Goal: Feedback & Contribution: Submit feedback/report problem

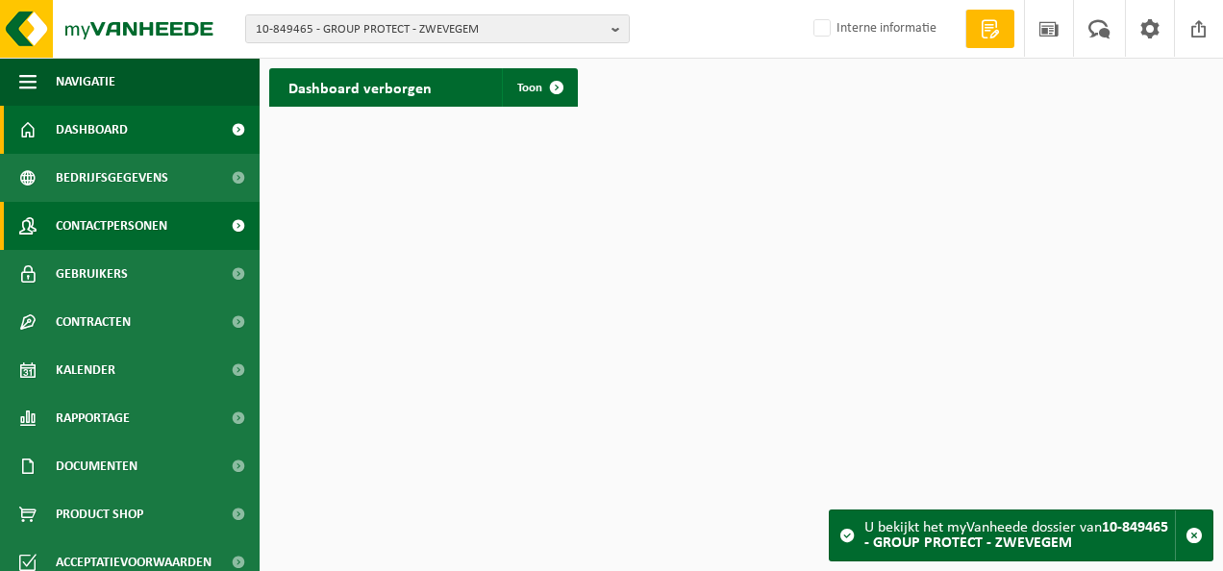
click at [87, 229] on span "Contactpersonen" at bounding box center [112, 226] width 112 height 48
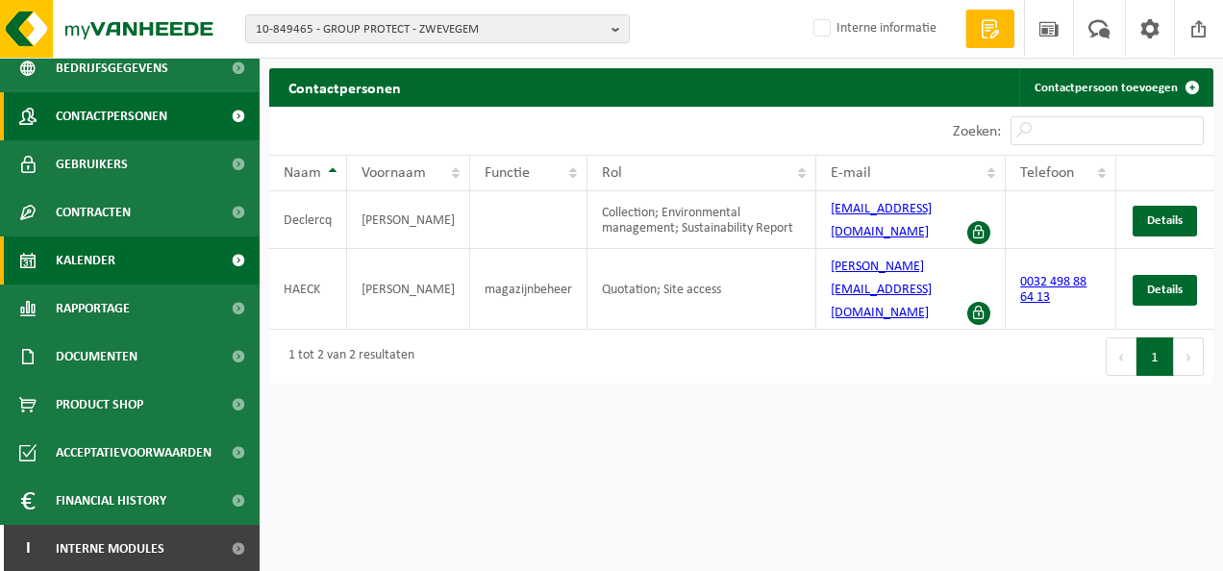
scroll to position [112, 0]
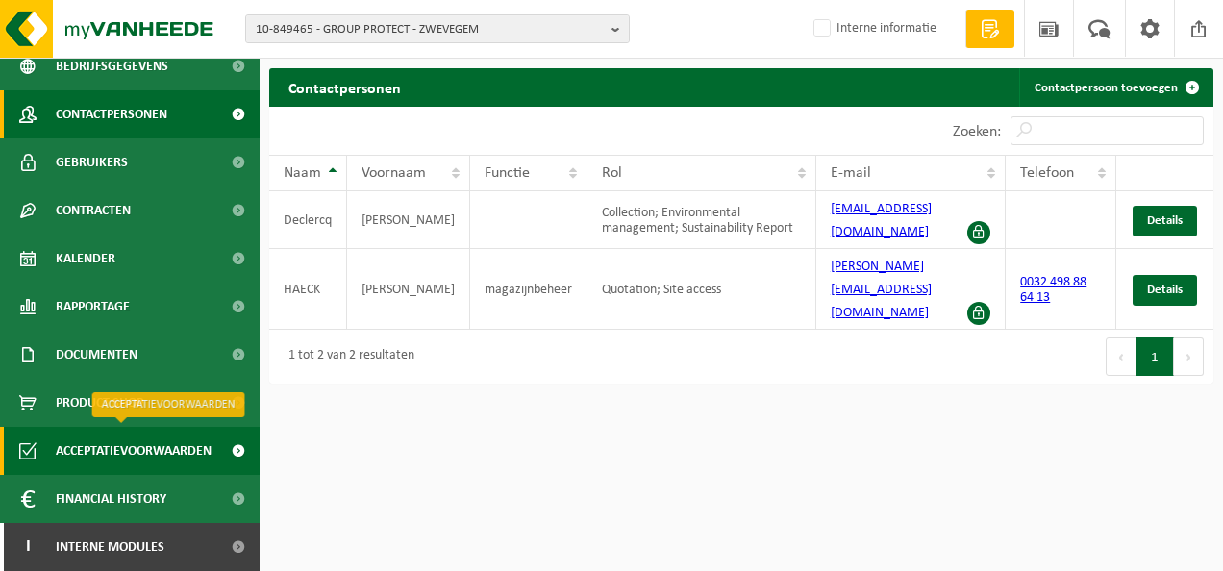
click at [144, 452] on span "Acceptatievoorwaarden" at bounding box center [134, 451] width 156 height 48
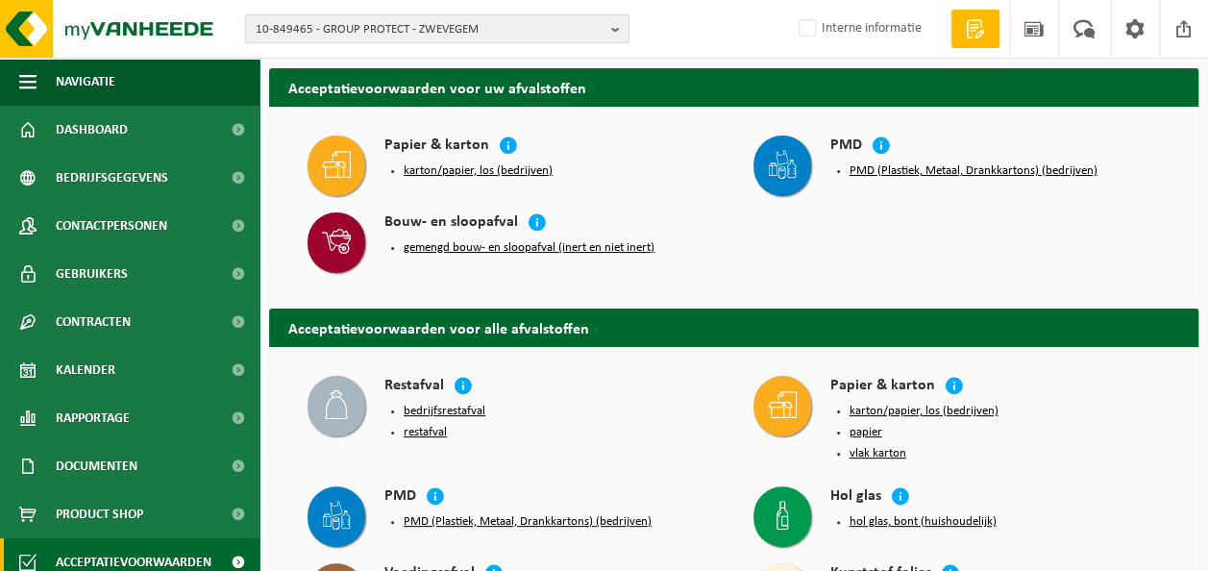
click at [513, 244] on button "gemengd bouw- en sloopafval (inert en niet inert)" at bounding box center [529, 247] width 251 height 15
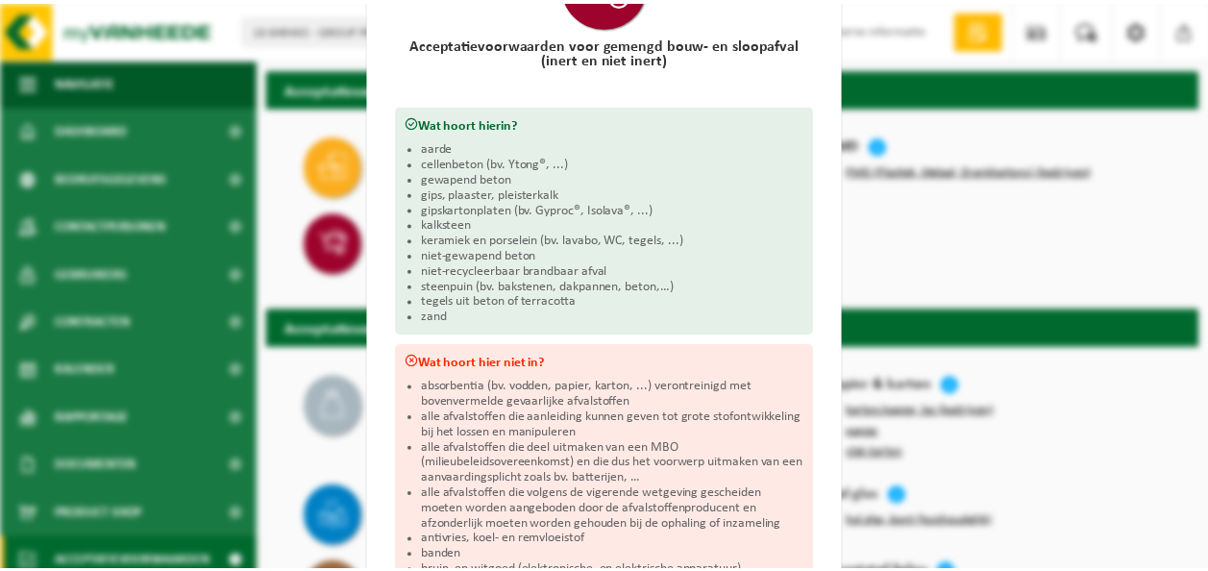
scroll to position [192, 0]
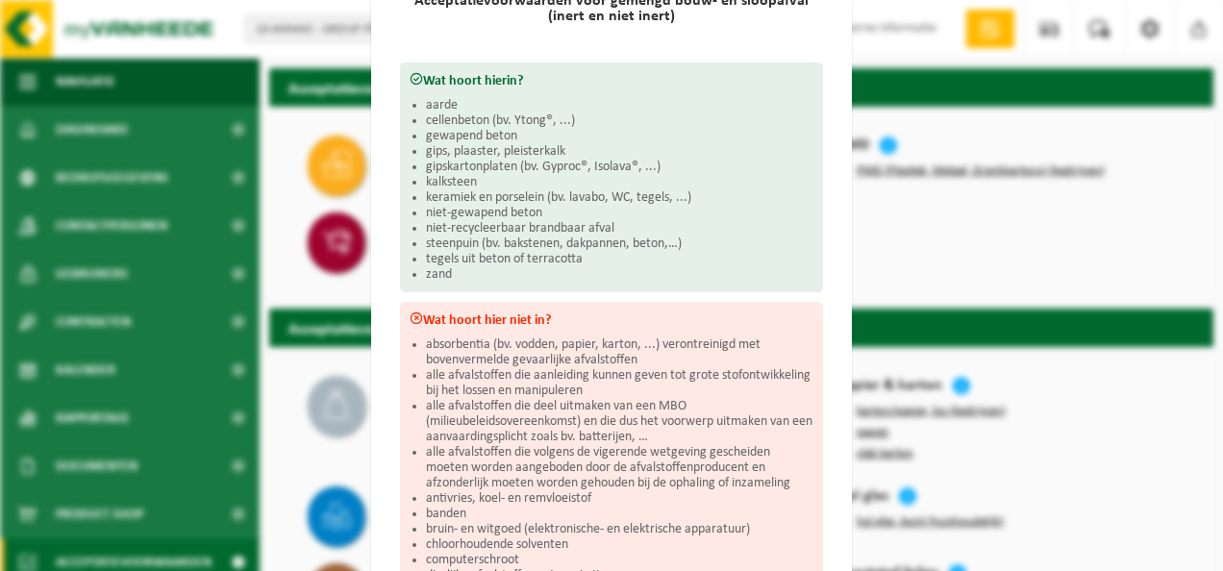
click at [959, 201] on div "Gemengd bouw- en sloopafval (inert en niet inert) Sluiten Acceptatievoorwaarden…" at bounding box center [611, 285] width 1223 height 571
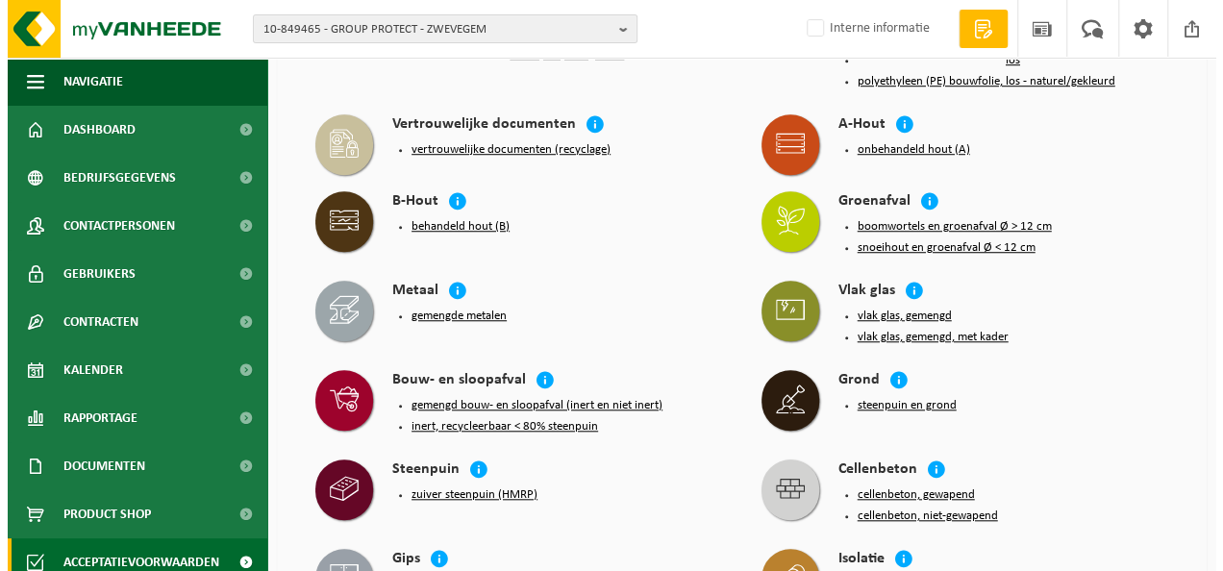
scroll to position [673, 0]
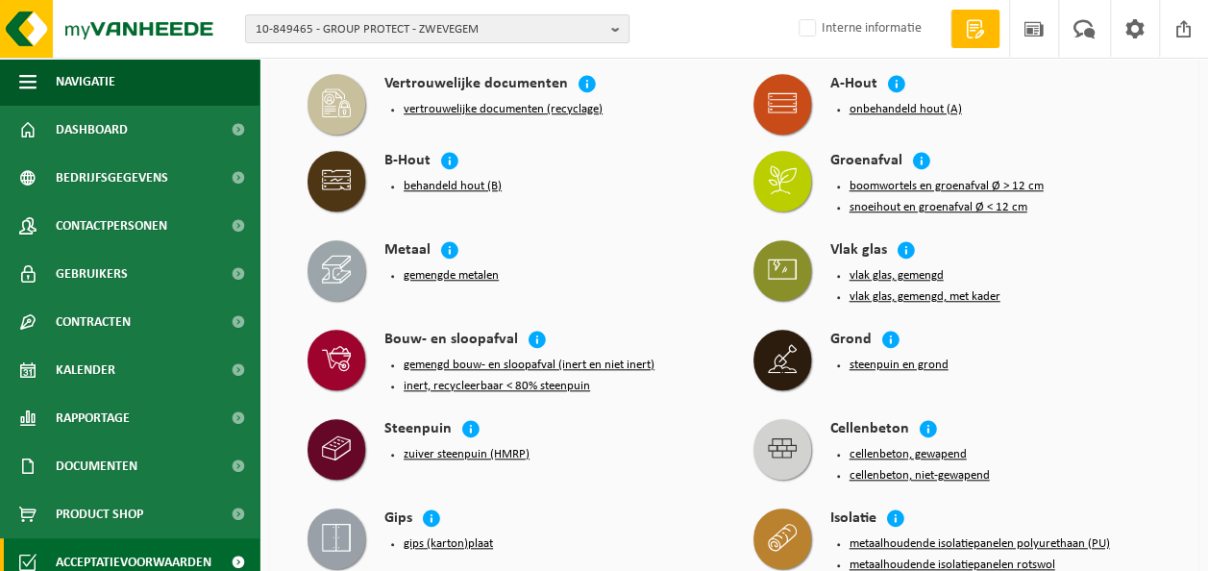
click at [459, 448] on button "zuiver steenpuin (HMRP)" at bounding box center [467, 454] width 126 height 15
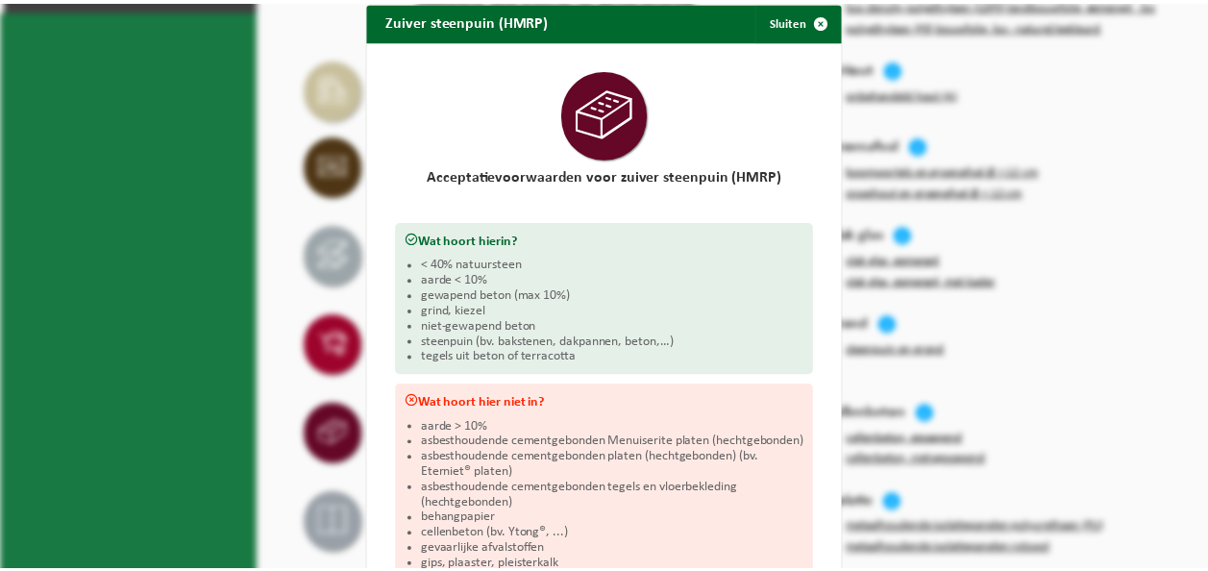
scroll to position [0, 0]
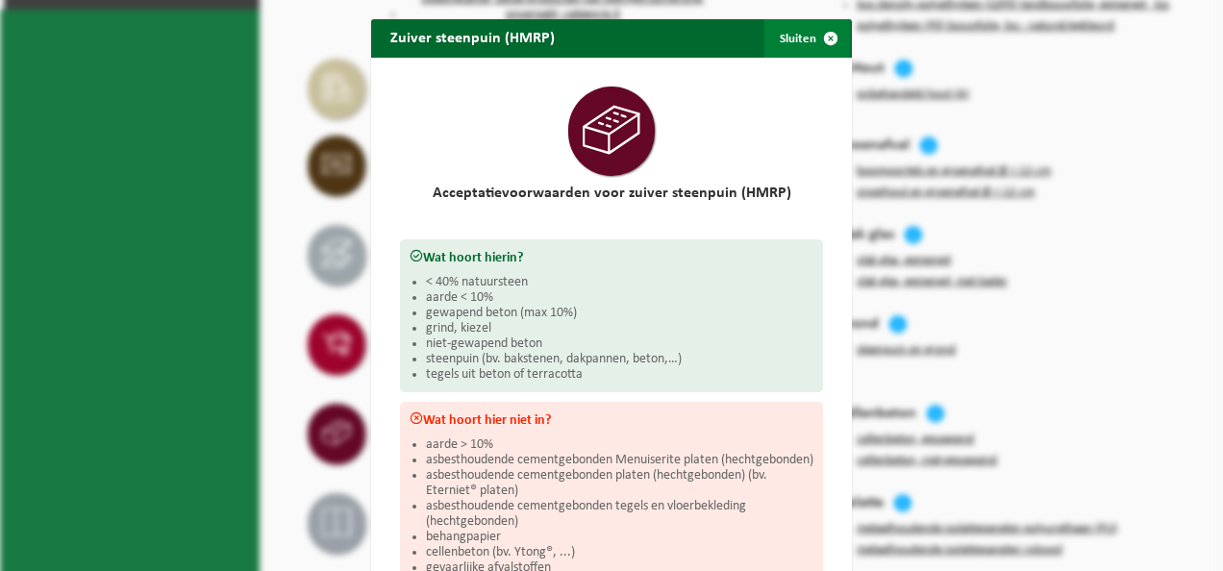
click at [817, 36] on span "button" at bounding box center [830, 38] width 38 height 38
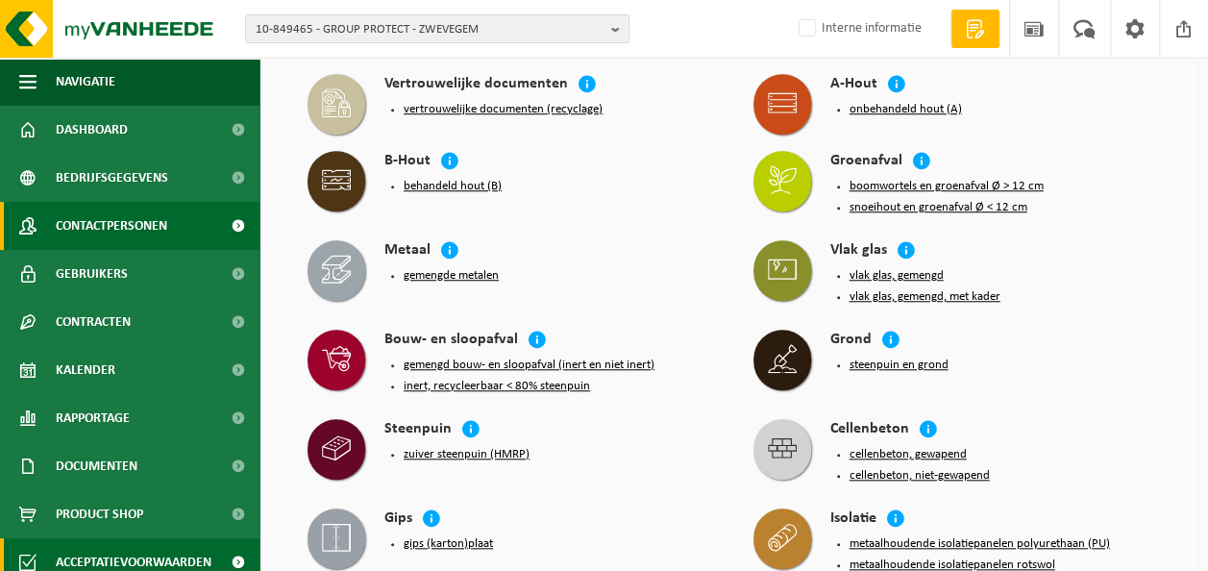
click at [163, 228] on span "Contactpersonen" at bounding box center [112, 226] width 112 height 48
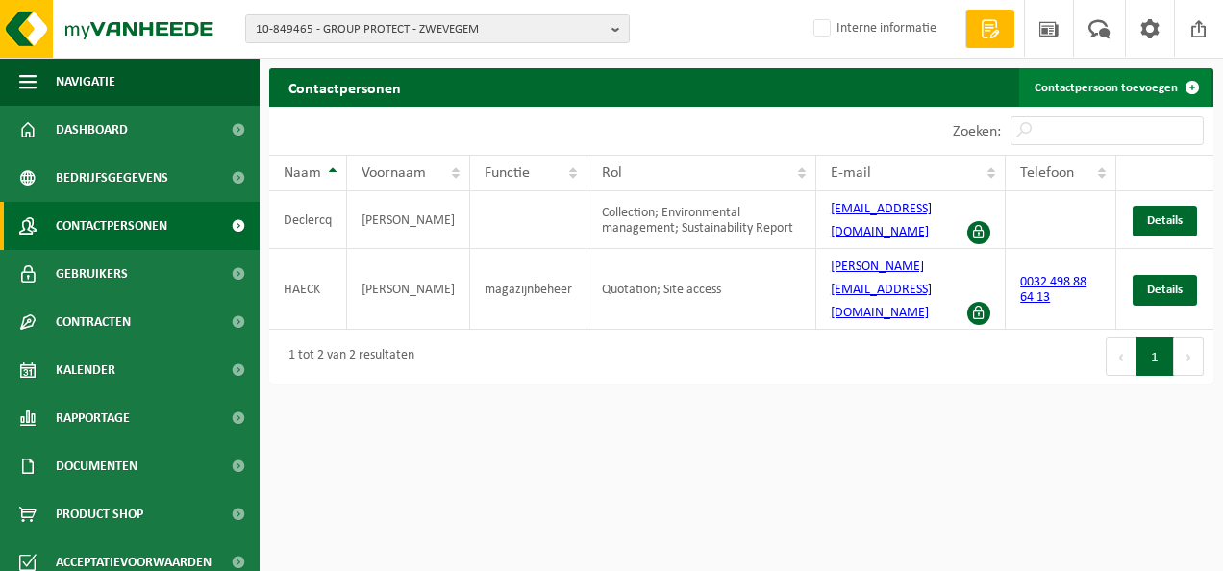
click at [1065, 85] on link "Contactpersoon toevoegen" at bounding box center [1115, 87] width 192 height 38
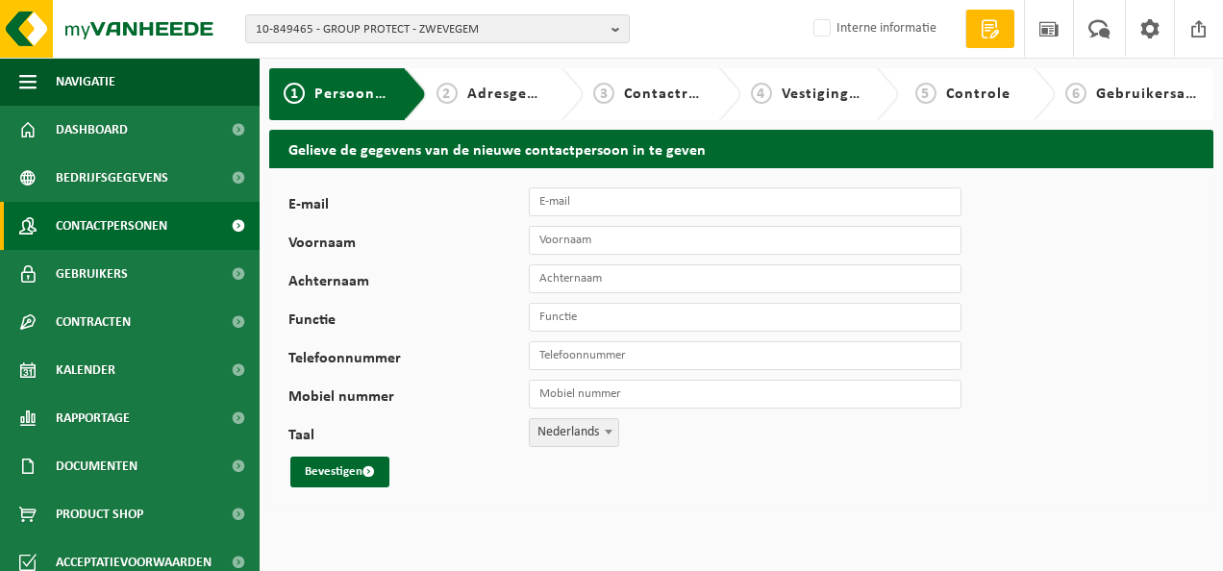
click at [114, 222] on span "Contactpersonen" at bounding box center [112, 226] width 112 height 48
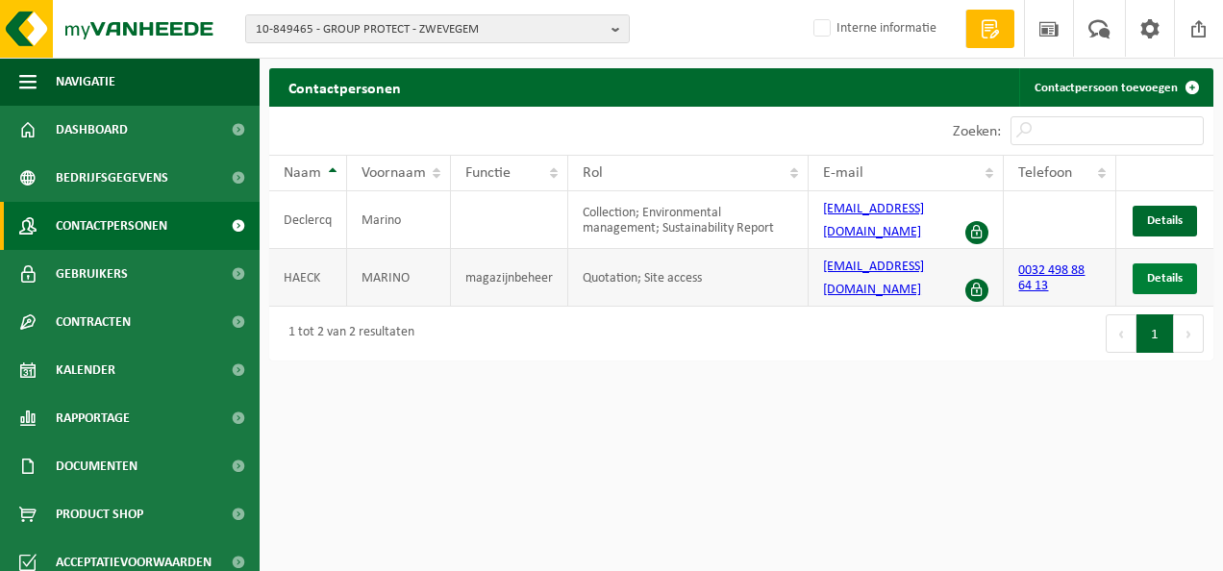
click at [1164, 273] on span "Details" at bounding box center [1165, 278] width 36 height 12
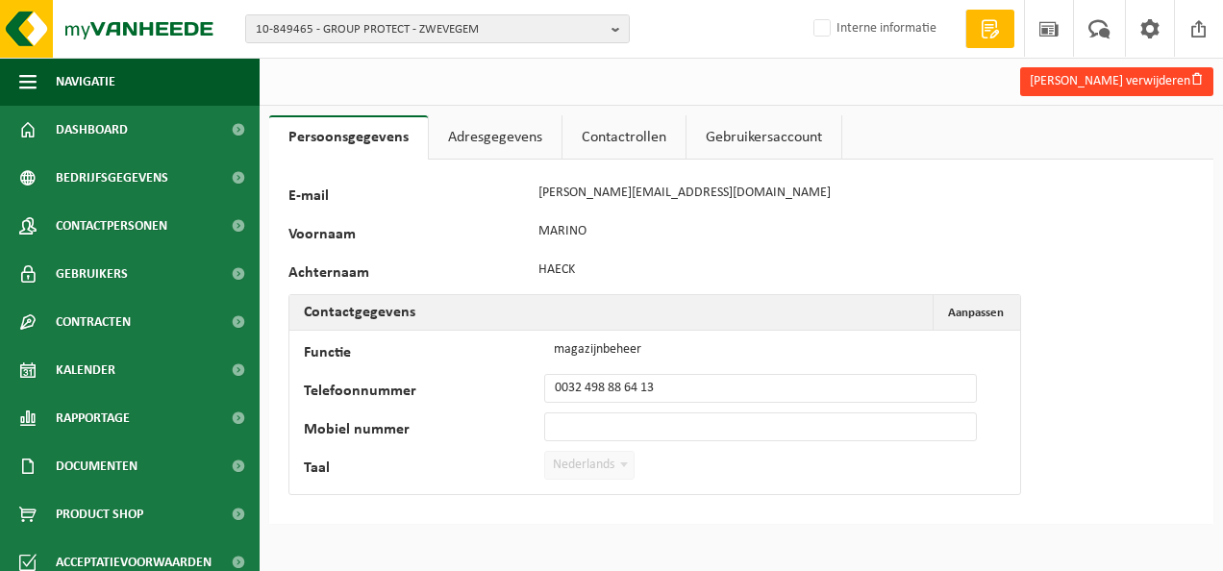
click at [1148, 79] on button "Marino Haeck verwijderen" at bounding box center [1116, 81] width 193 height 29
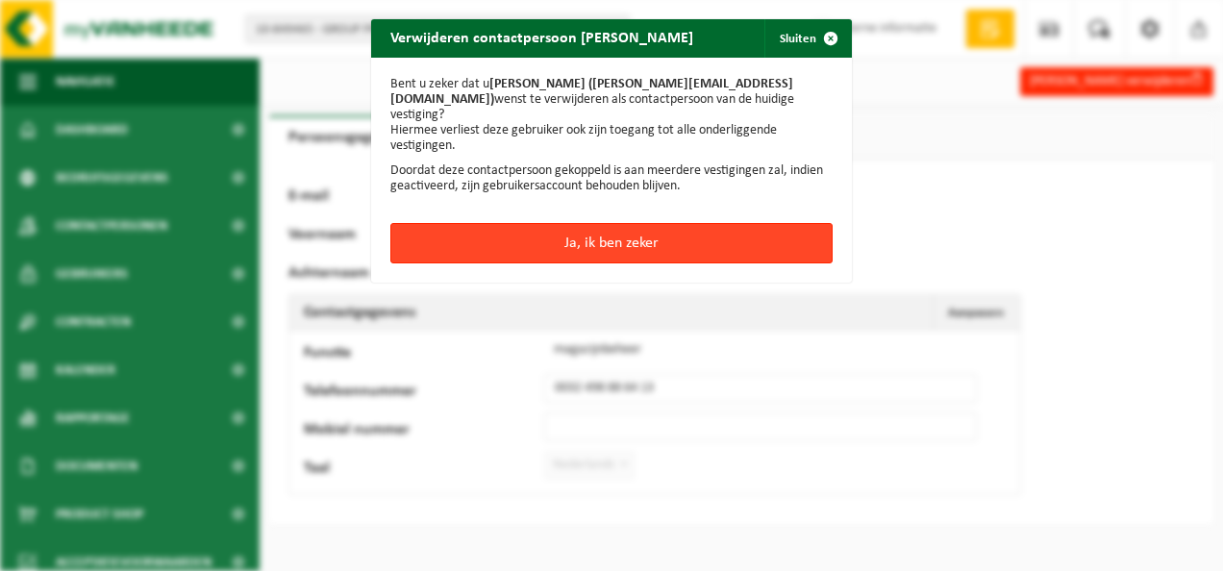
click at [584, 224] on button "Ja, ik ben zeker" at bounding box center [611, 243] width 442 height 40
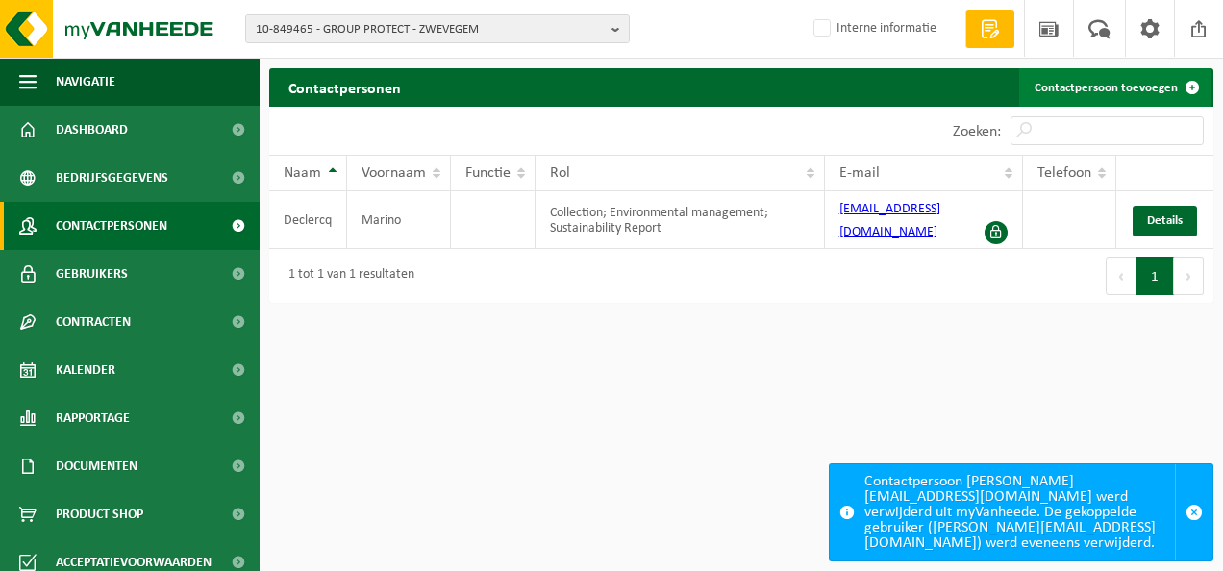
click at [1082, 94] on link "Contactpersoon toevoegen" at bounding box center [1115, 87] width 192 height 38
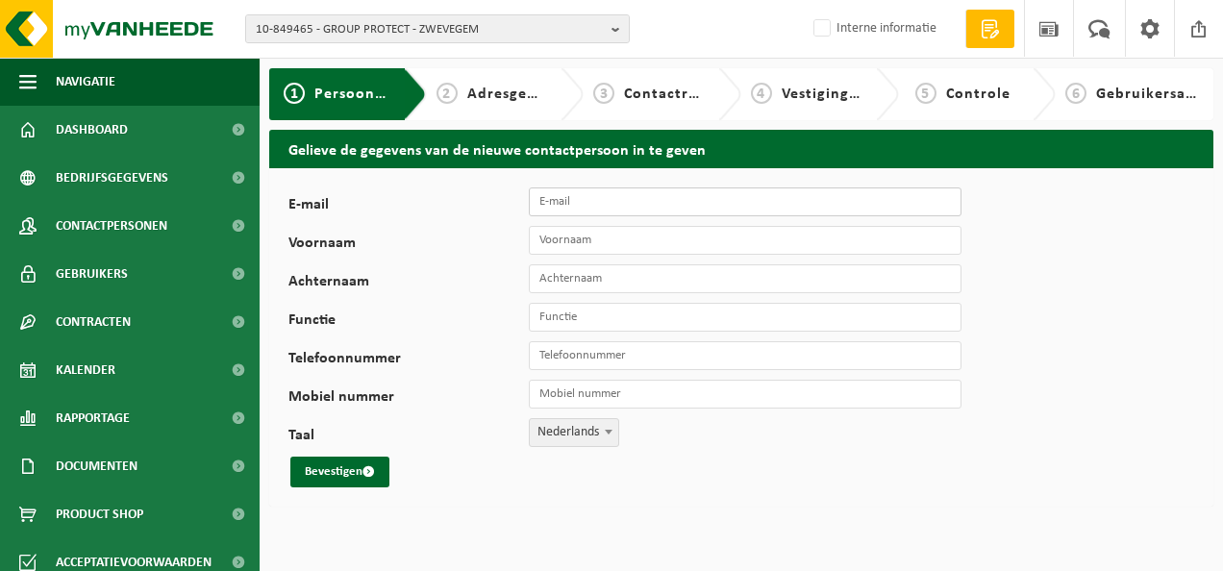
click at [577, 211] on input "E-mail" at bounding box center [745, 201] width 433 height 29
click at [571, 201] on input "E-mail" at bounding box center [745, 201] width 433 height 29
type input "eddy.putman@aquaprotect.be"
type input "Eddy"
type input "Putman"
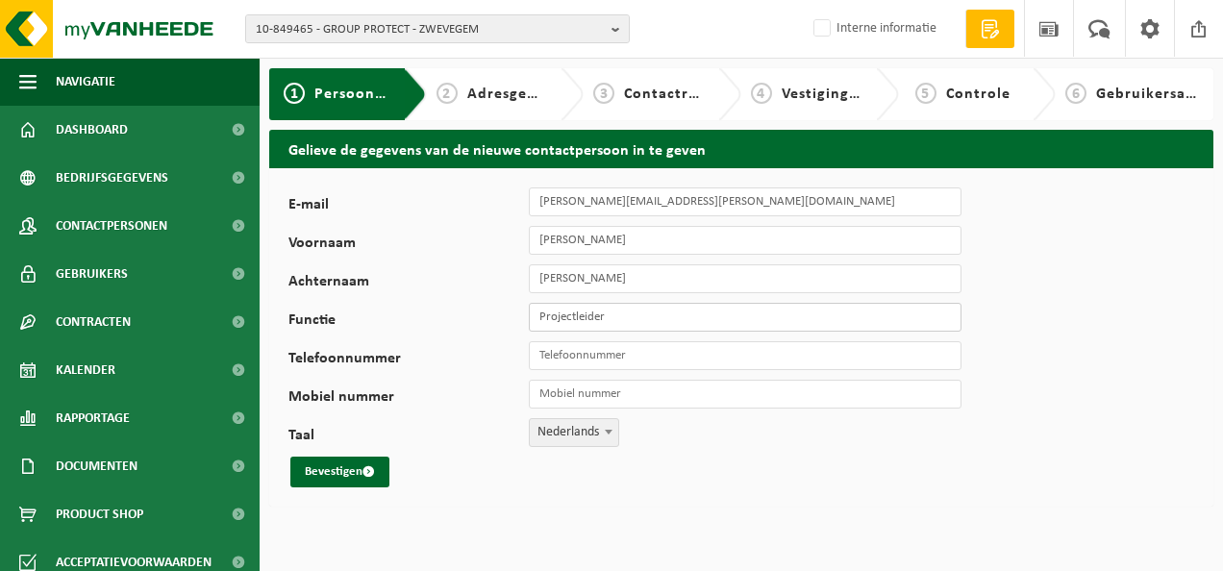
type input "Projectleider"
type input "+32 493 23 09 14"
click at [352, 469] on button "Bevestigen" at bounding box center [339, 472] width 99 height 31
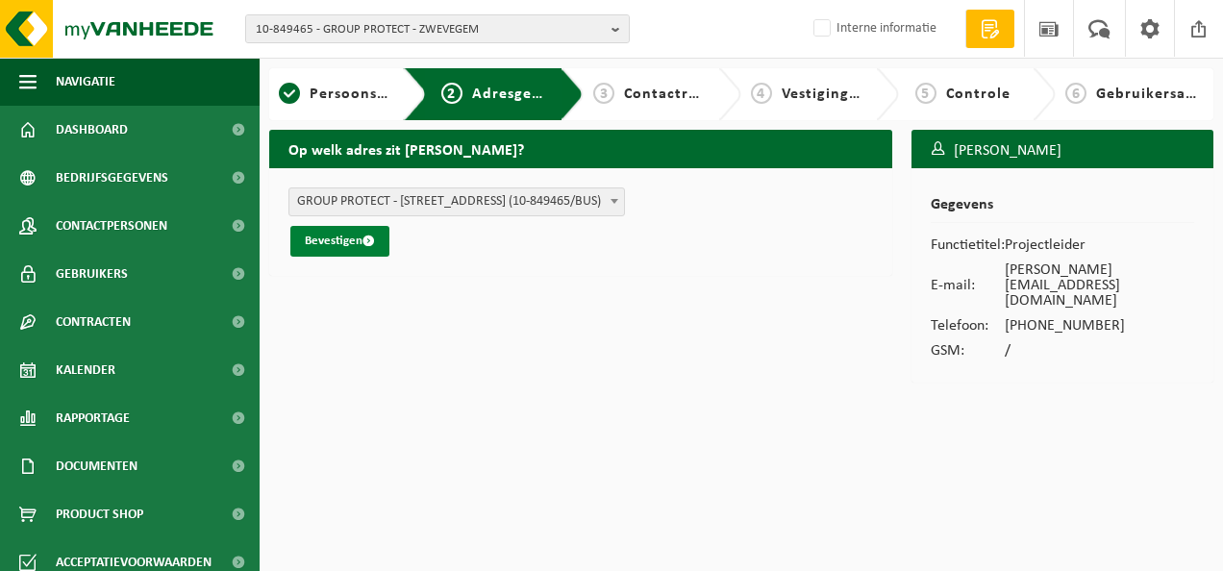
click at [338, 237] on button "Bevestigen" at bounding box center [339, 241] width 99 height 31
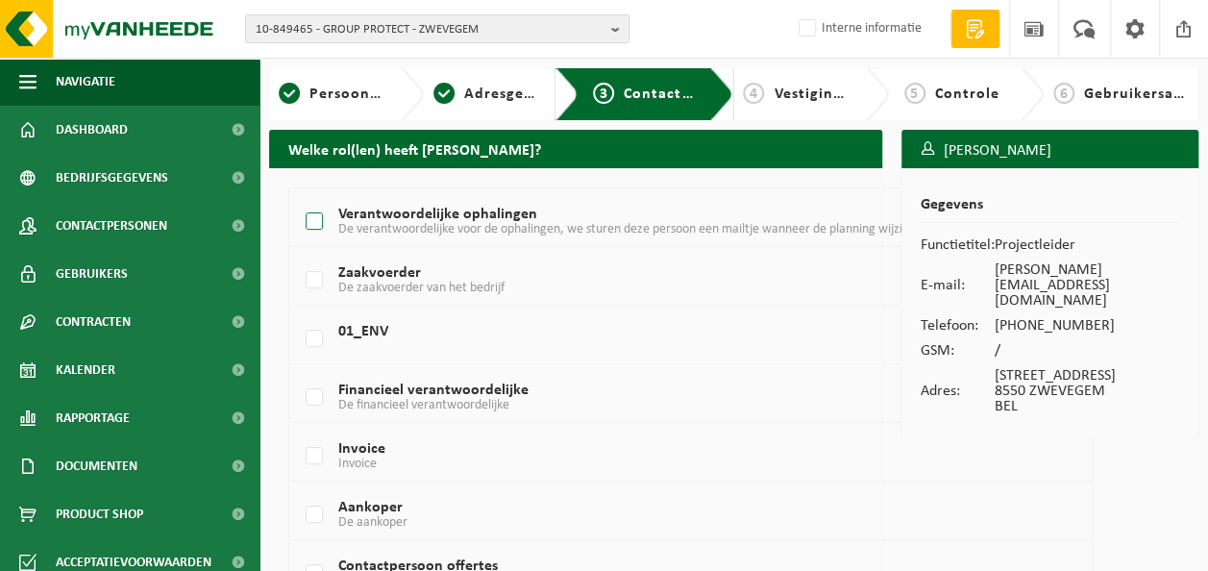
click at [313, 219] on label "Verantwoordelijke ophalingen De verantwoordelijke voor de ophalingen, we sturen…" at bounding box center [659, 222] width 714 height 29
click at [299, 198] on input "Verantwoordelijke ophalingen De verantwoordelijke voor de ophalingen, we sturen…" at bounding box center [298, 197] width 1 height 1
checkbox input "true"
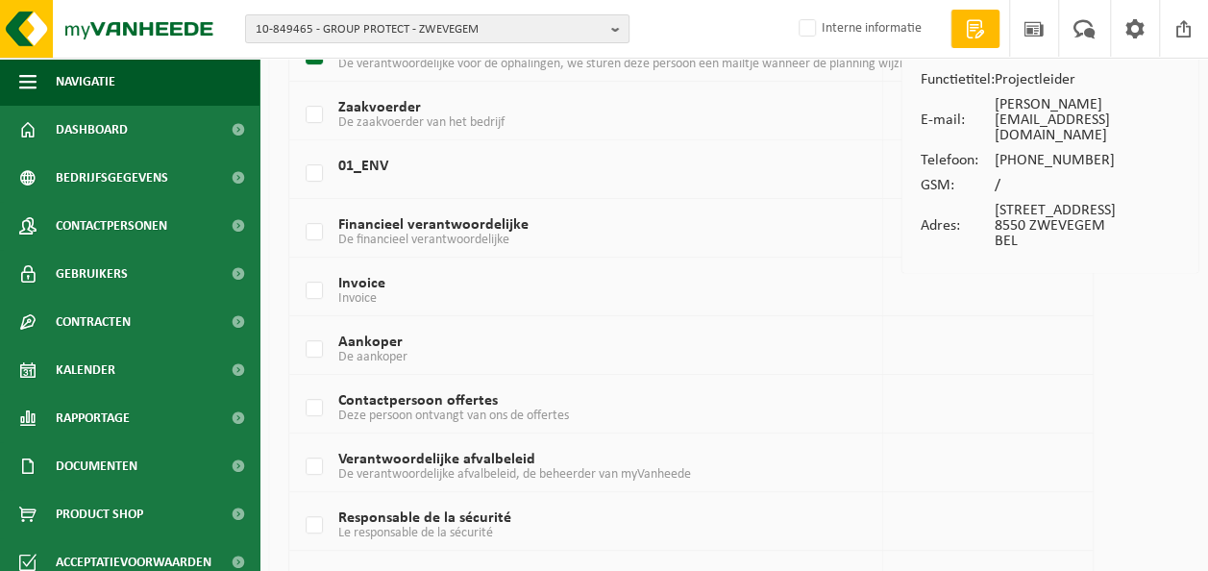
scroll to position [192, 0]
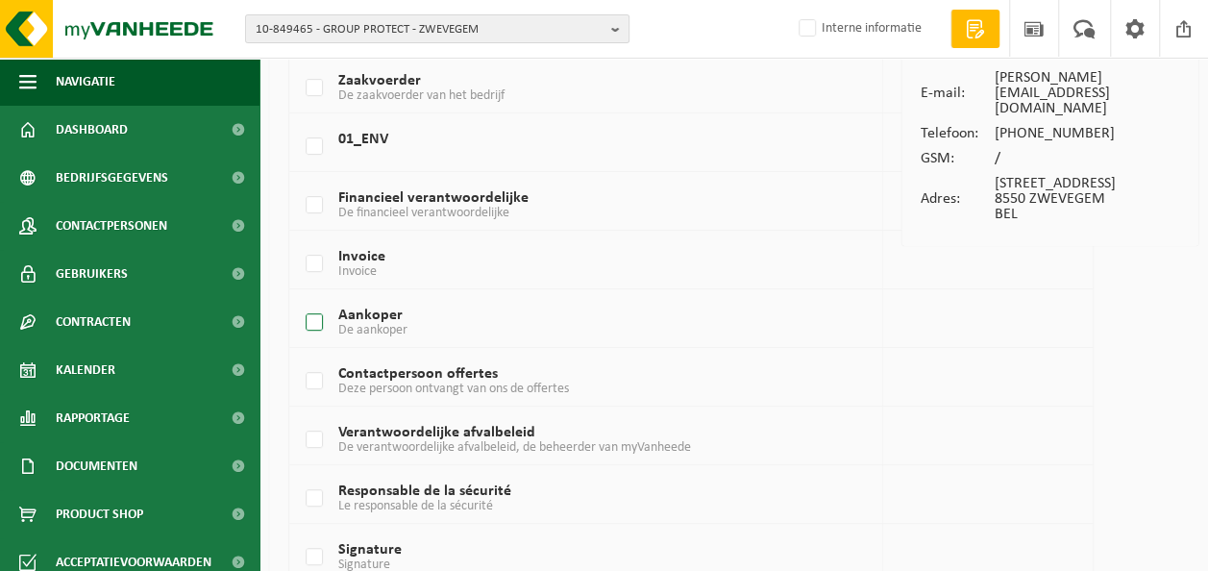
click at [383, 315] on label "Aankoper De aankoper" at bounding box center [659, 323] width 714 height 29
click at [299, 299] on input "Aankoper De aankoper" at bounding box center [298, 298] width 1 height 1
checkbox input "true"
click at [388, 370] on label "Contactpersoon offertes Deze persoon ontvangt van ons de offertes" at bounding box center [659, 381] width 714 height 29
click at [299, 358] on input "Contactpersoon offertes Deze persoon ontvangt van ons de offertes" at bounding box center [298, 357] width 1 height 1
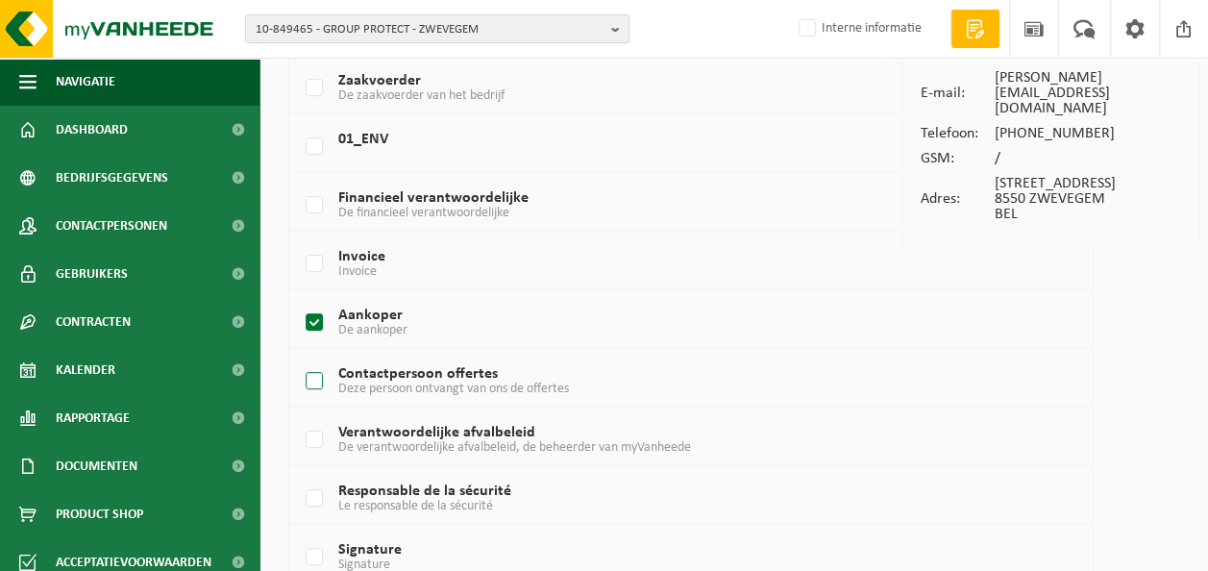
checkbox input "true"
click at [311, 435] on label "Verantwoordelijke afvalbeleid De verantwoordelijke afvalbeleid, de beheerder va…" at bounding box center [659, 440] width 714 height 29
click at [299, 416] on input "Verantwoordelijke afvalbeleid De verantwoordelijke afvalbeleid, de beheerder va…" at bounding box center [298, 415] width 1 height 1
checkbox input "true"
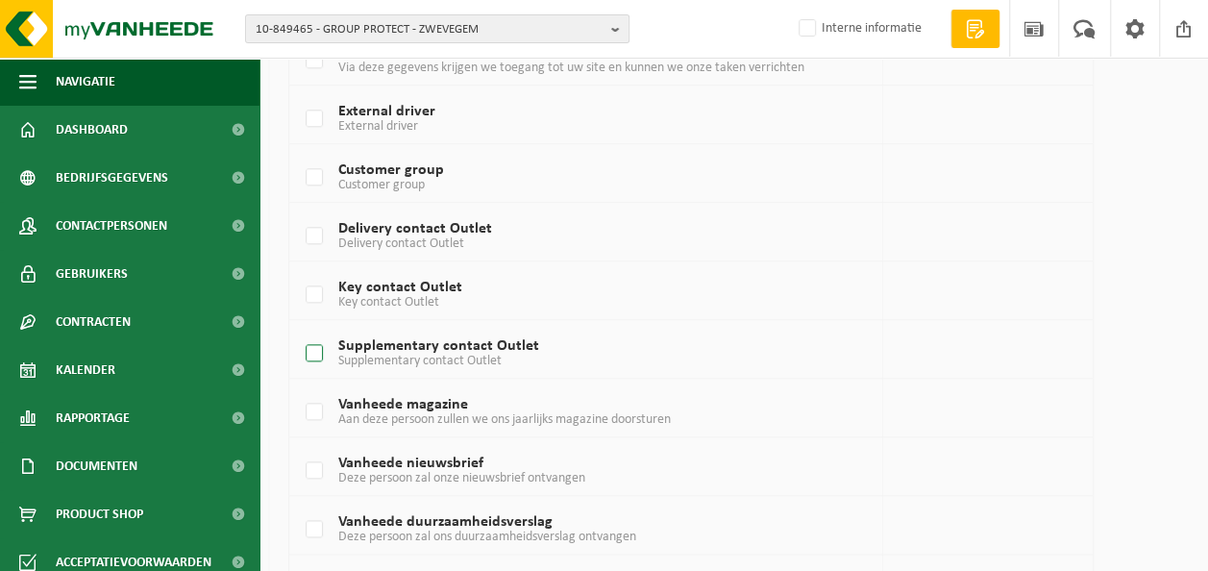
scroll to position [961, 0]
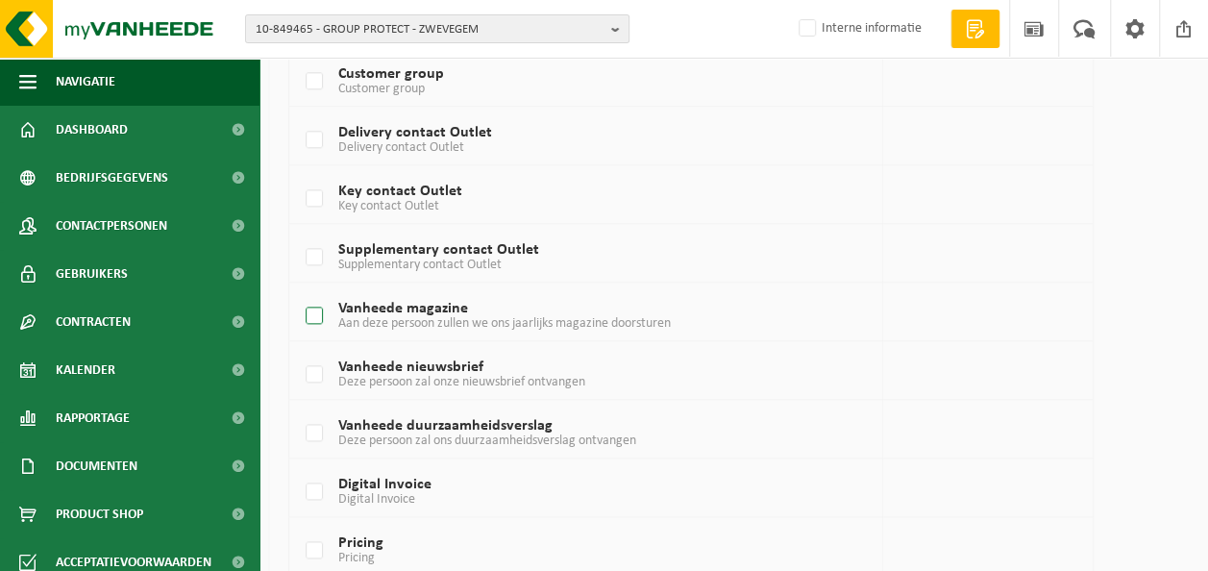
click at [402, 307] on label "Vanheede magazine Aan deze persoon zullen we ons jaarlijks magazine doorsturen" at bounding box center [659, 316] width 714 height 29
click at [299, 292] on input "Vanheede magazine Aan deze persoon zullen we ons jaarlijks magazine doorsturen" at bounding box center [298, 291] width 1 height 1
checkbox input "true"
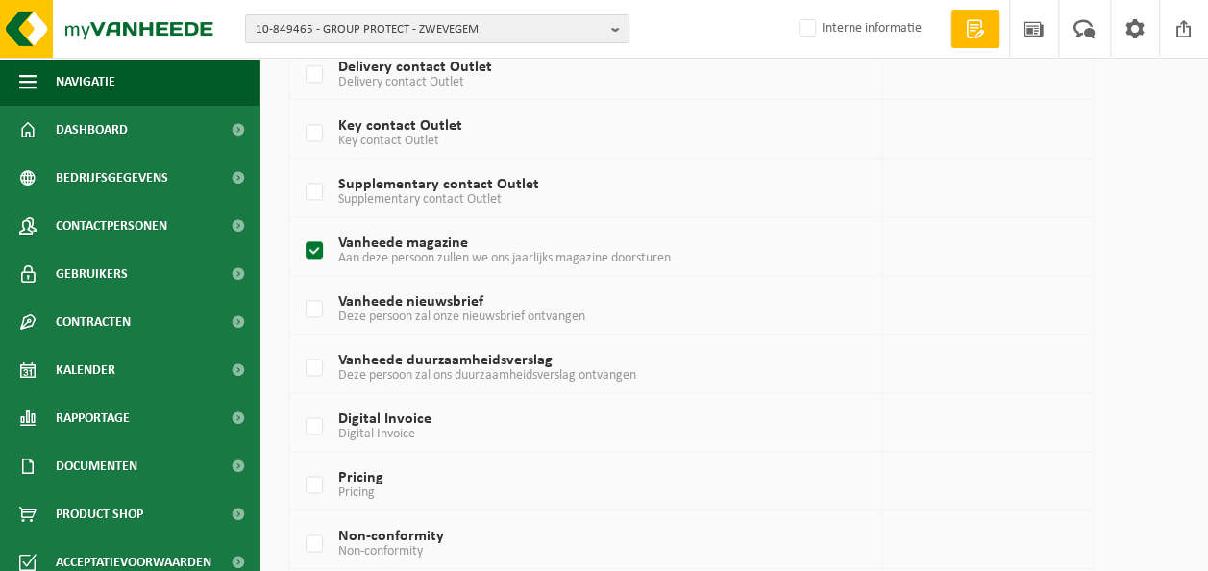
scroll to position [1057, 0]
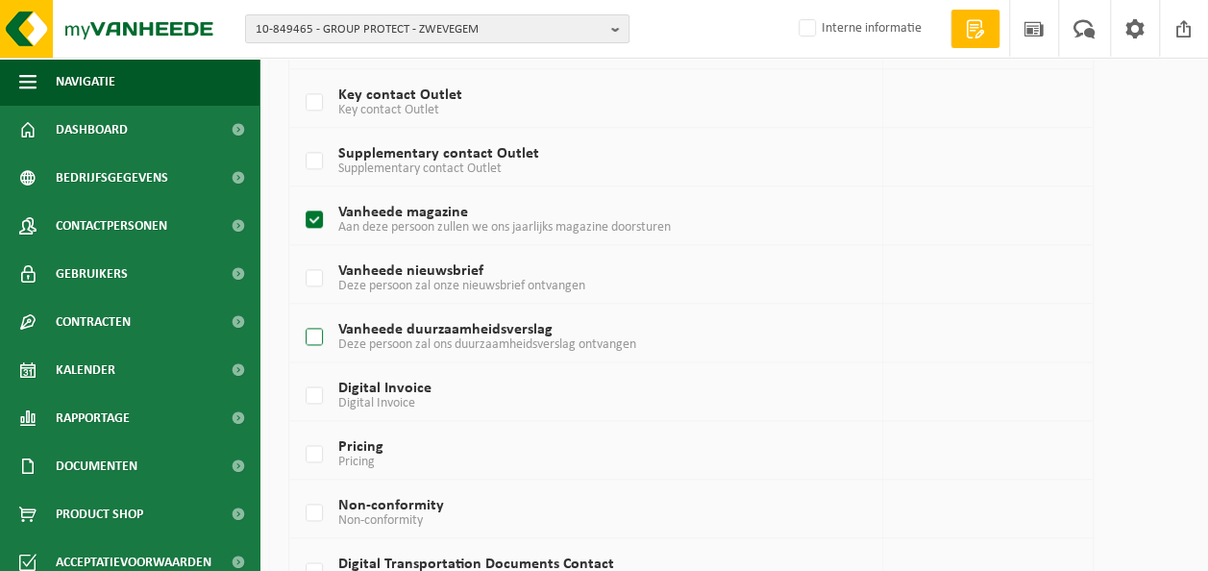
click at [430, 323] on label "Vanheede duurzaamheidsverslag Deze persoon zal ons duurzaamheidsverslag ontvang…" at bounding box center [659, 337] width 714 height 29
click at [299, 313] on input "Vanheede duurzaamheidsverslag Deze persoon zal ons duurzaamheidsverslag ontvang…" at bounding box center [298, 312] width 1 height 1
checkbox input "true"
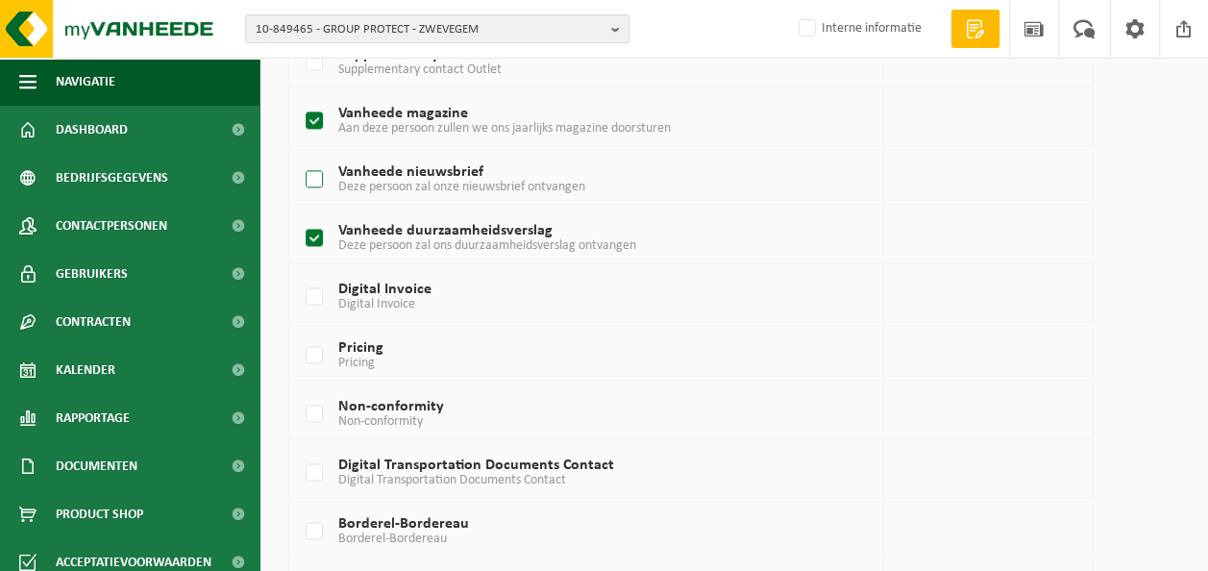
scroll to position [1250, 0]
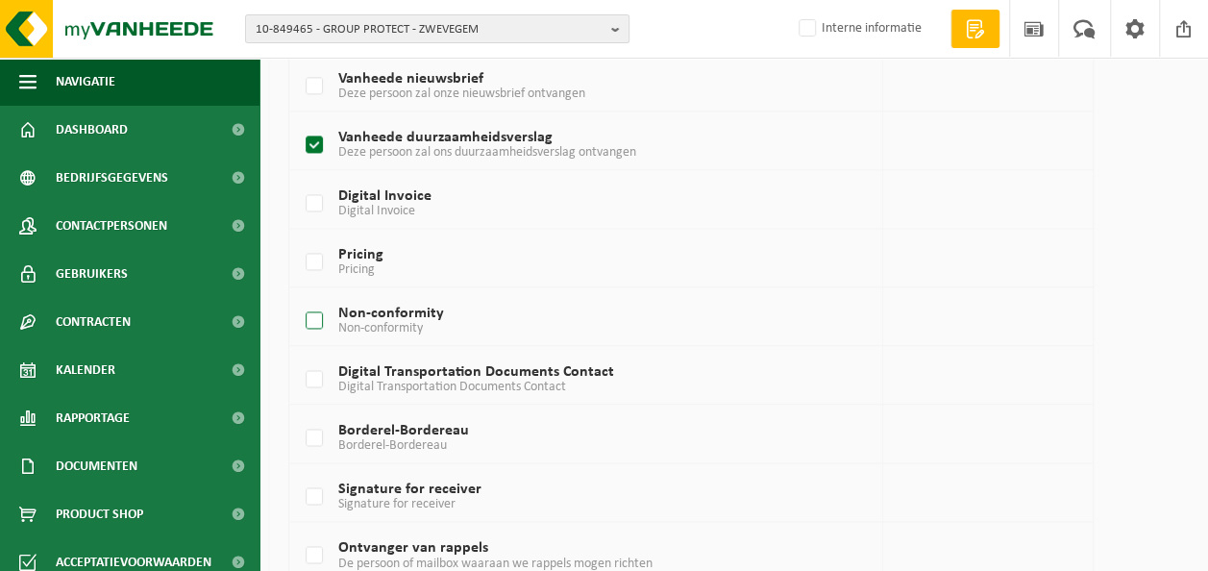
click at [403, 307] on label "Non-conformity Non-conformity" at bounding box center [659, 321] width 714 height 29
click at [299, 297] on input "Non-conformity Non-conformity" at bounding box center [298, 296] width 1 height 1
checkbox input "true"
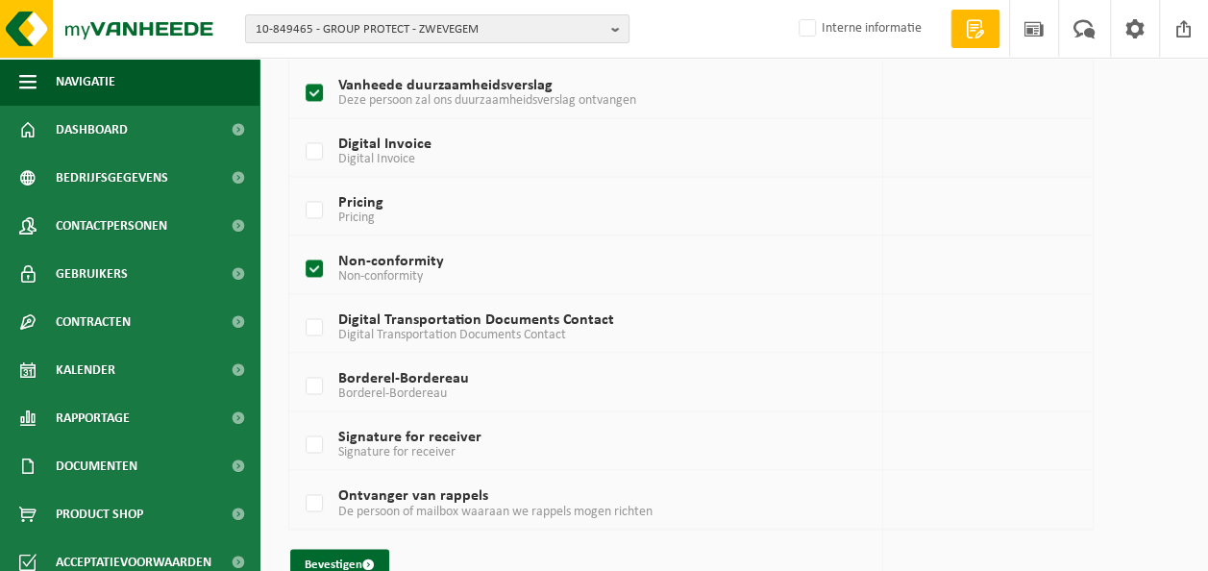
scroll to position [1328, 0]
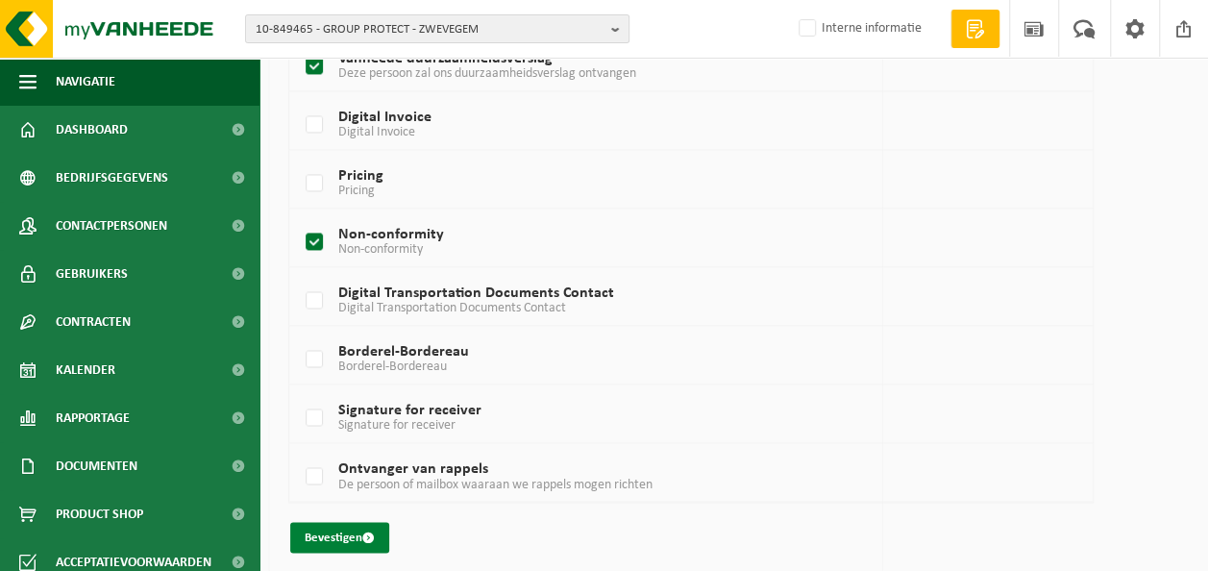
click at [346, 527] on button "Bevestigen" at bounding box center [339, 537] width 99 height 31
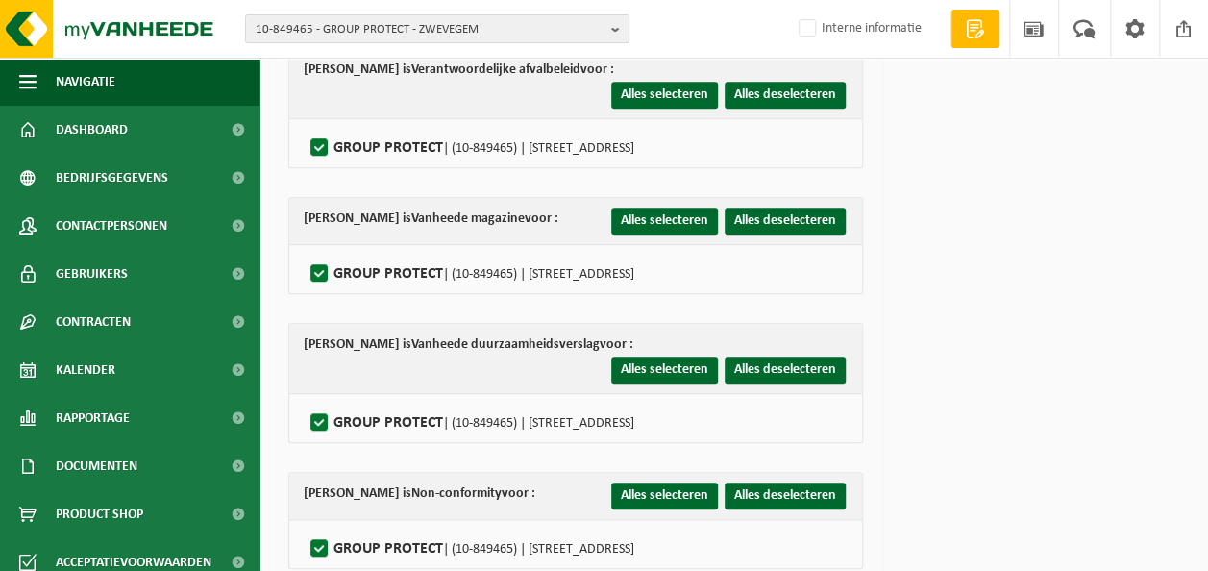
scroll to position [569, 0]
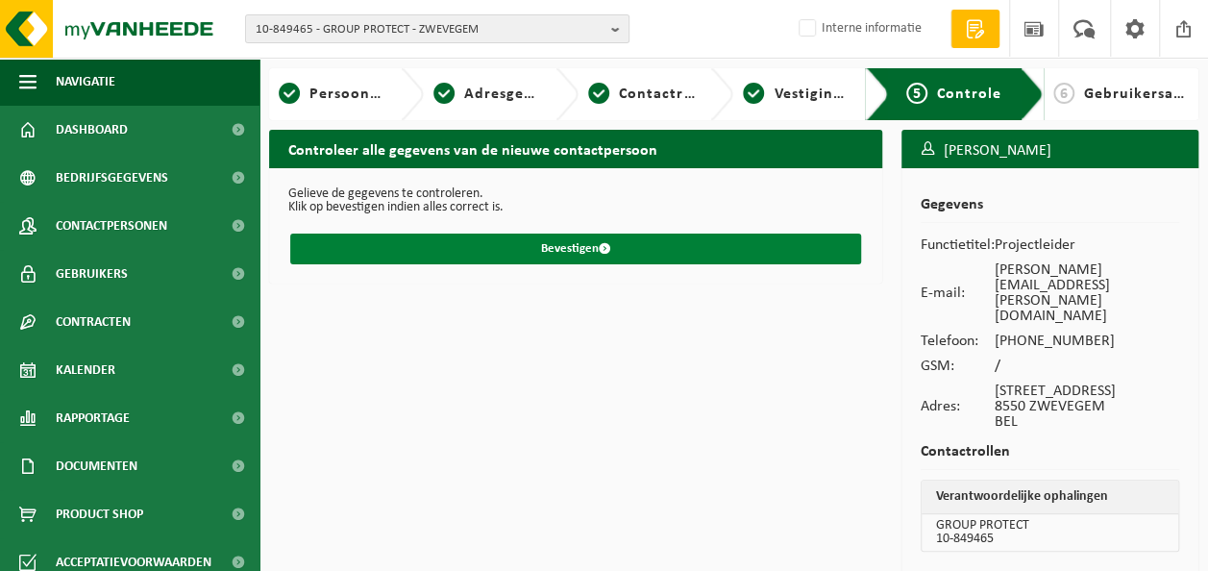
click at [546, 250] on button "Bevestigen" at bounding box center [575, 249] width 571 height 31
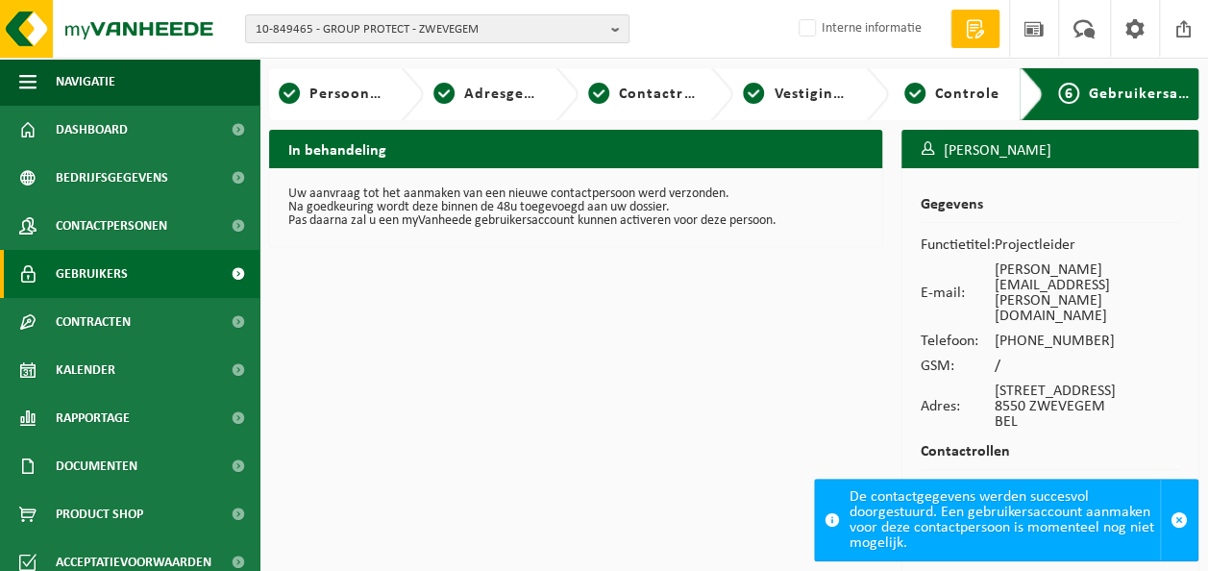
click at [106, 276] on span "Gebruikers" at bounding box center [92, 274] width 72 height 48
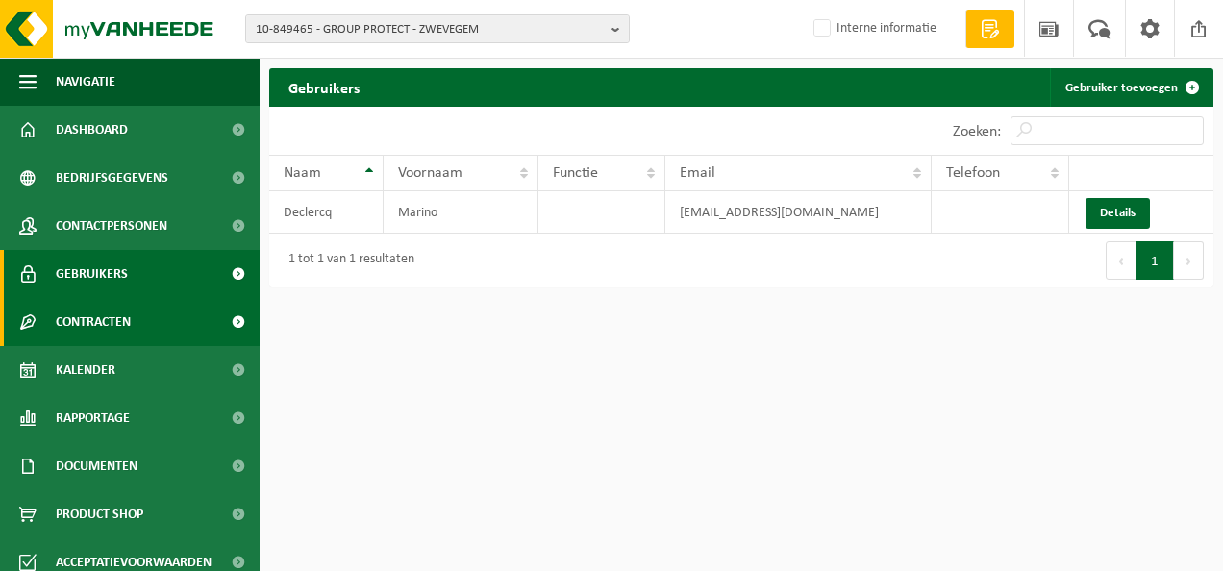
click at [89, 316] on span "Contracten" at bounding box center [93, 322] width 75 height 48
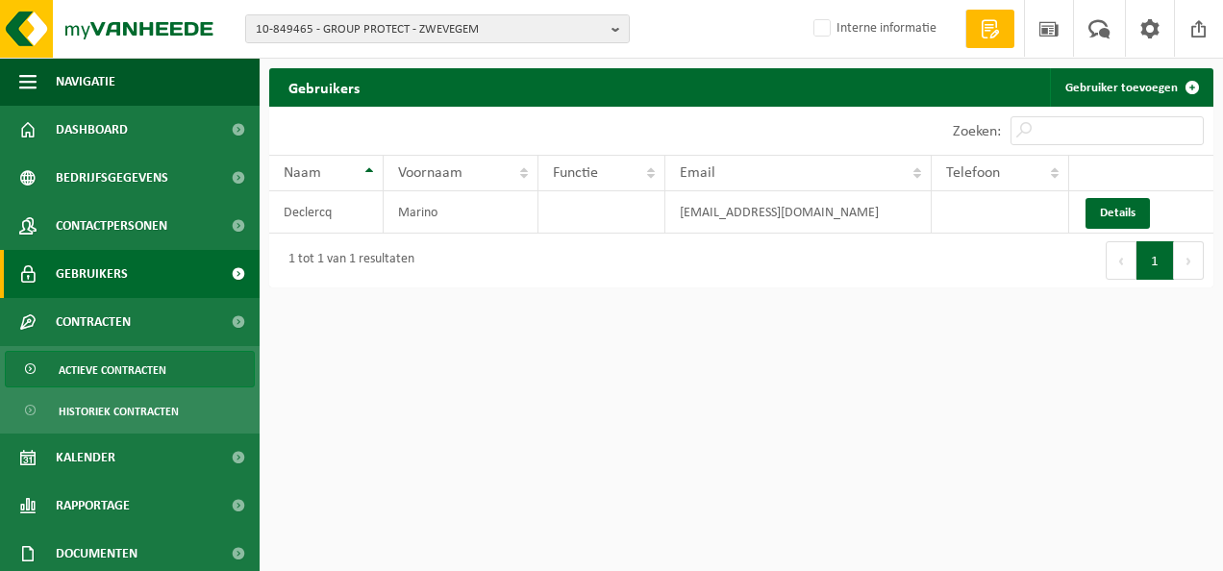
click at [110, 364] on span "Actieve contracten" at bounding box center [113, 370] width 108 height 37
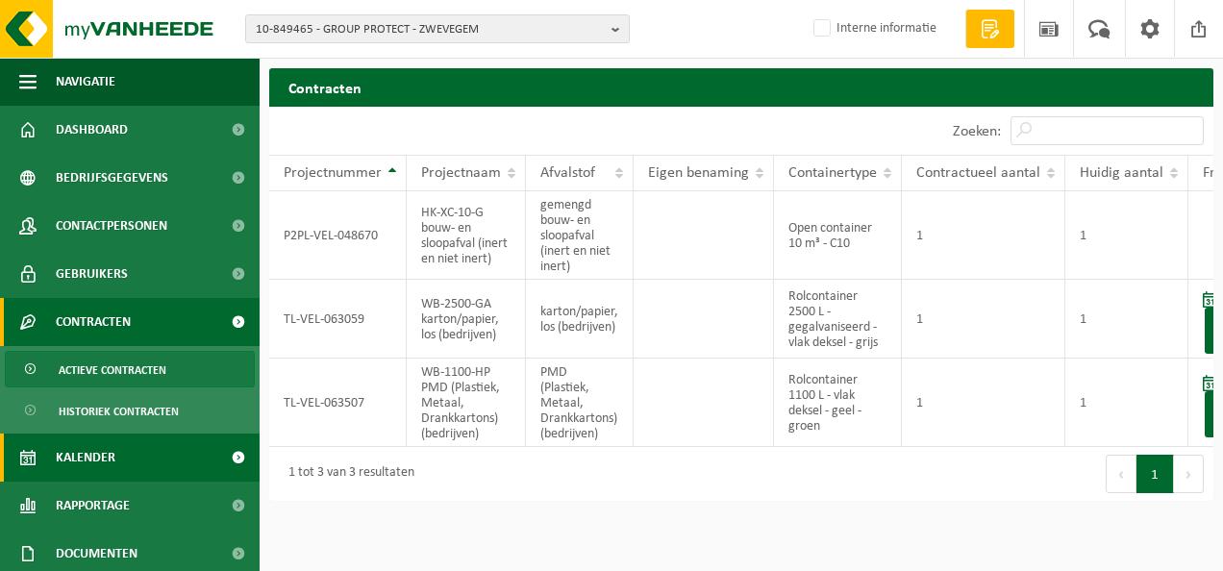
click at [85, 460] on span "Kalender" at bounding box center [86, 458] width 60 height 48
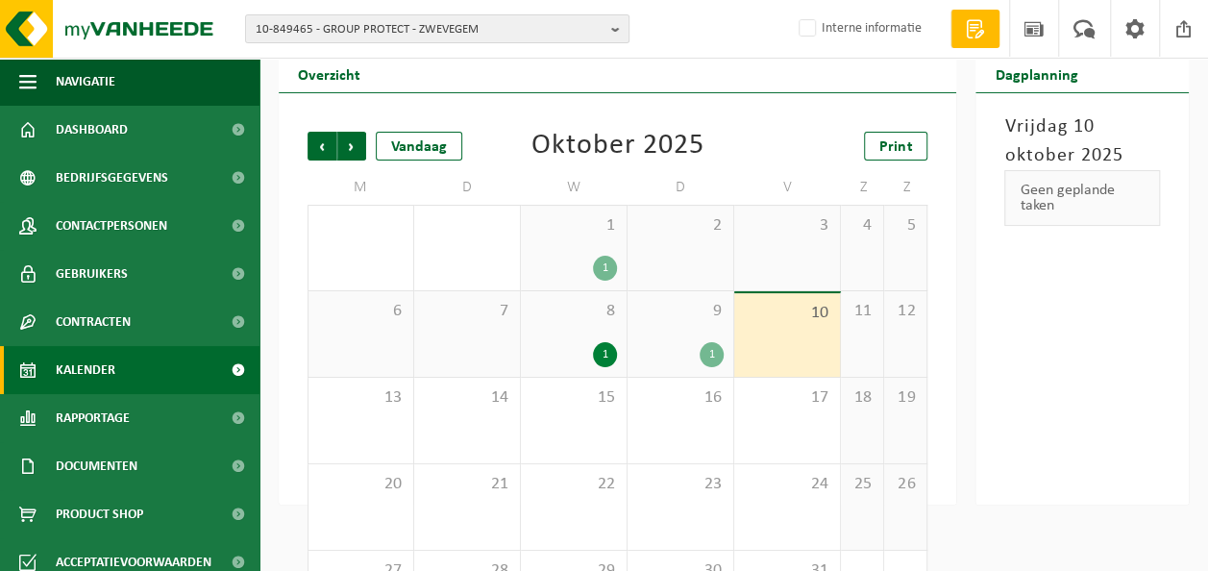
scroll to position [96, 0]
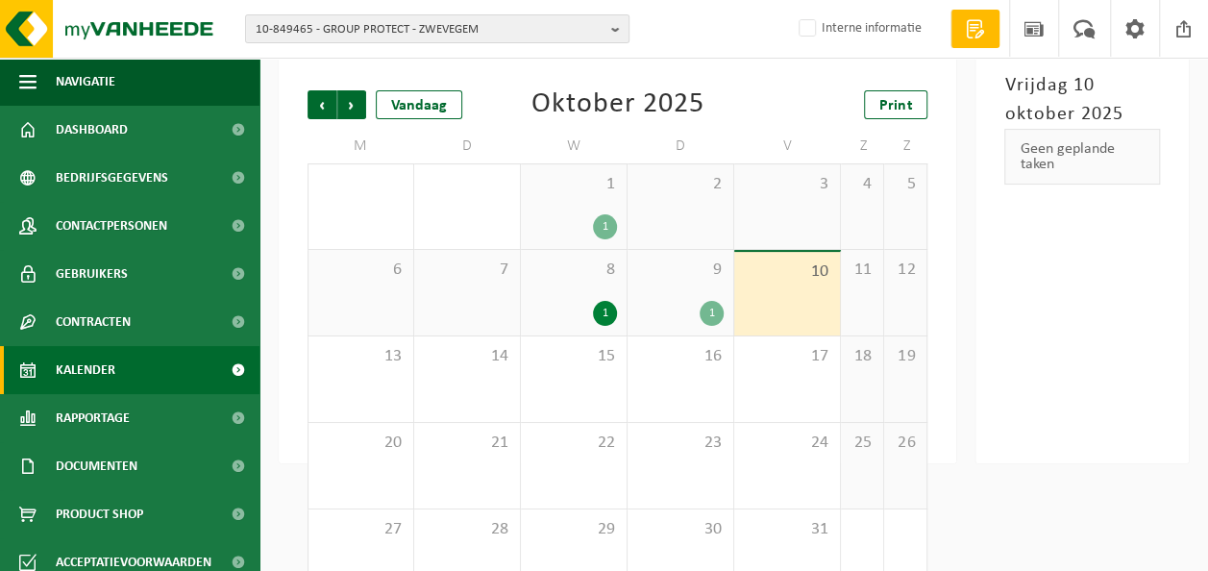
click at [685, 294] on div "9 1" at bounding box center [681, 293] width 106 height 86
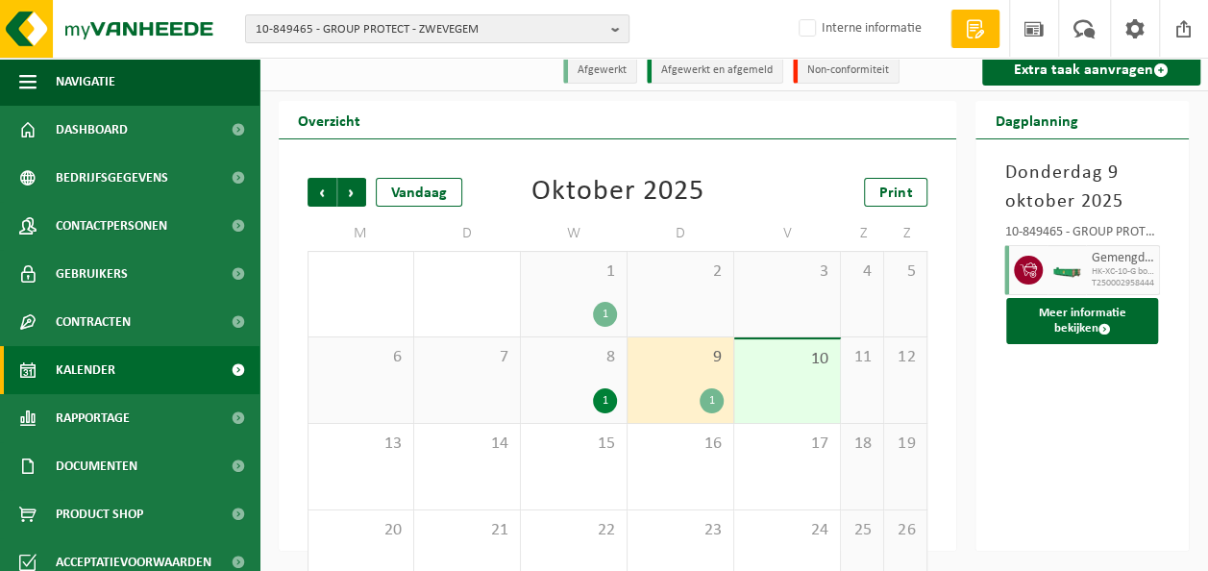
scroll to position [0, 0]
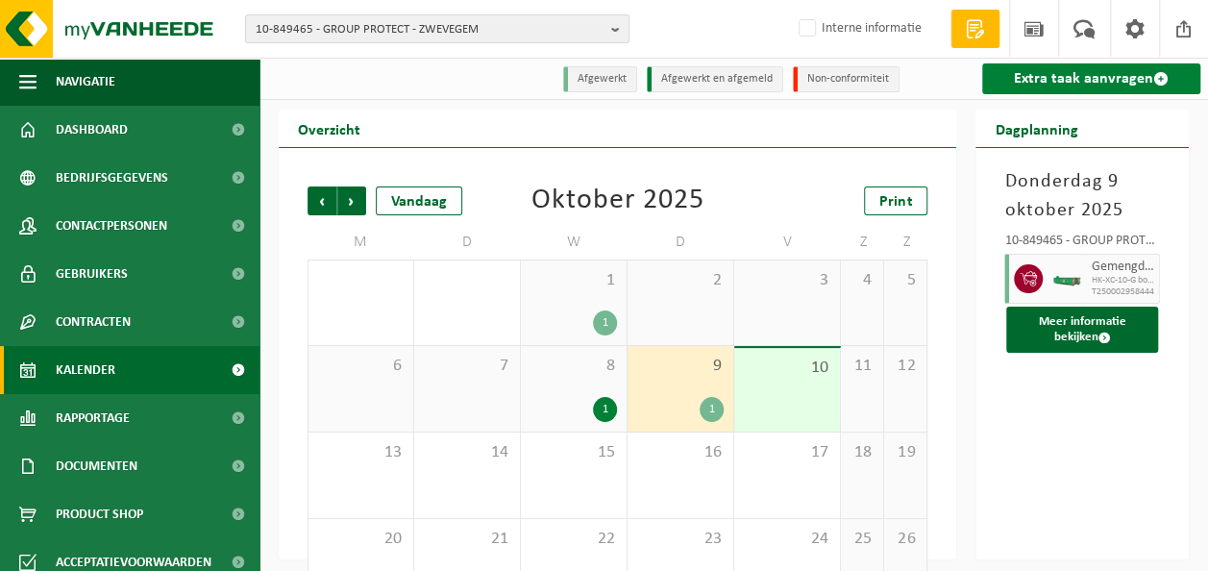
click at [1097, 80] on link "Extra taak aanvragen" at bounding box center [1091, 78] width 218 height 31
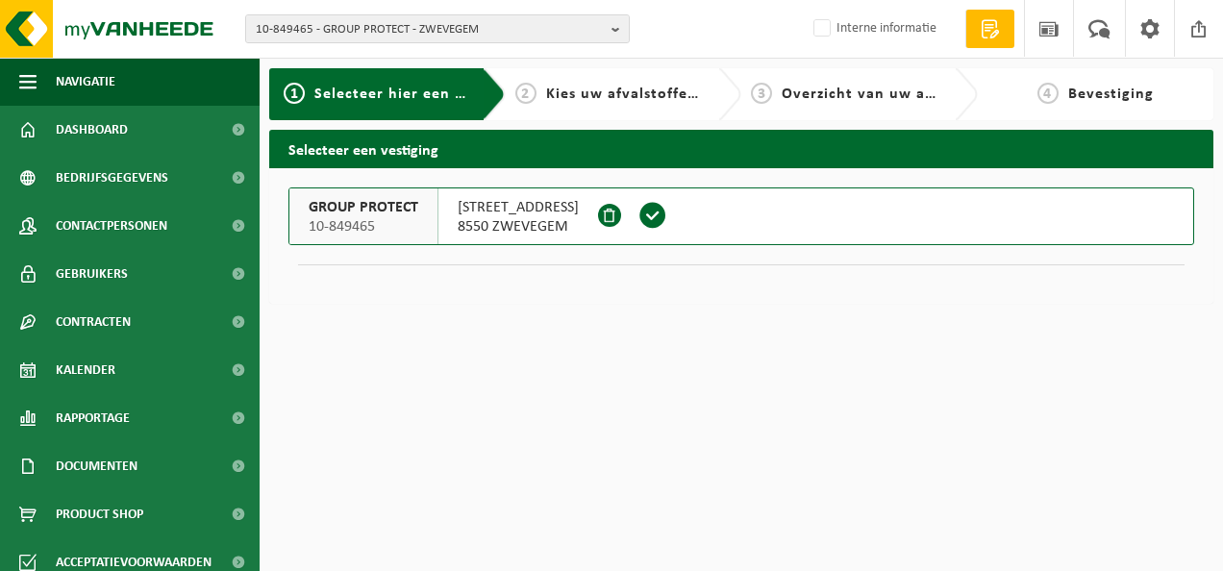
click at [483, 205] on span "[STREET_ADDRESS]" at bounding box center [518, 207] width 121 height 19
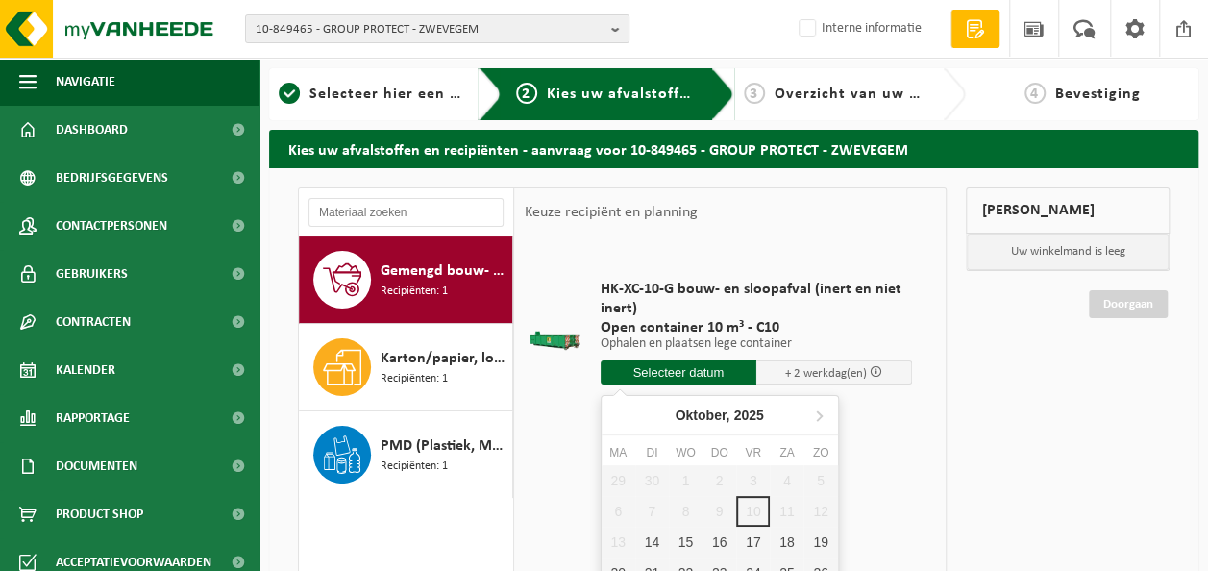
click at [683, 369] on input "text" at bounding box center [679, 372] width 156 height 24
click at [657, 546] on div "14" at bounding box center [652, 542] width 34 height 31
type input "Van 2025-10-14"
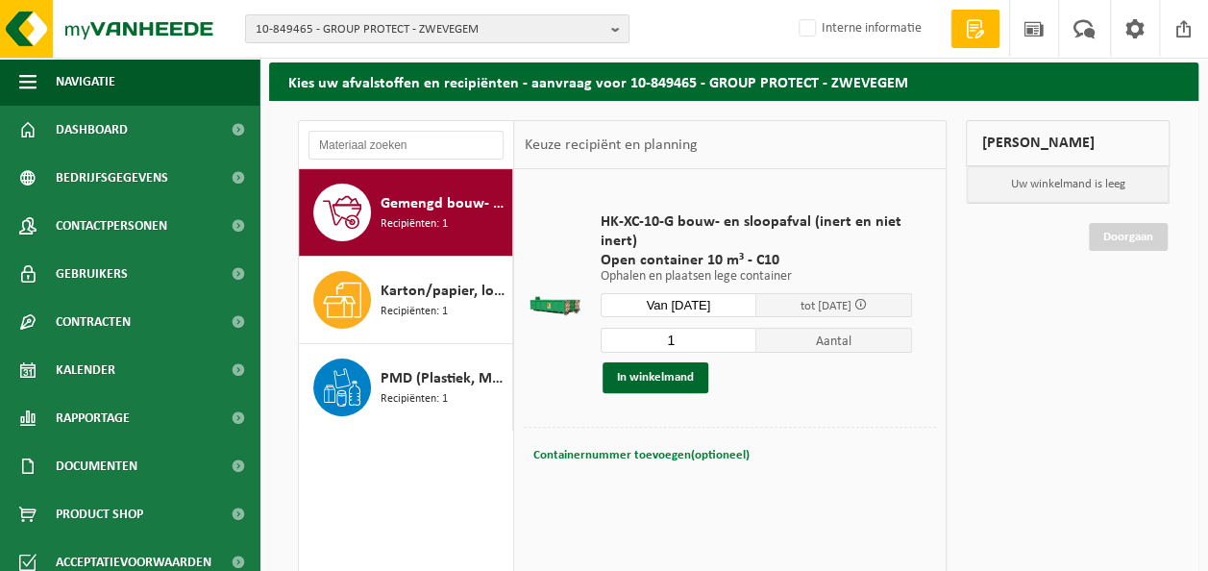
scroll to position [96, 0]
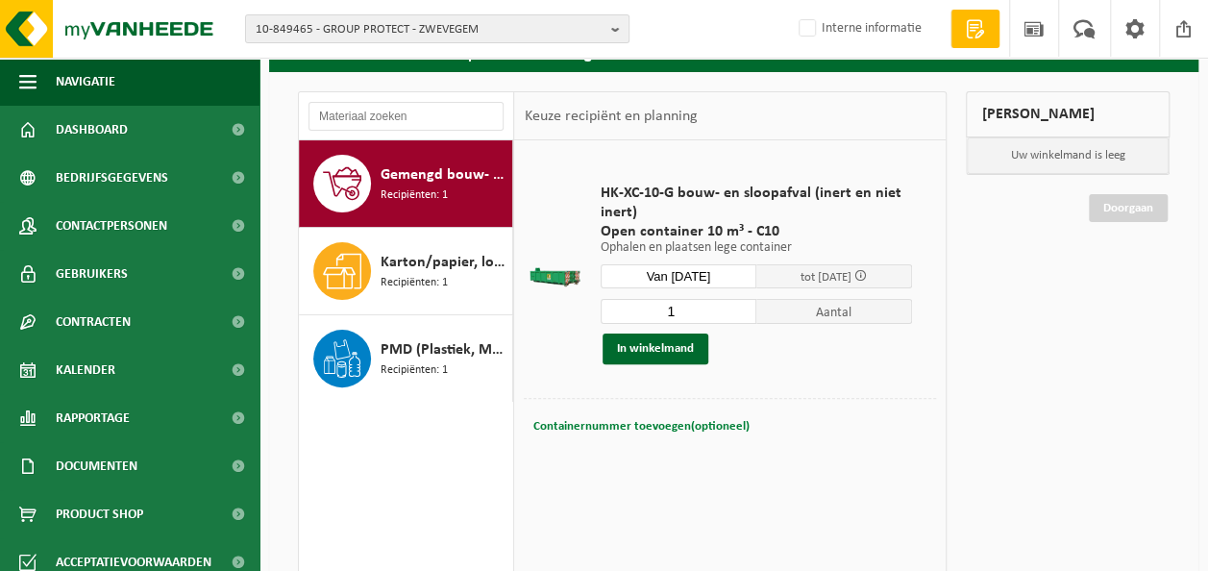
click at [659, 429] on span "Containernummer toevoegen(optioneel)" at bounding box center [641, 426] width 216 height 12
click at [640, 350] on button "In winkelmand" at bounding box center [656, 349] width 106 height 31
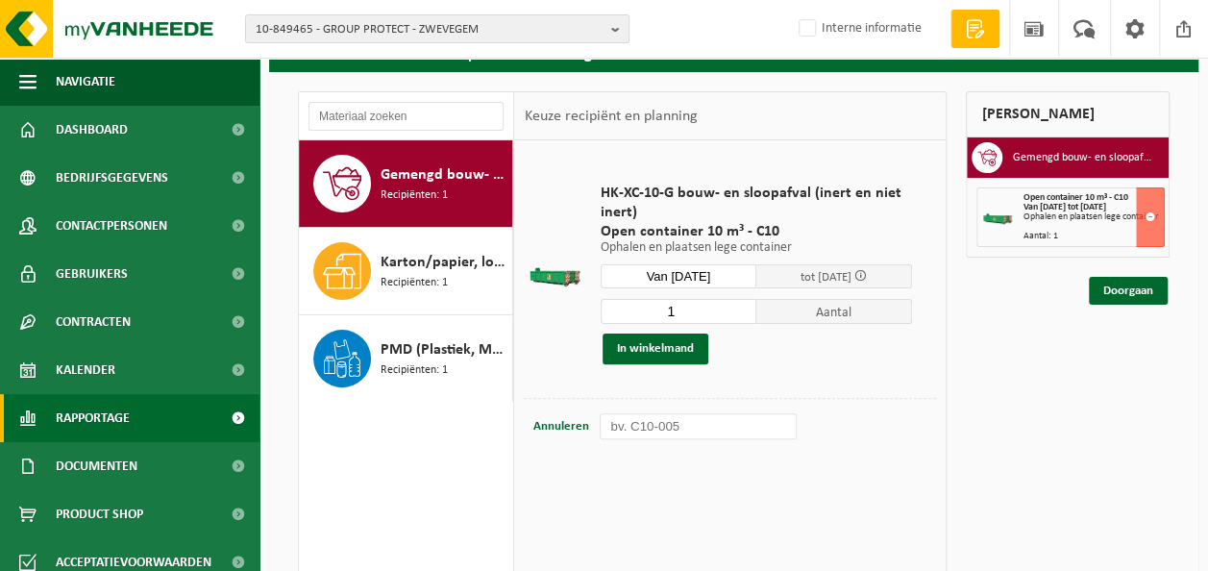
click at [95, 419] on span "Rapportage" at bounding box center [93, 418] width 74 height 48
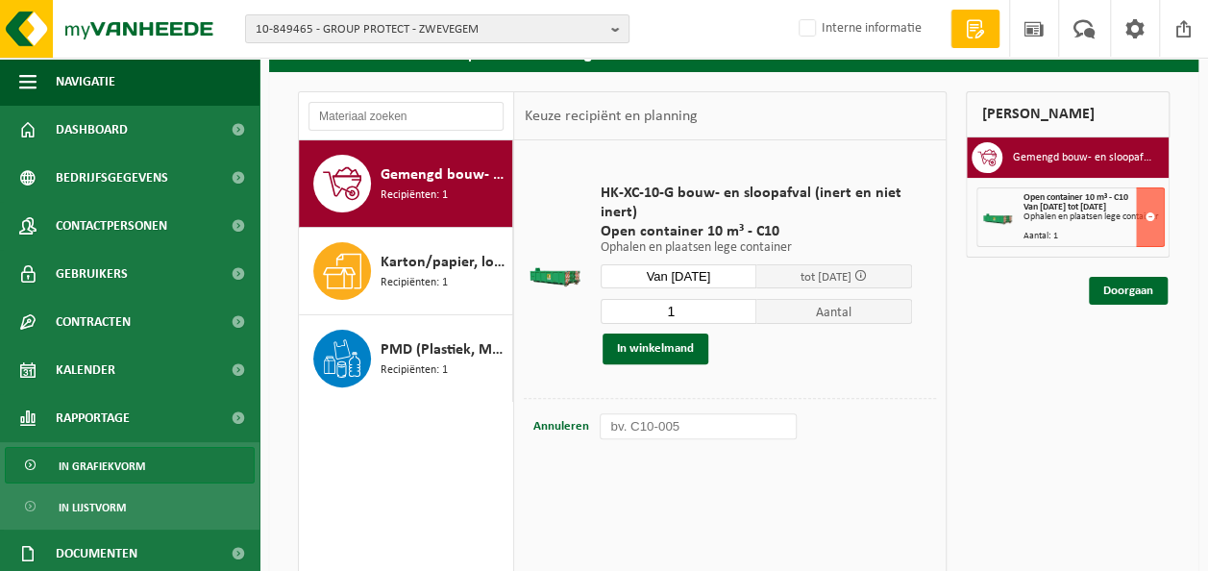
click at [136, 466] on span "In grafiekvorm" at bounding box center [102, 466] width 87 height 37
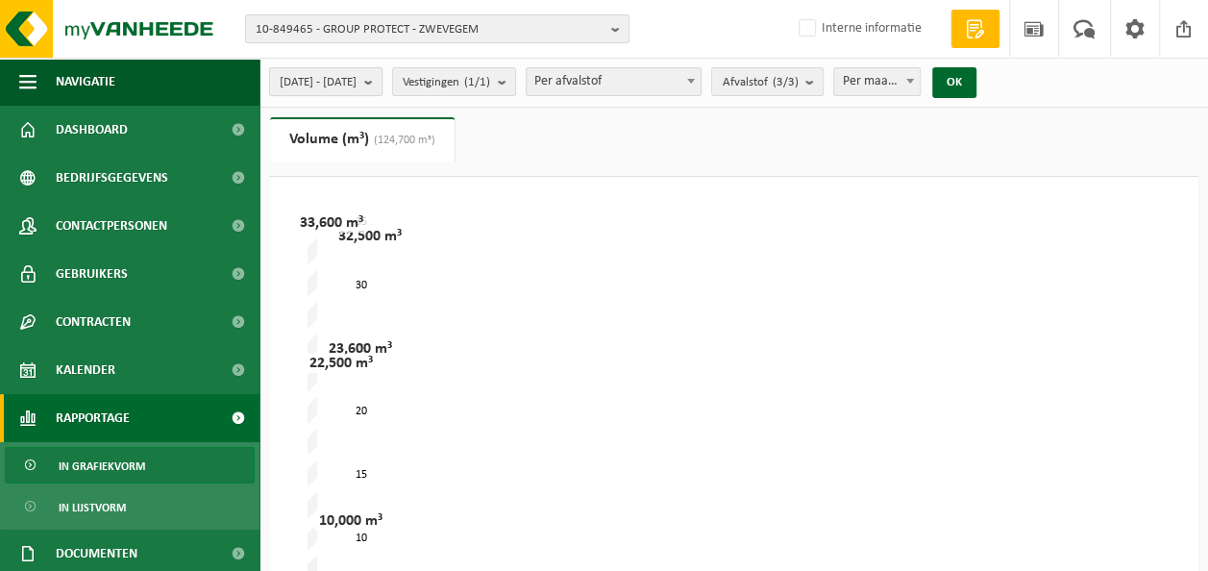
click at [383, 84] on button "2025-05-01 - 2025-10-10" at bounding box center [325, 81] width 113 height 29
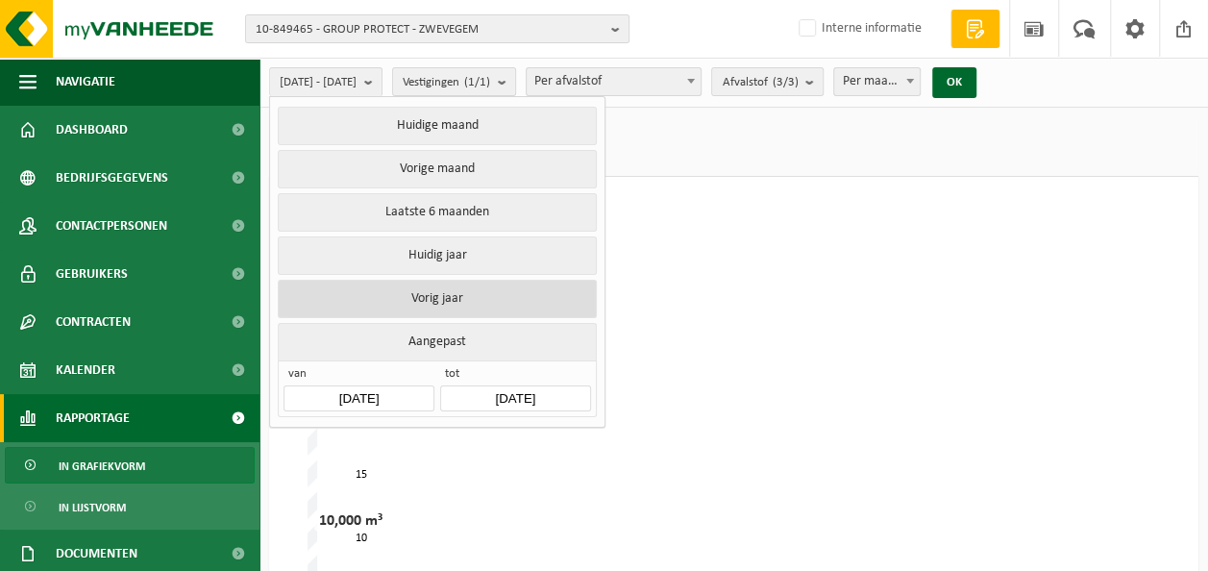
click at [421, 292] on button "Vorig jaar" at bounding box center [437, 299] width 318 height 38
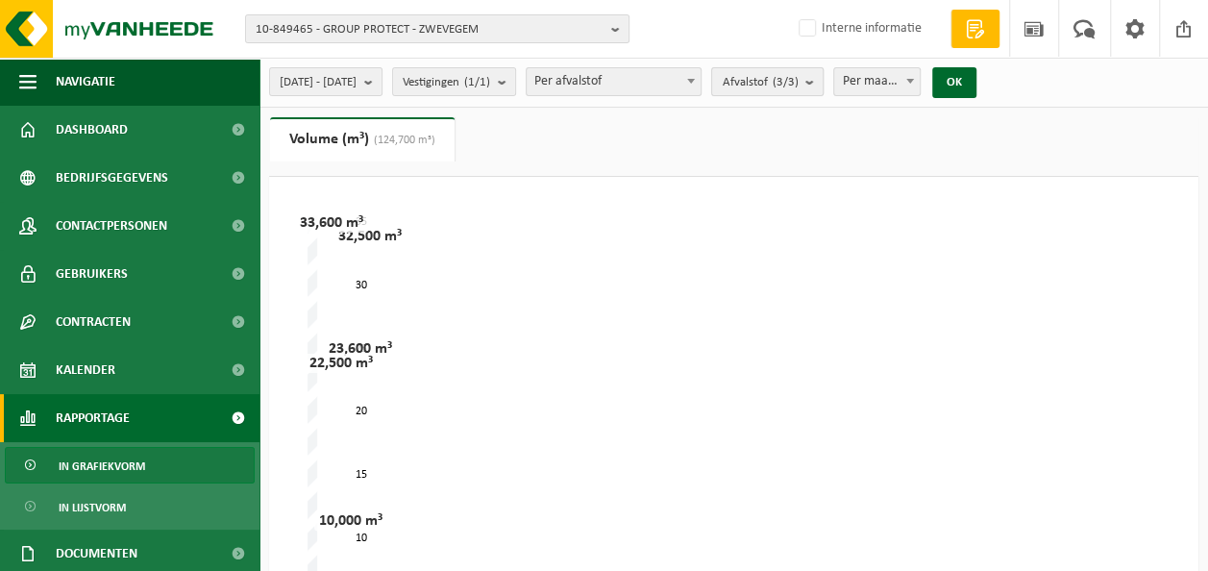
click at [823, 79] on b "submit" at bounding box center [814, 81] width 17 height 27
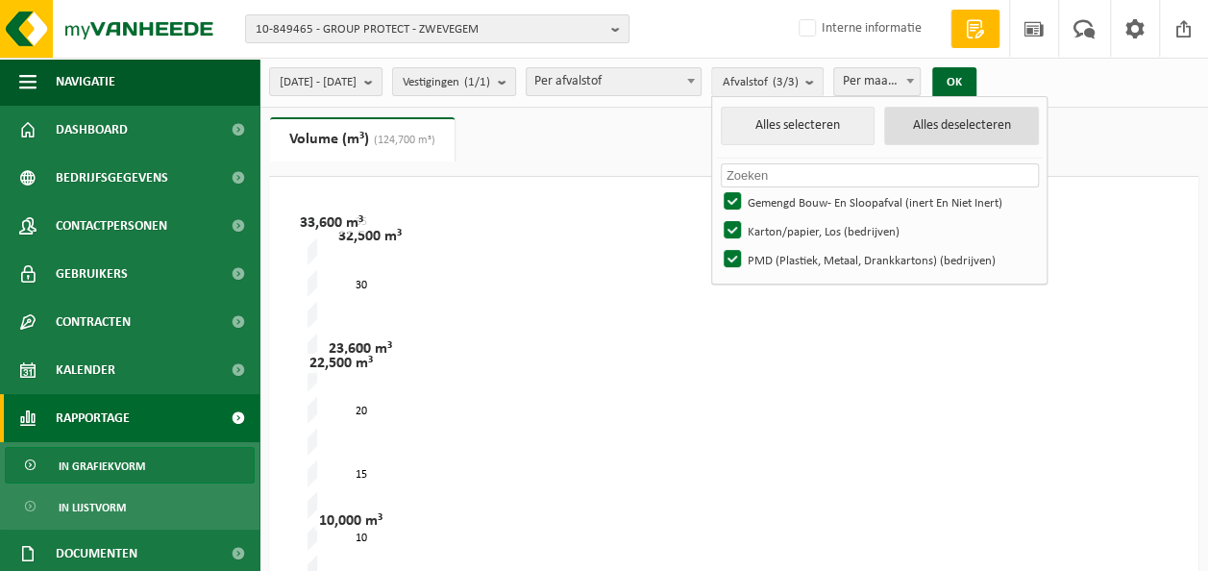
click at [996, 129] on button "Alles deselecteren" at bounding box center [961, 126] width 155 height 38
checkbox input "false"
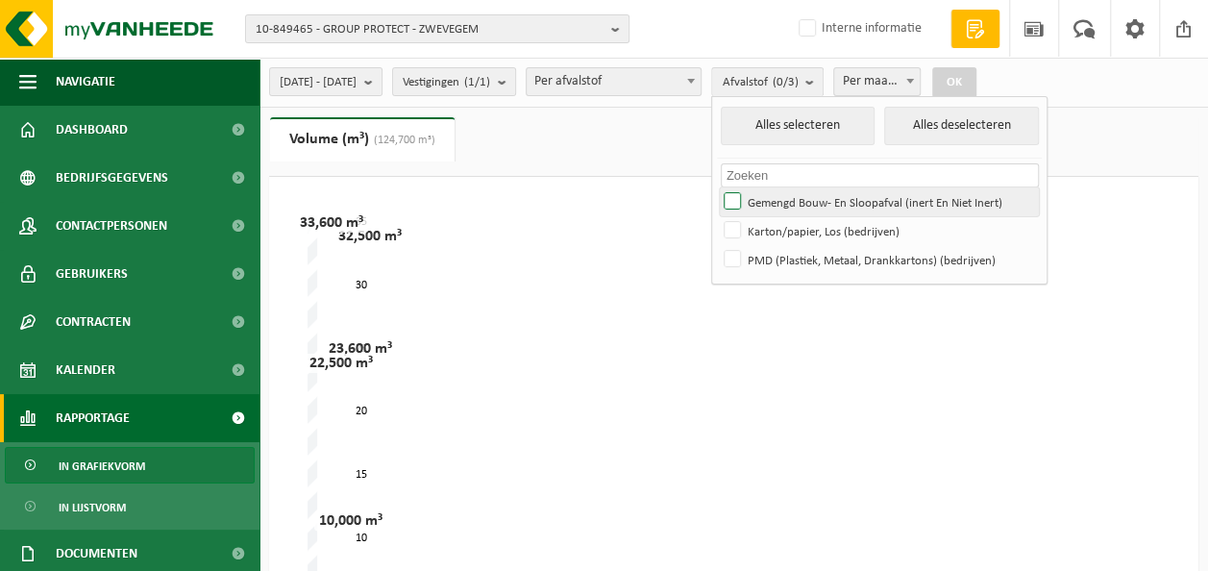
click at [927, 206] on label "Gemengd Bouw- En Sloopafval (inert En Niet Inert)" at bounding box center [879, 201] width 318 height 29
click at [717, 187] on input "Gemengd Bouw- En Sloopafval (inert En Niet Inert)" at bounding box center [716, 186] width 1 height 1
checkbox input "true"
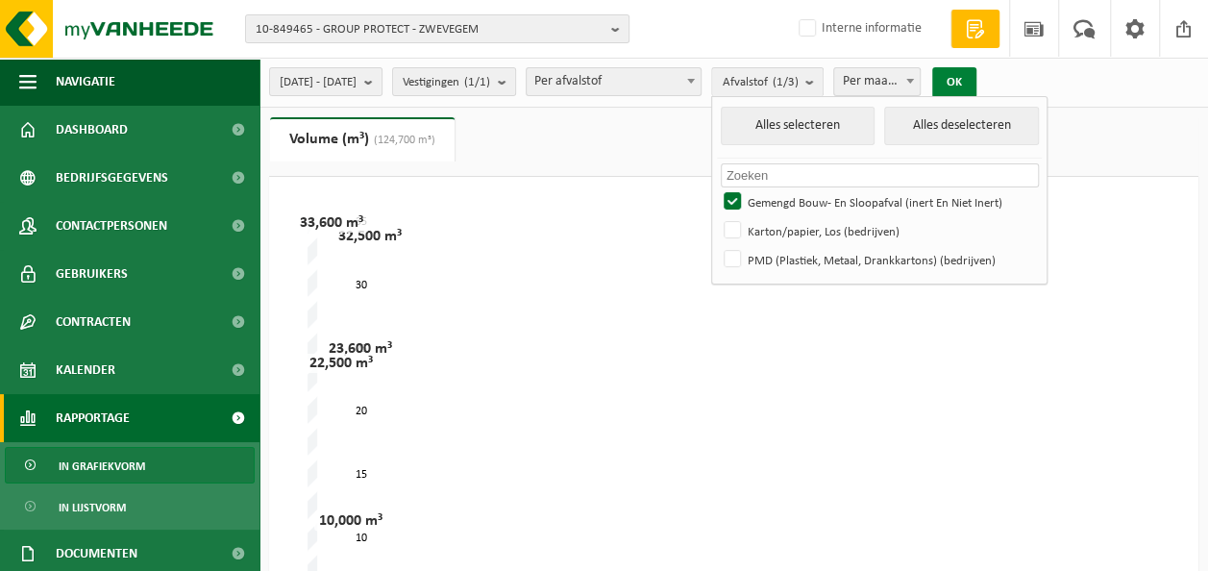
click at [977, 79] on button "OK" at bounding box center [954, 82] width 44 height 31
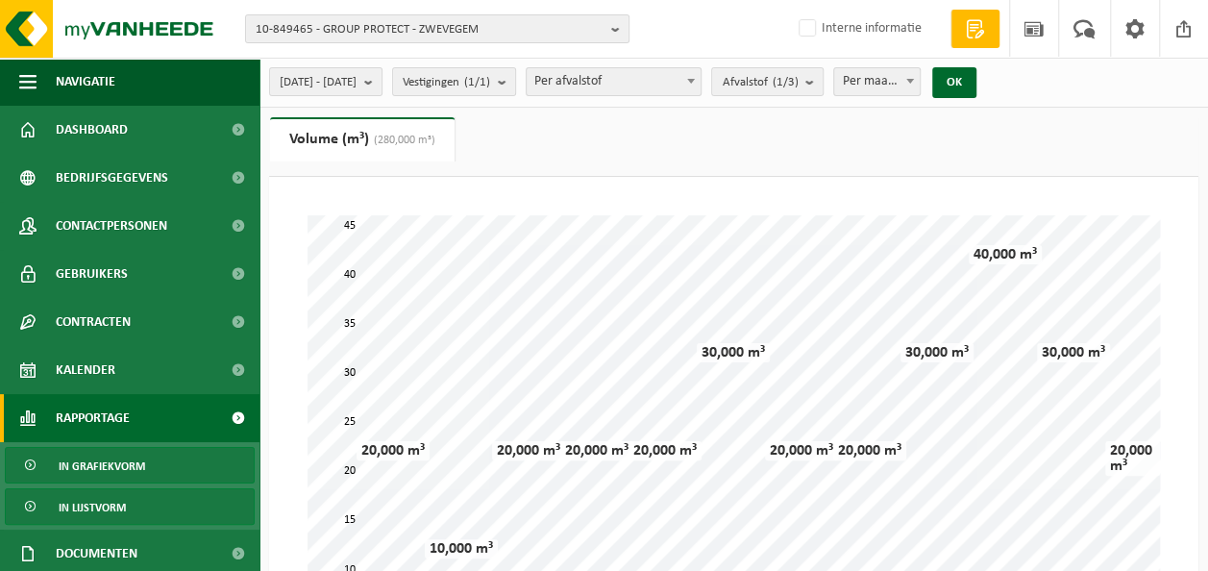
click at [98, 508] on span "In lijstvorm" at bounding box center [92, 507] width 67 height 37
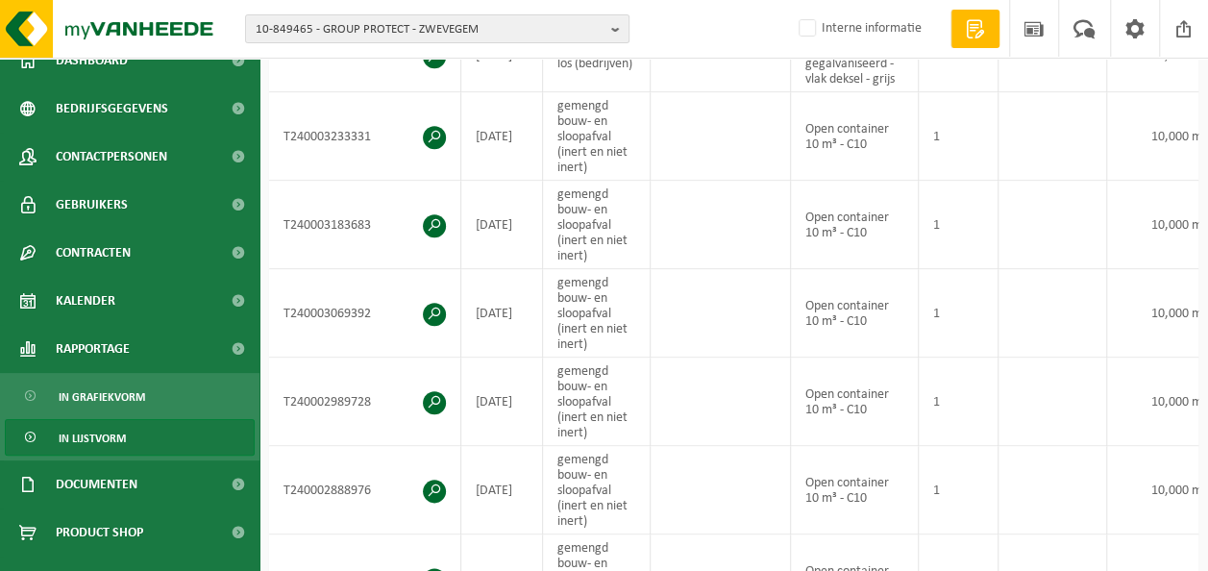
scroll to position [199, 0]
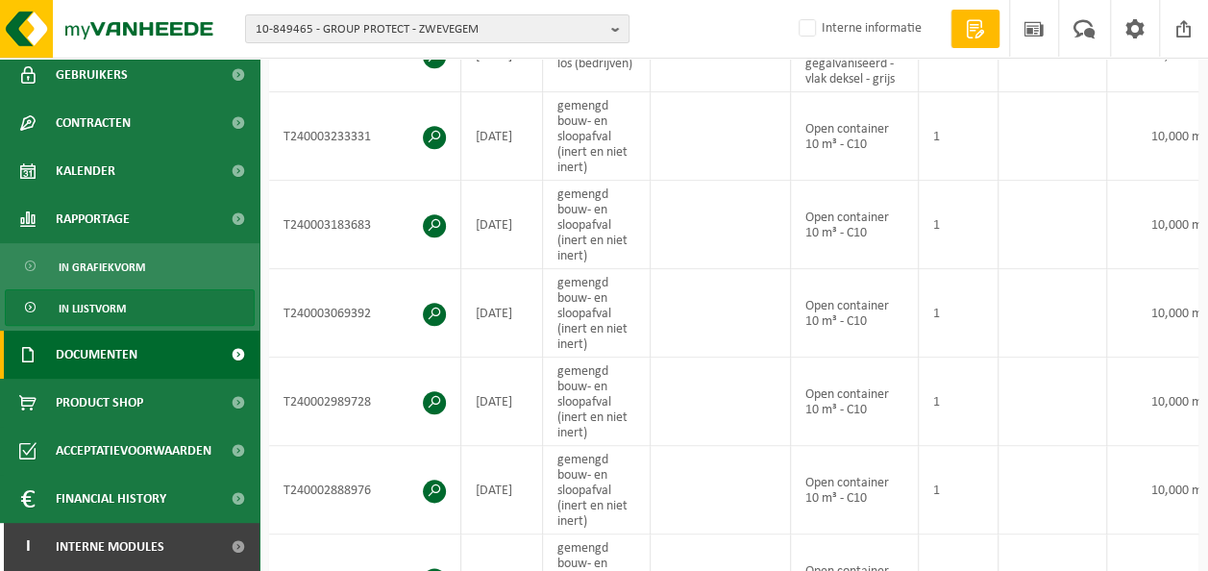
click at [109, 358] on span "Documenten" at bounding box center [97, 355] width 82 height 48
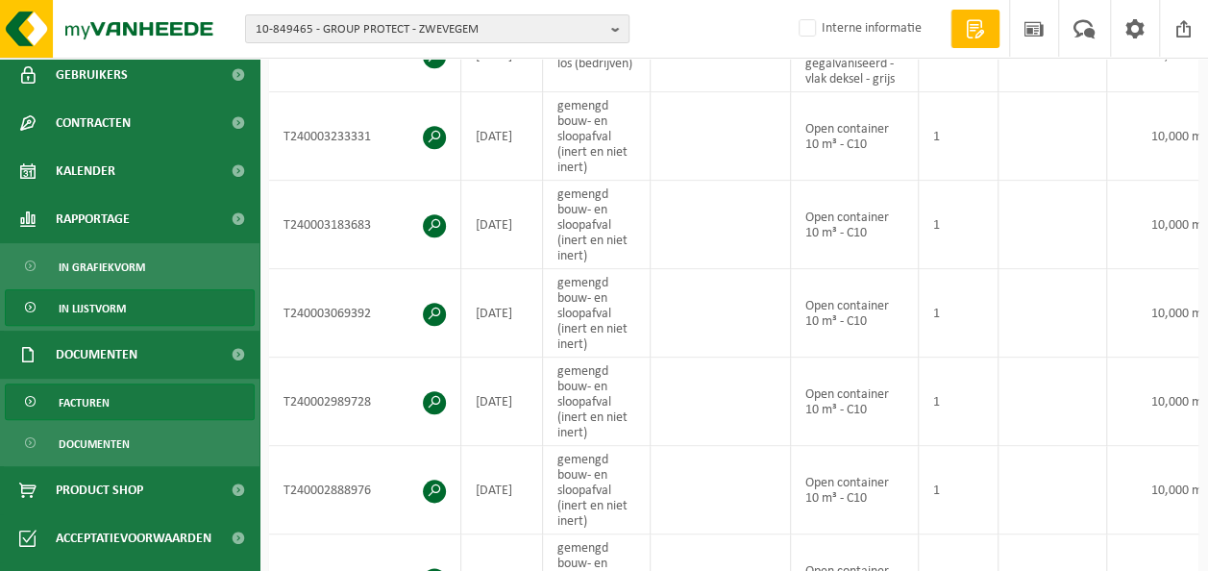
click at [109, 404] on link "Facturen" at bounding box center [130, 402] width 250 height 37
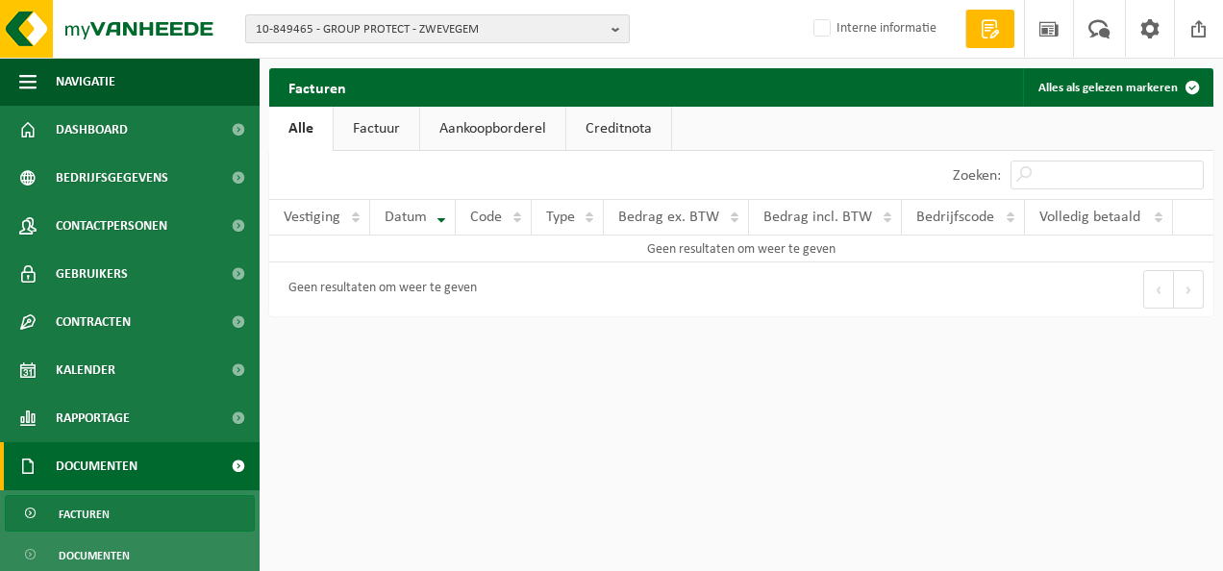
click at [457, 27] on span "10-849465 - GROUP PROTECT - ZWEVEGEM" at bounding box center [430, 29] width 348 height 29
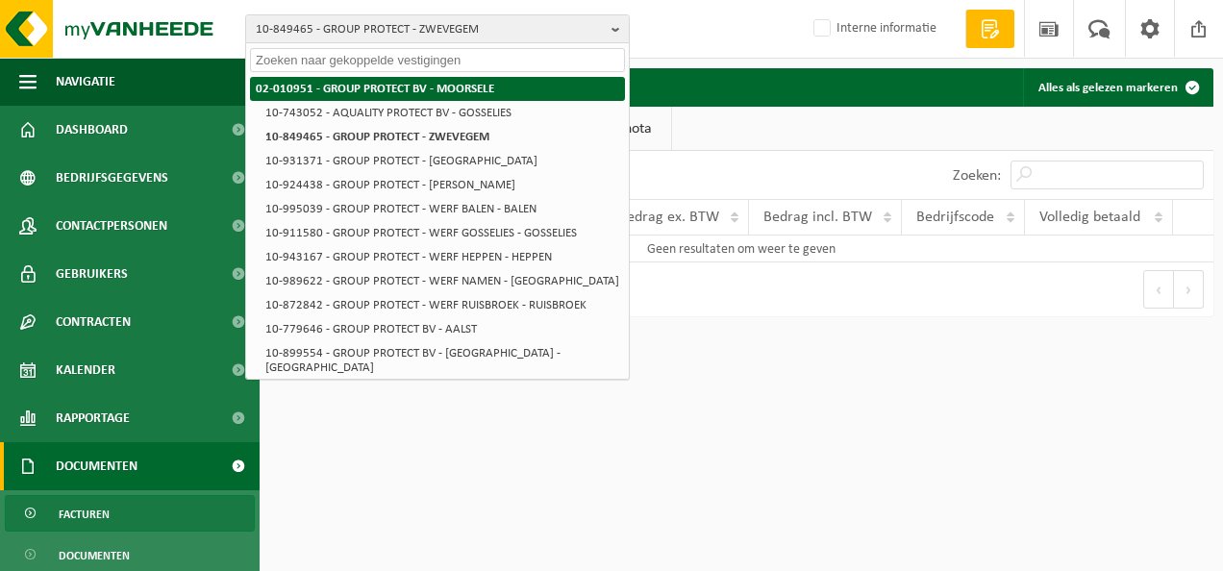
click at [483, 90] on strong "02-010951 - GROUP PROTECT BV - MOORSELE" at bounding box center [375, 89] width 238 height 12
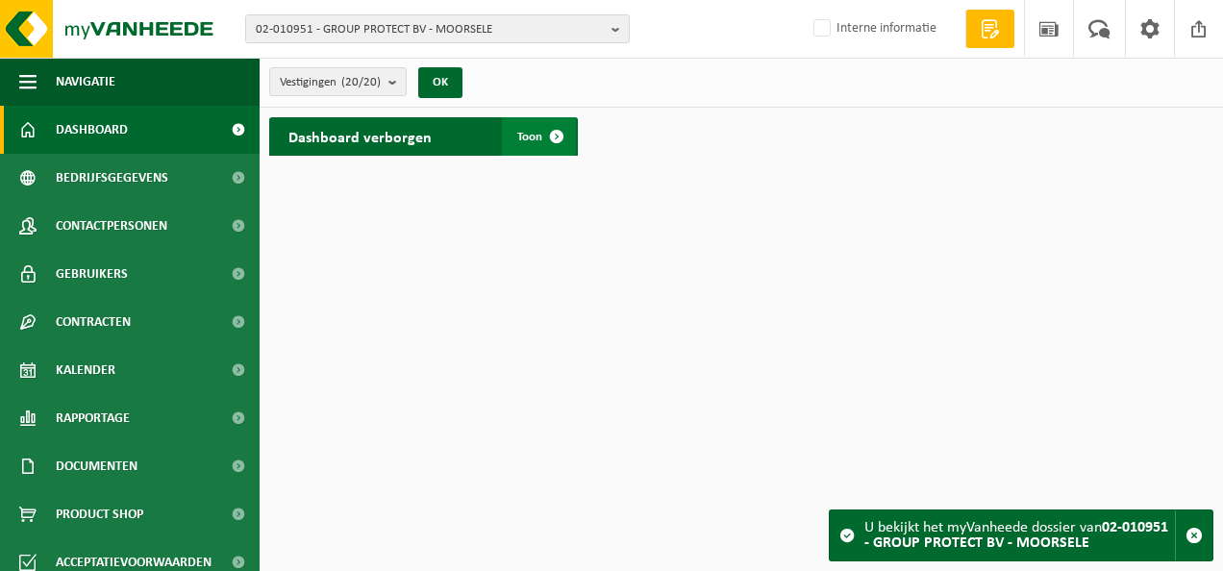
click at [524, 140] on span "Toon" at bounding box center [529, 137] width 25 height 12
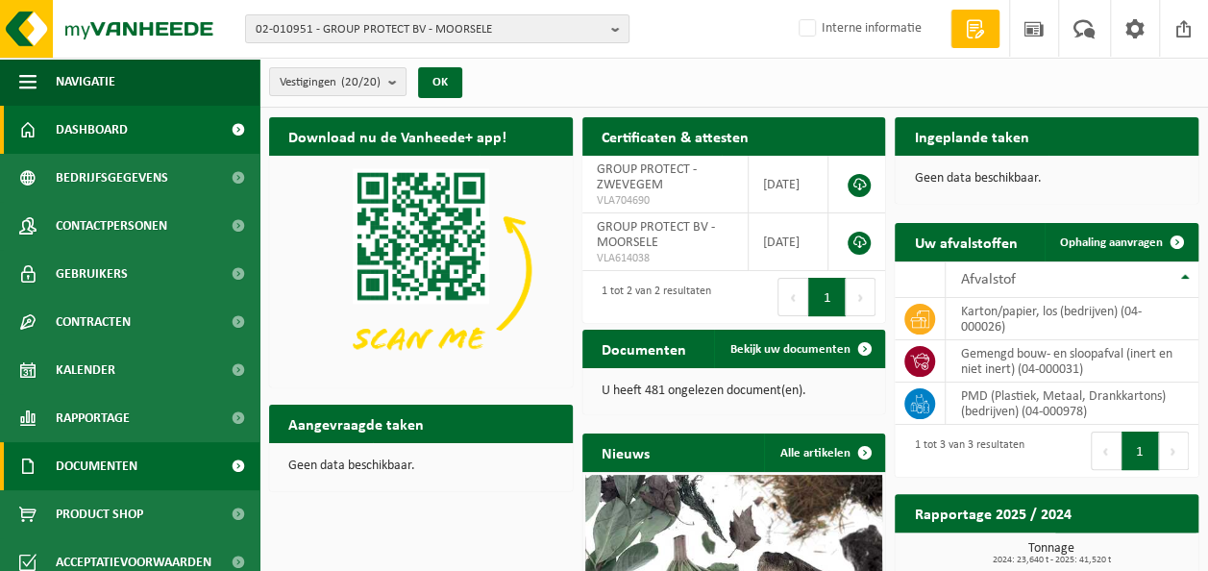
click at [177, 465] on link "Documenten" at bounding box center [130, 466] width 260 height 48
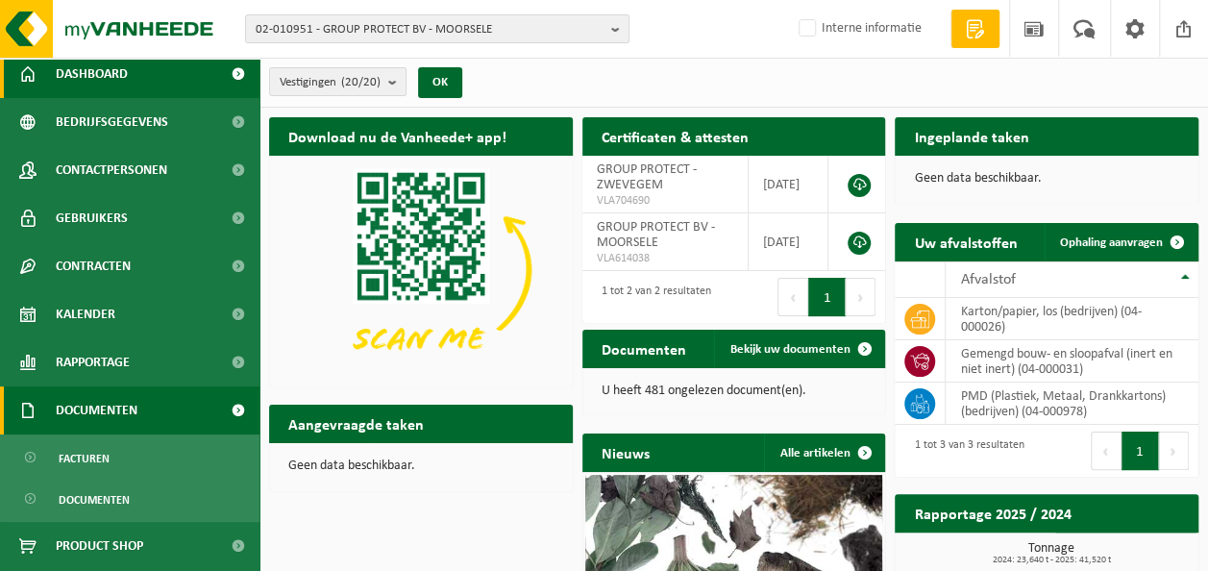
scroll to position [96, 0]
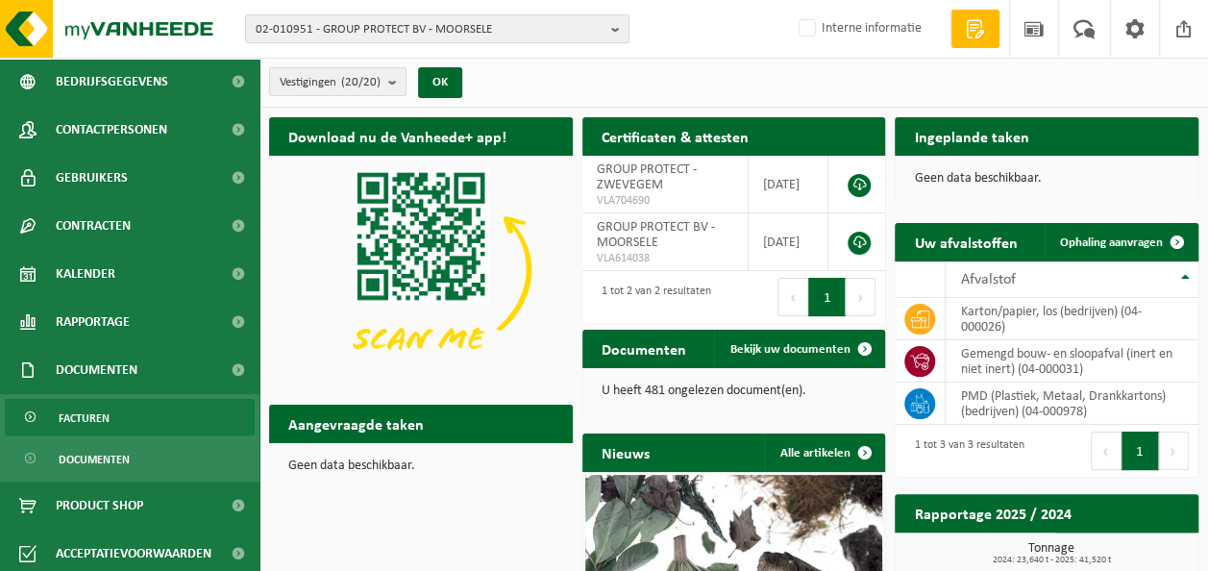
click at [89, 419] on span "Facturen" at bounding box center [84, 418] width 51 height 37
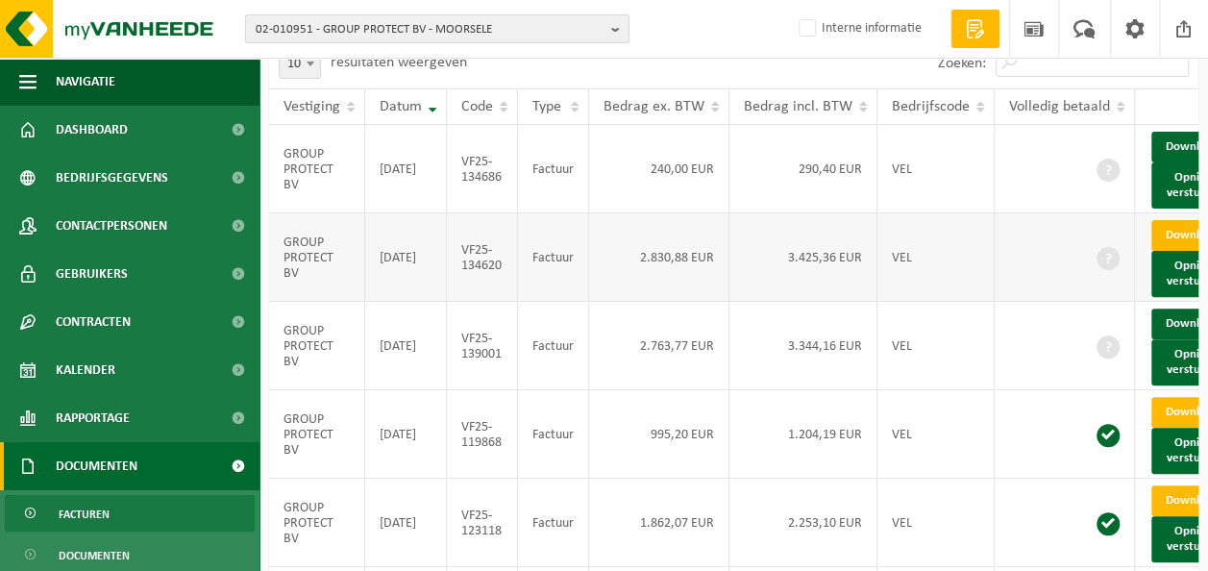
scroll to position [192, 0]
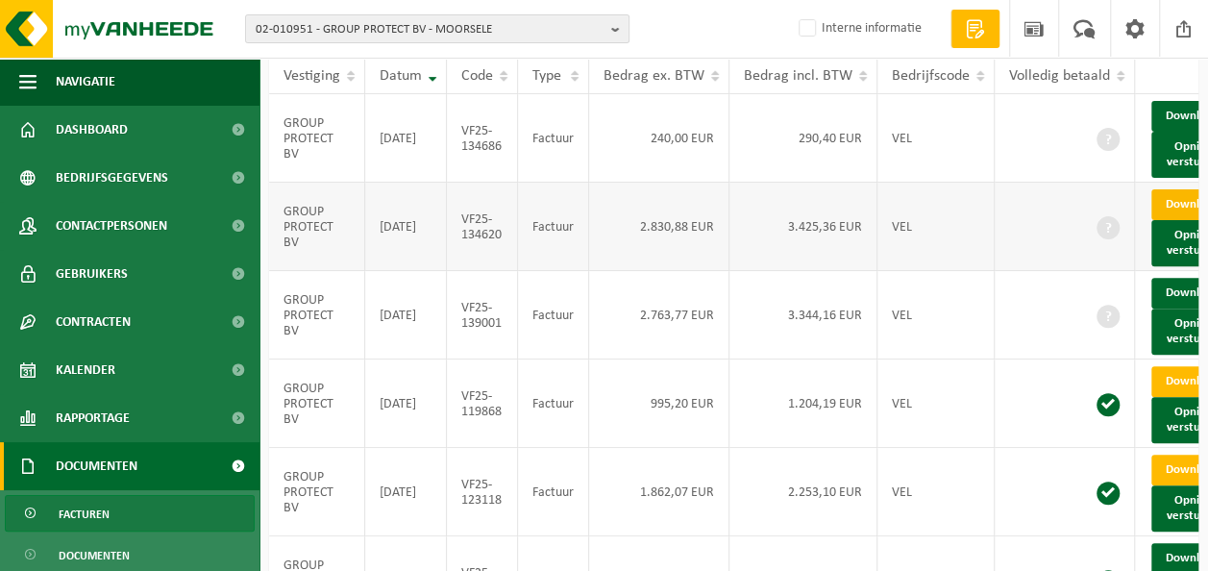
click at [1178, 220] on link "Download" at bounding box center [1199, 204] width 94 height 31
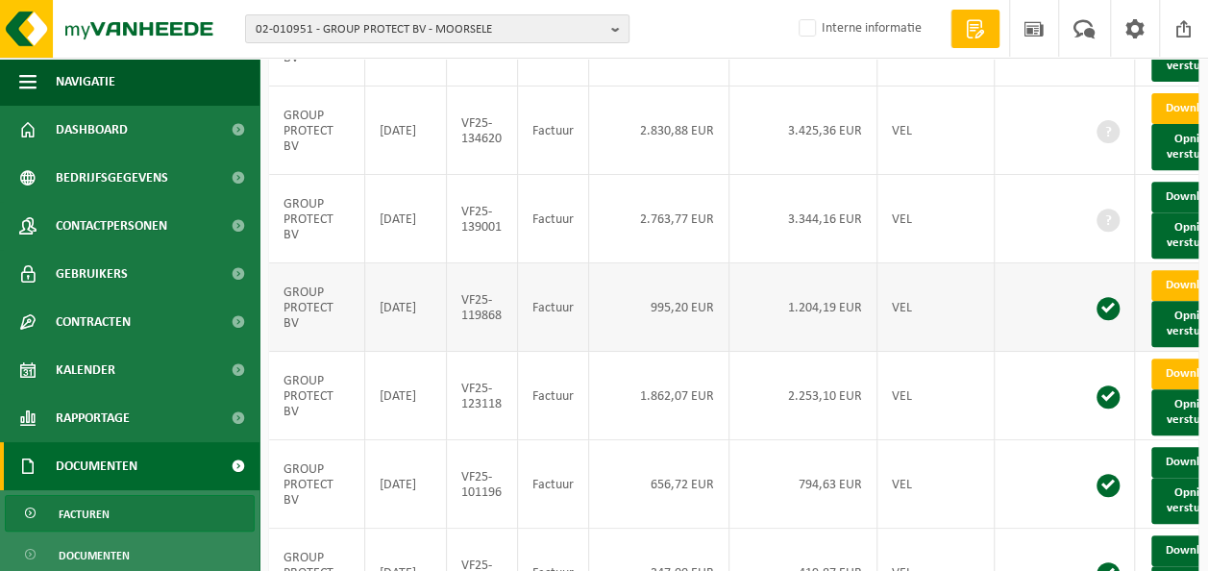
scroll to position [0, 0]
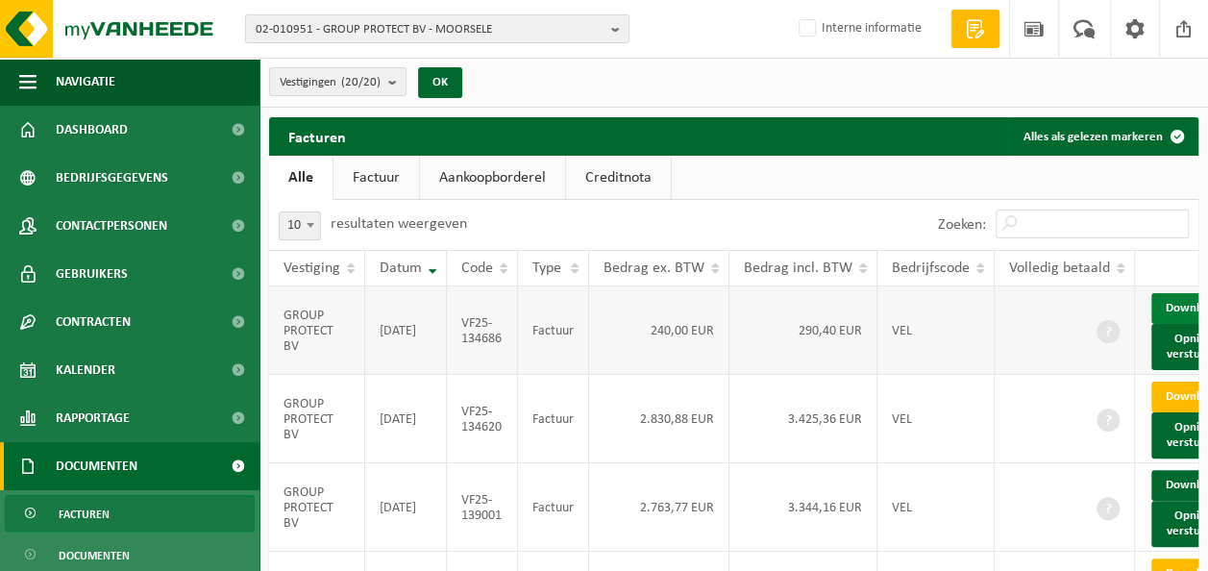
click at [1175, 310] on link "Download" at bounding box center [1199, 308] width 94 height 31
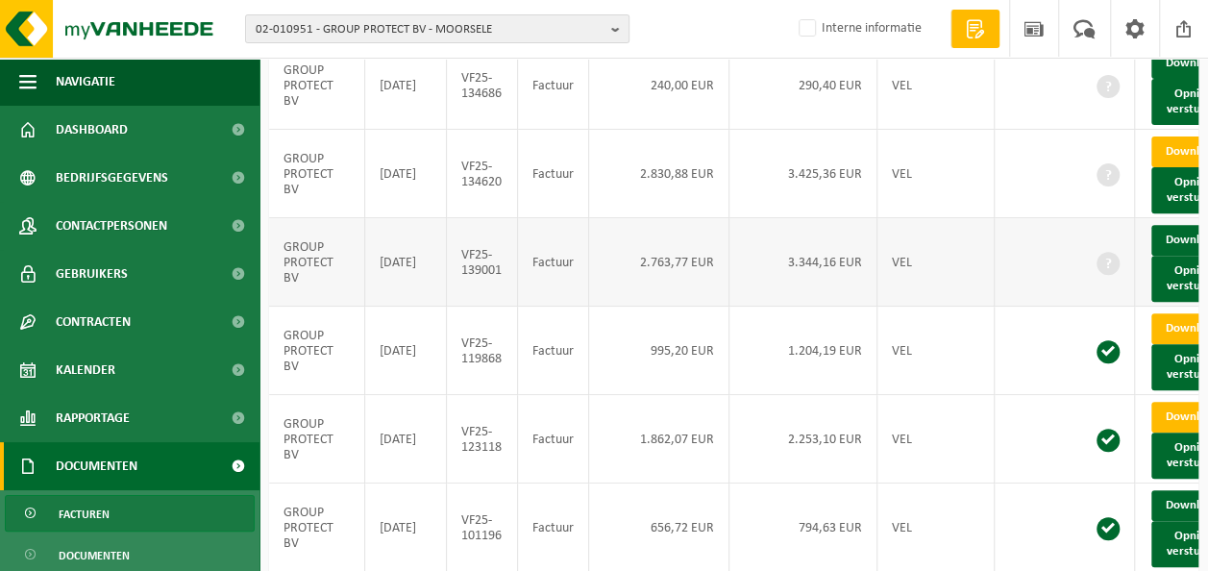
scroll to position [288, 0]
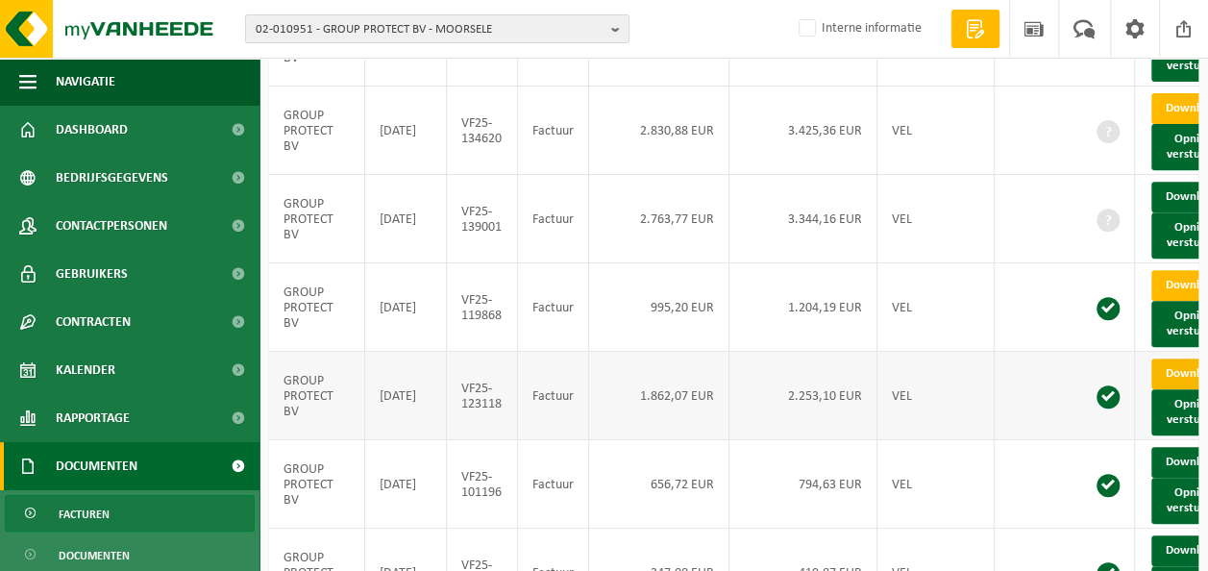
click at [1165, 389] on link "Download" at bounding box center [1199, 374] width 94 height 31
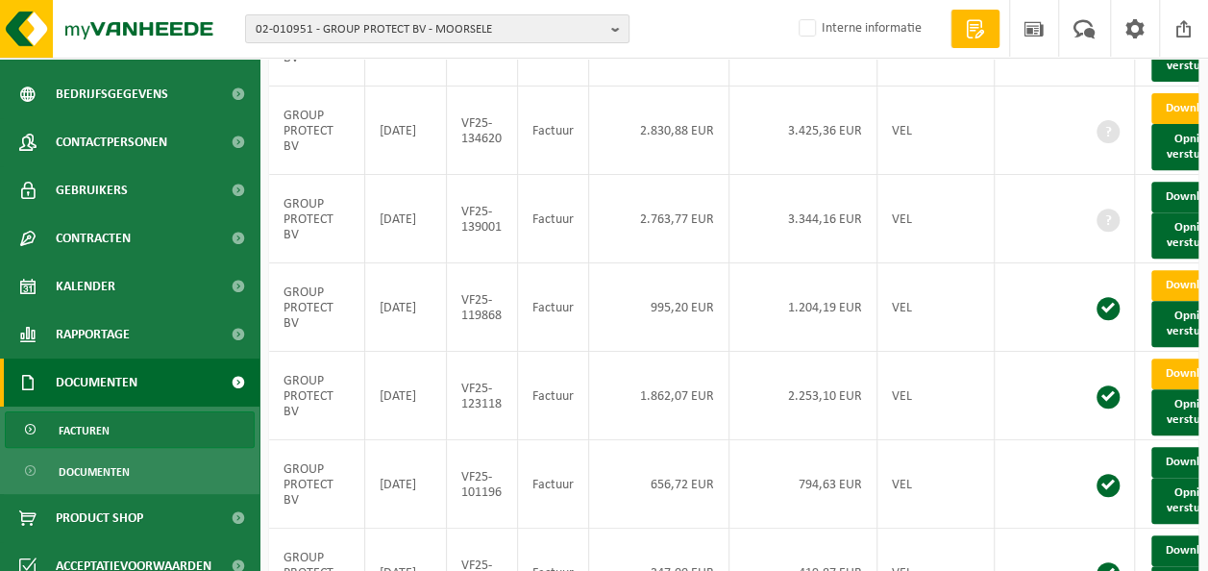
scroll to position [125, 0]
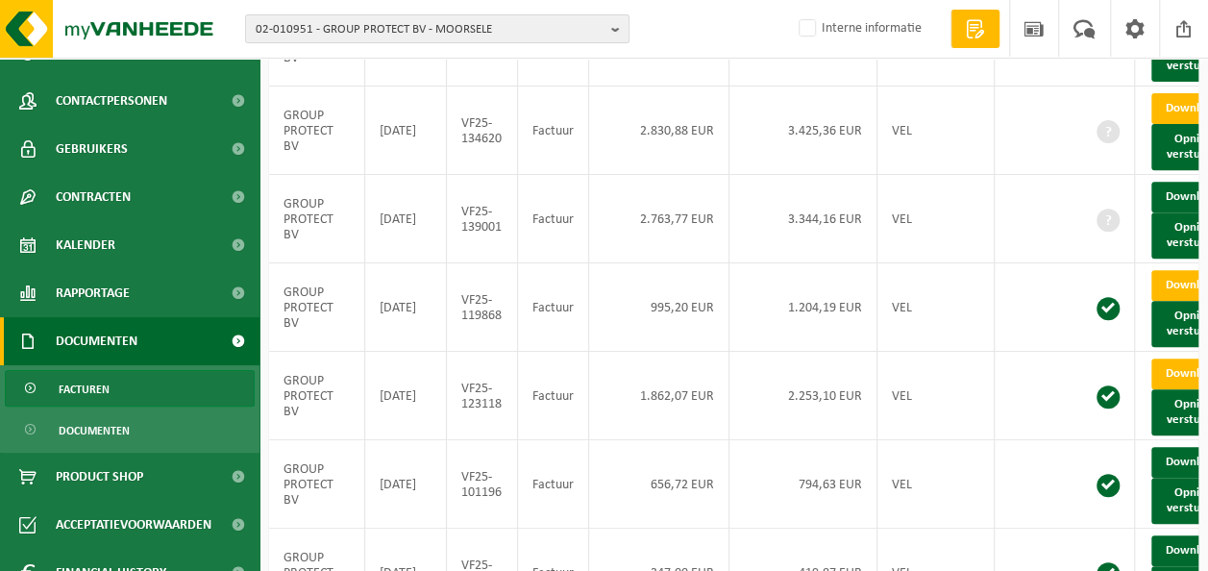
click at [104, 392] on span "Facturen" at bounding box center [84, 389] width 51 height 37
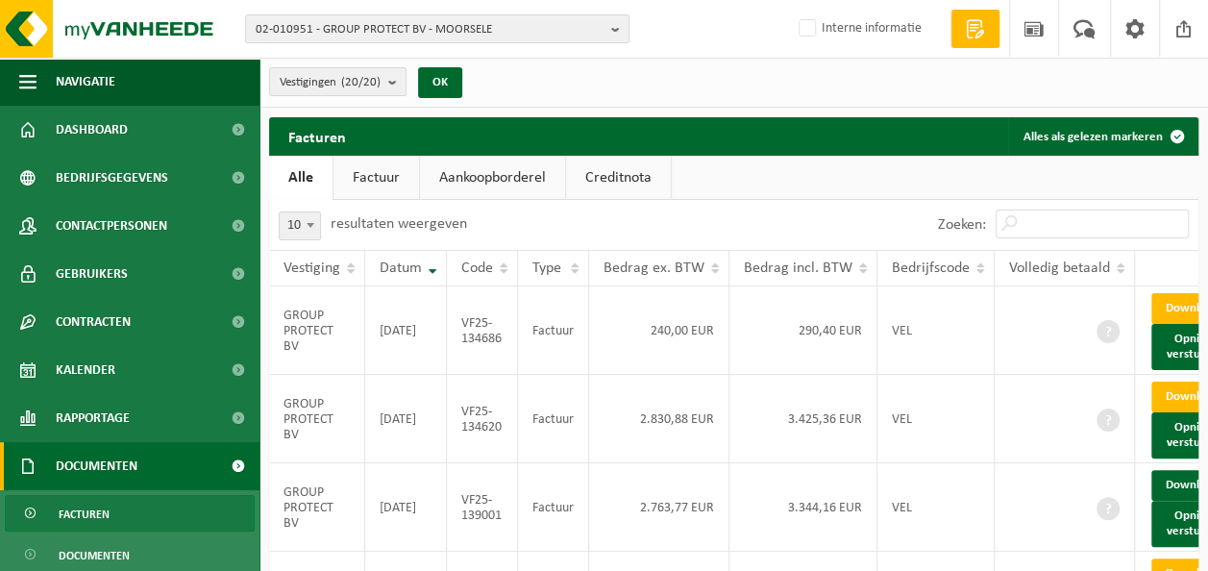
click at [623, 182] on link "Creditnota" at bounding box center [618, 178] width 105 height 44
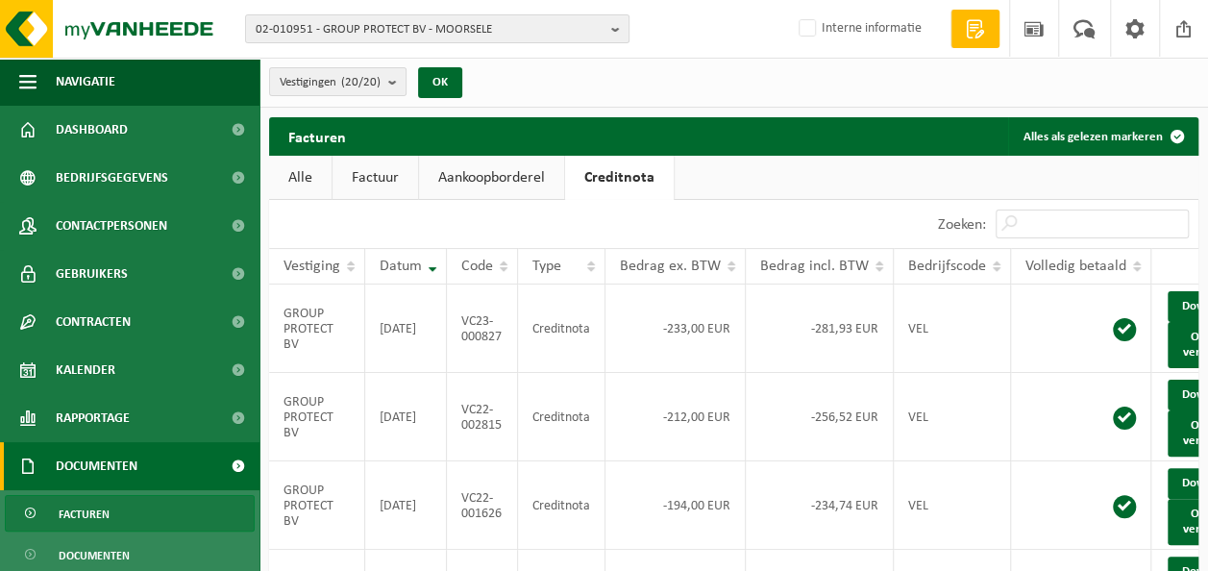
click at [507, 173] on link "Aankoopborderel" at bounding box center [491, 178] width 145 height 44
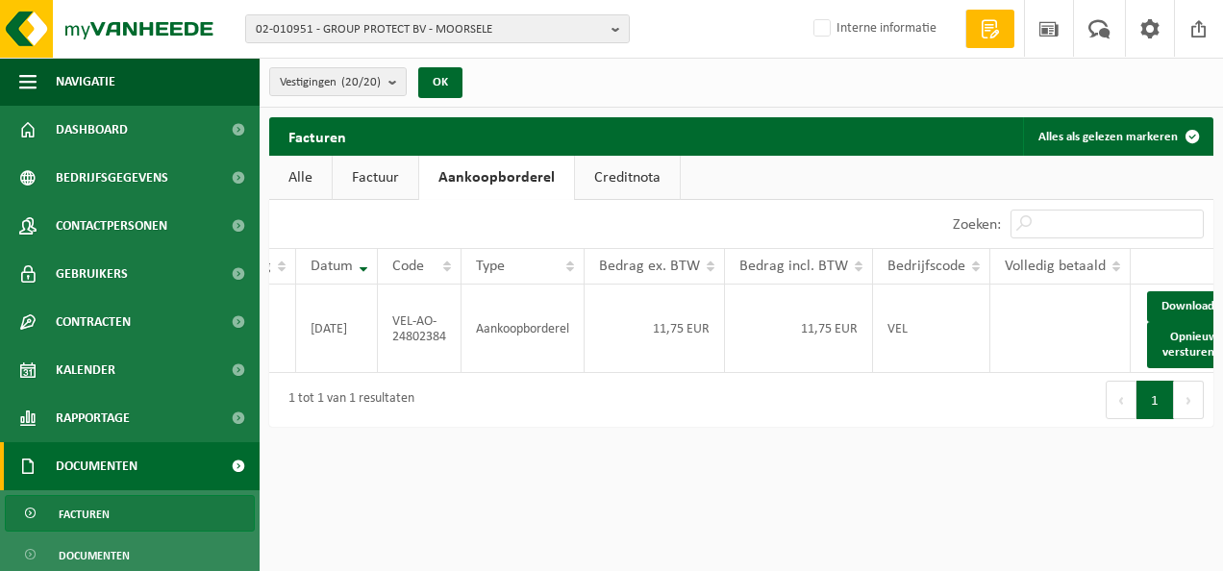
scroll to position [0, 102]
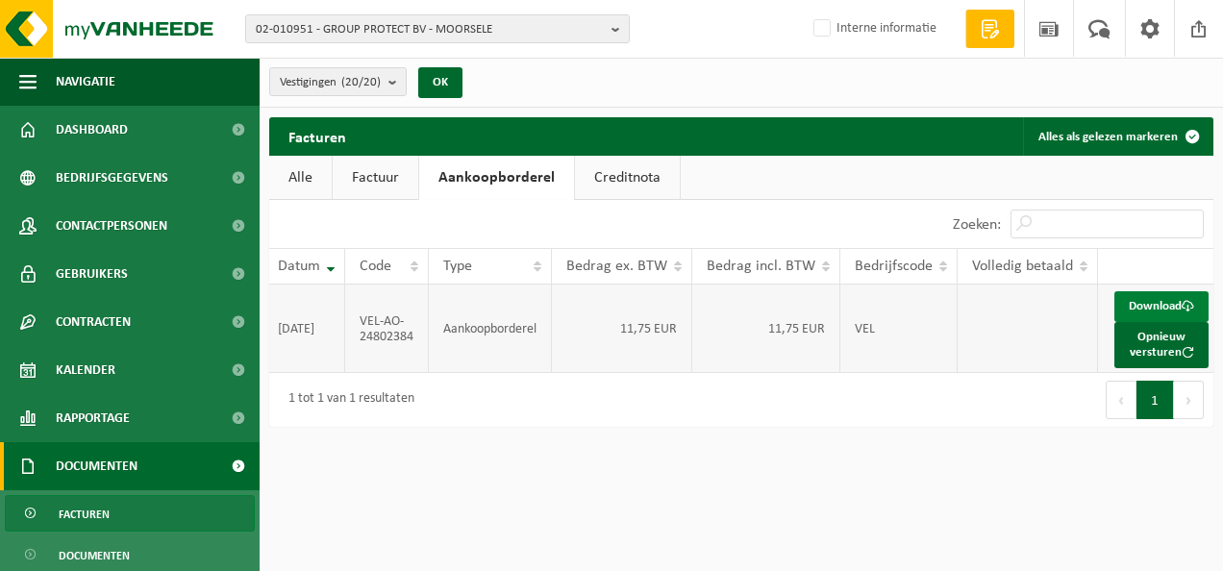
click at [1130, 300] on link "Download" at bounding box center [1161, 306] width 94 height 31
click at [390, 75] on b "submit" at bounding box center [396, 81] width 17 height 27
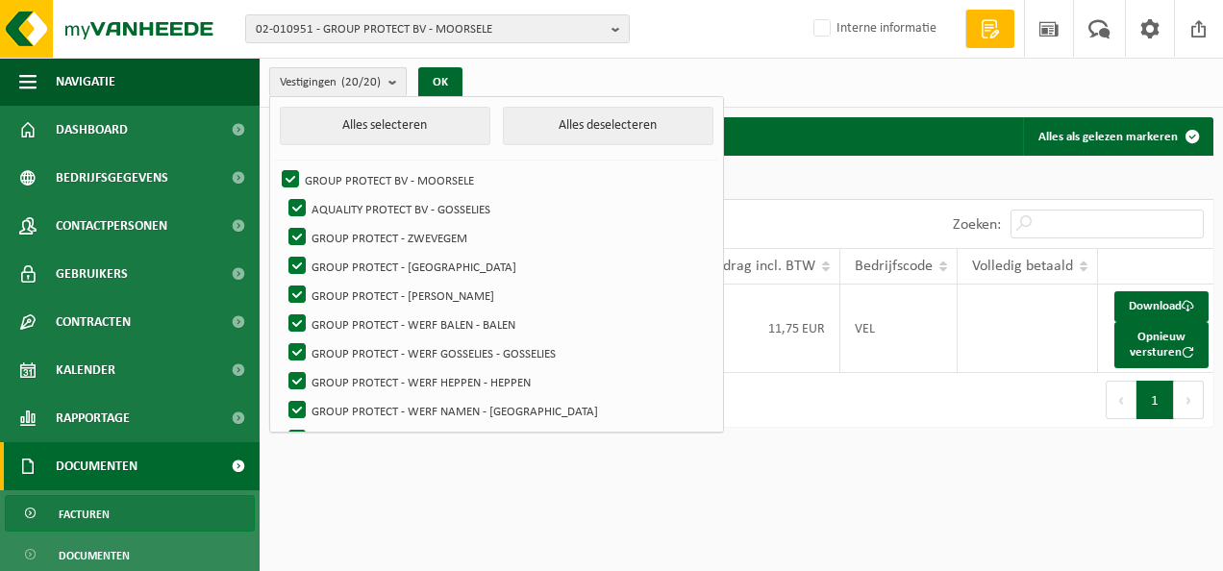
click at [390, 75] on b "submit" at bounding box center [396, 82] width 17 height 28
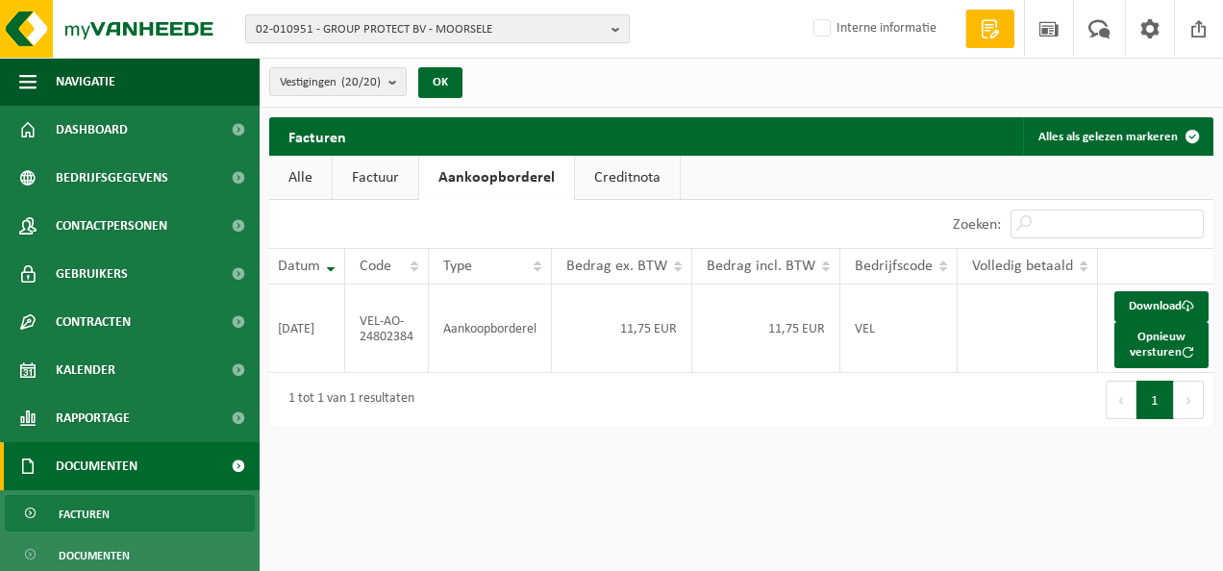
click at [378, 38] on span "02-010951 - GROUP PROTECT BV - MOORSELE" at bounding box center [430, 29] width 348 height 29
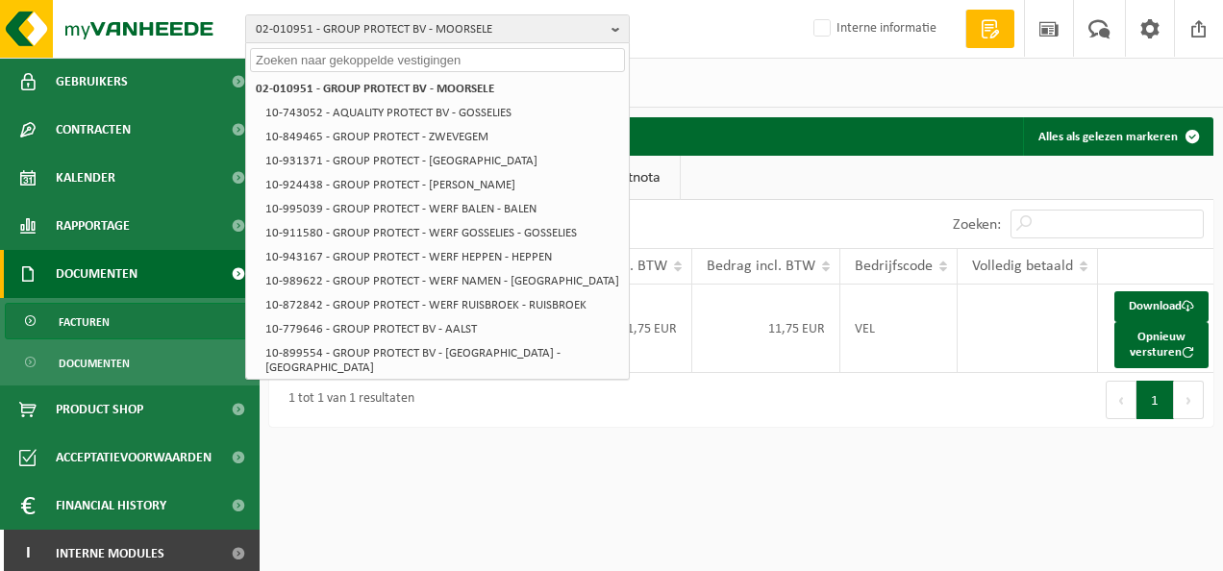
scroll to position [199, 0]
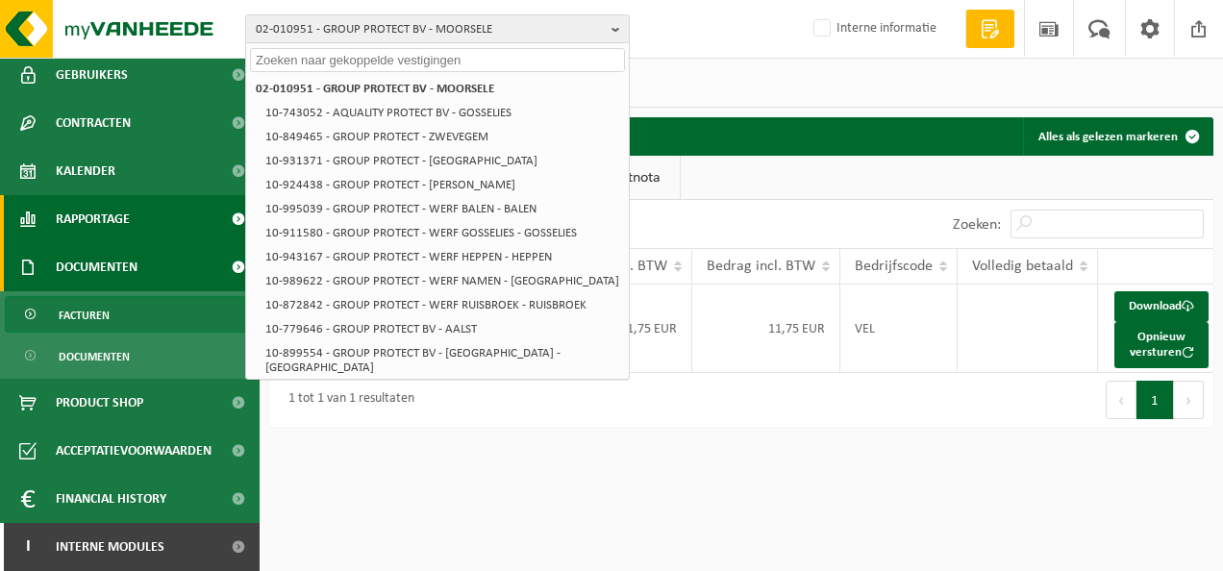
click at [97, 217] on span "Rapportage" at bounding box center [93, 219] width 74 height 48
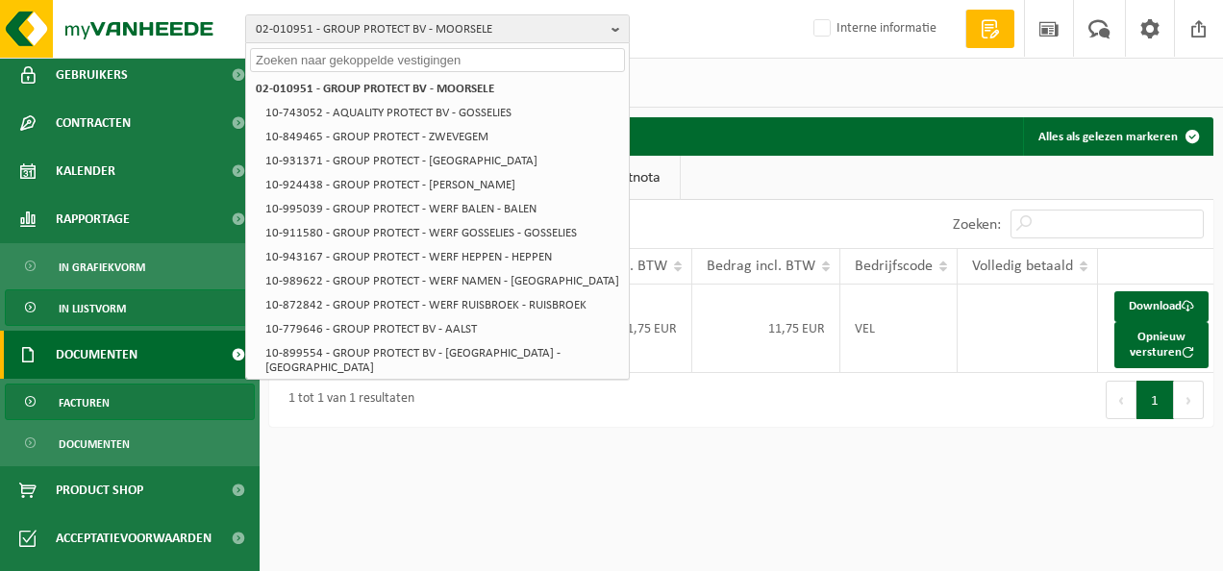
click at [123, 306] on span "In lijstvorm" at bounding box center [92, 308] width 67 height 37
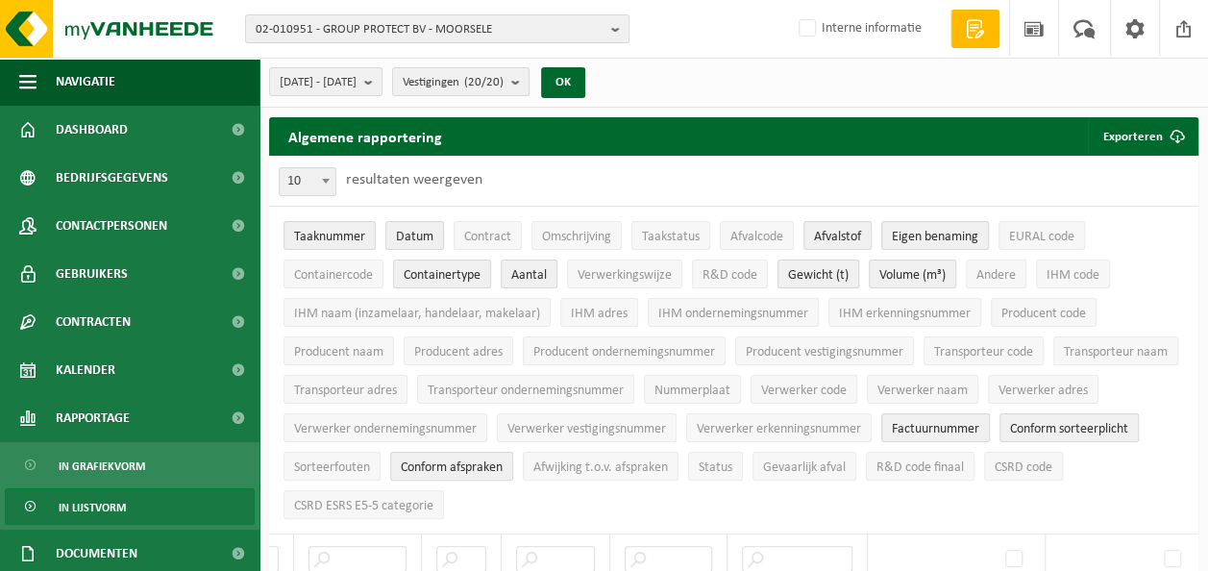
click at [801, 269] on span "Gewicht (t)" at bounding box center [818, 275] width 61 height 14
click at [902, 232] on span "Eigen benaming" at bounding box center [935, 237] width 87 height 14
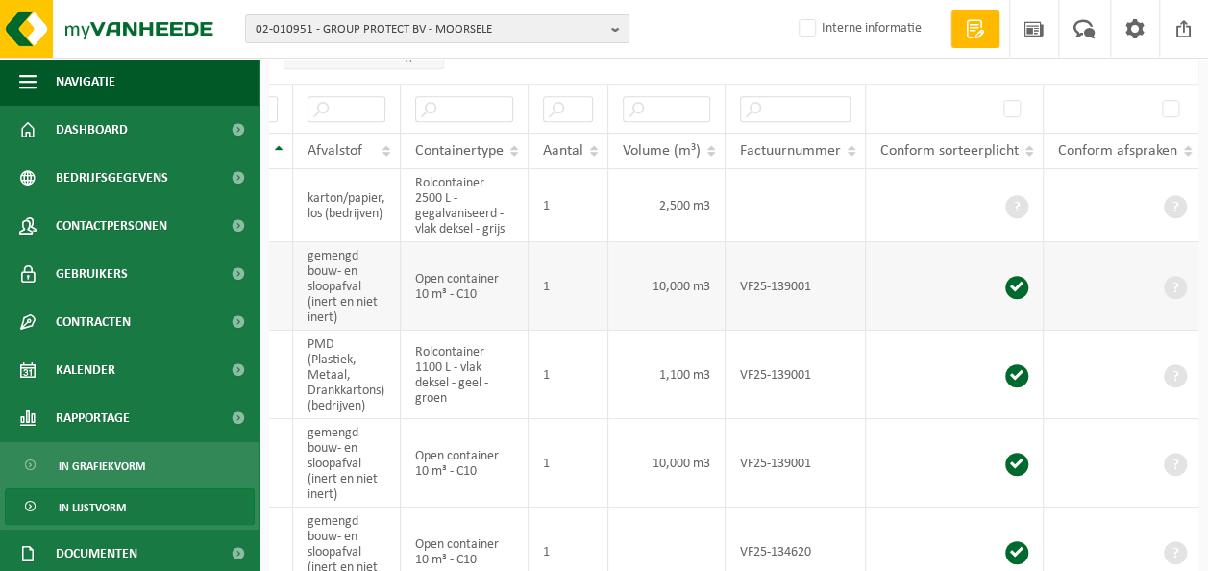
scroll to position [481, 0]
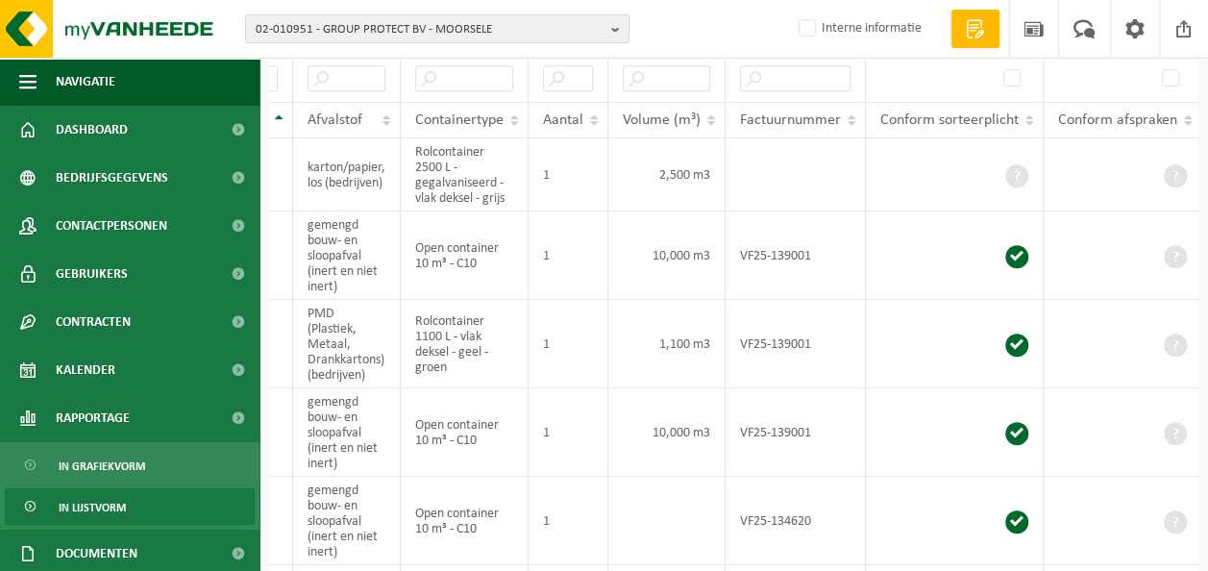
click at [975, 112] on span "Conform sorteerplicht" at bounding box center [949, 119] width 138 height 15
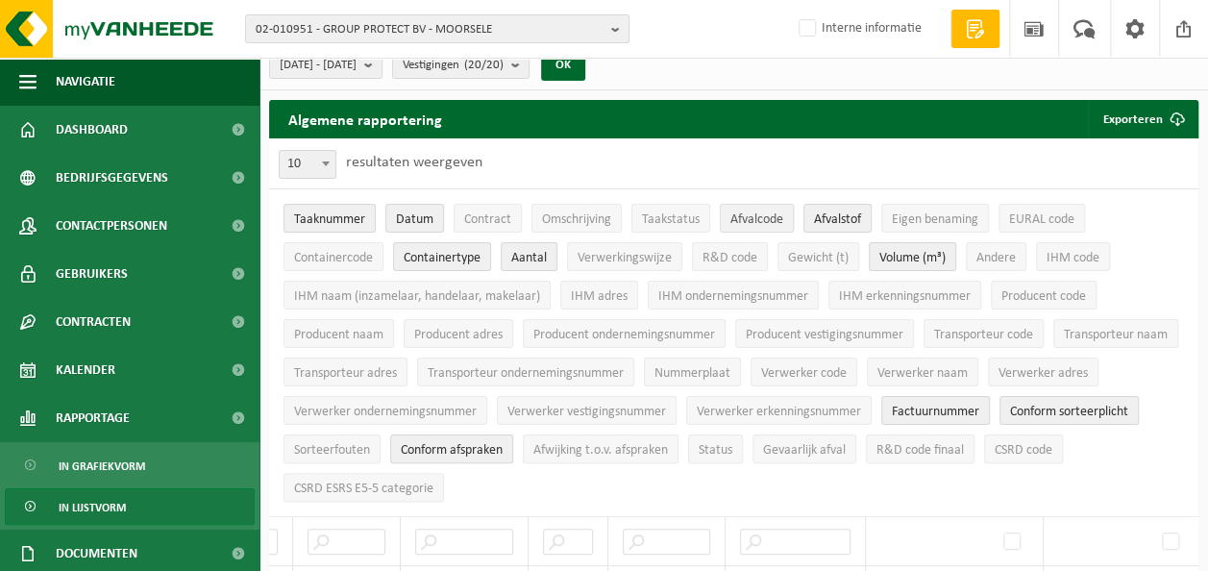
scroll to position [0, 0]
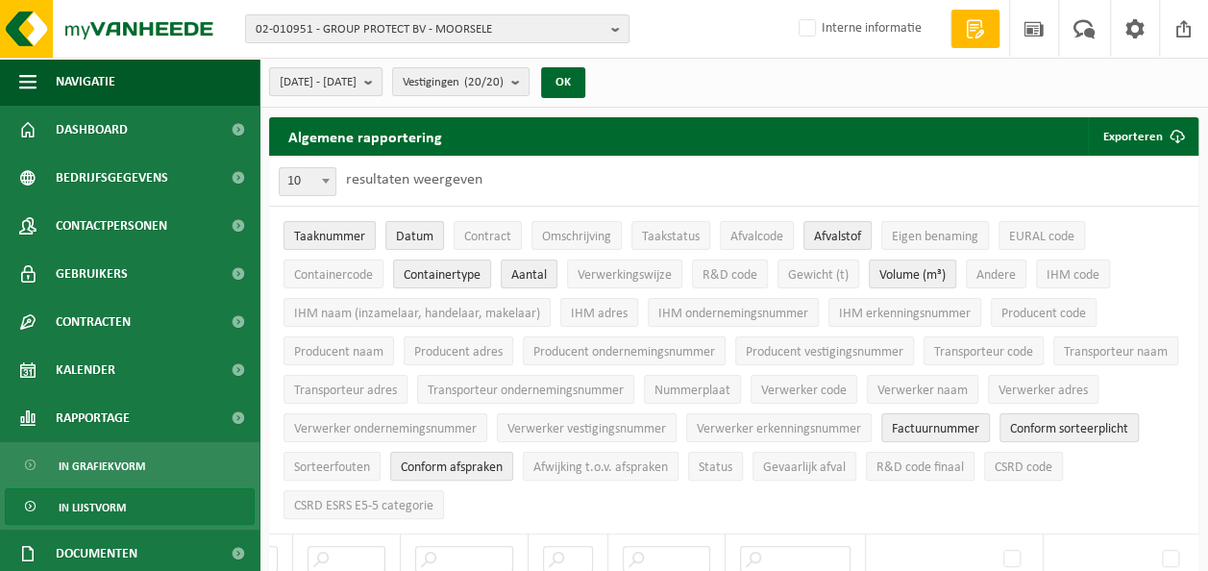
click at [357, 83] on span "2025-05-01 - 2025-10-10" at bounding box center [318, 82] width 77 height 29
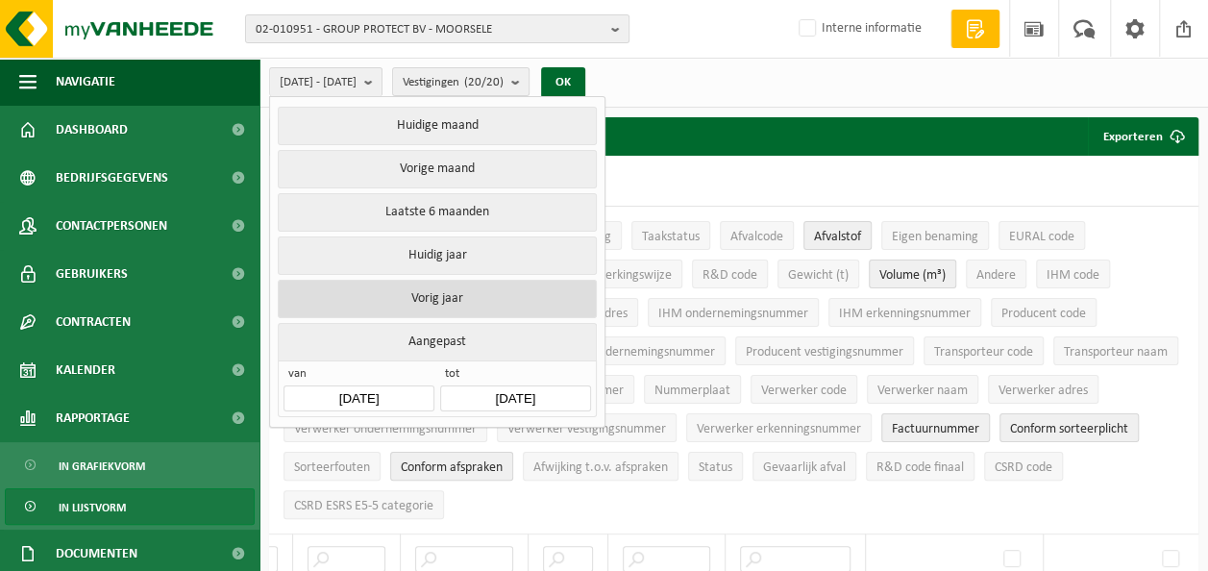
click at [438, 284] on button "Vorig jaar" at bounding box center [437, 299] width 318 height 38
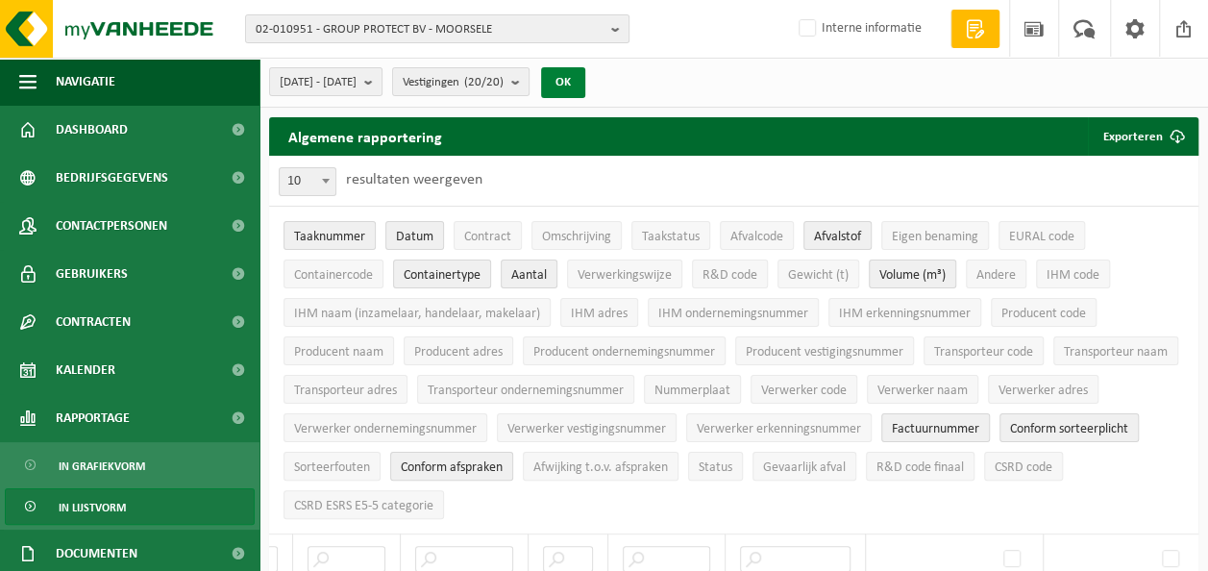
click at [585, 77] on button "OK" at bounding box center [563, 82] width 44 height 31
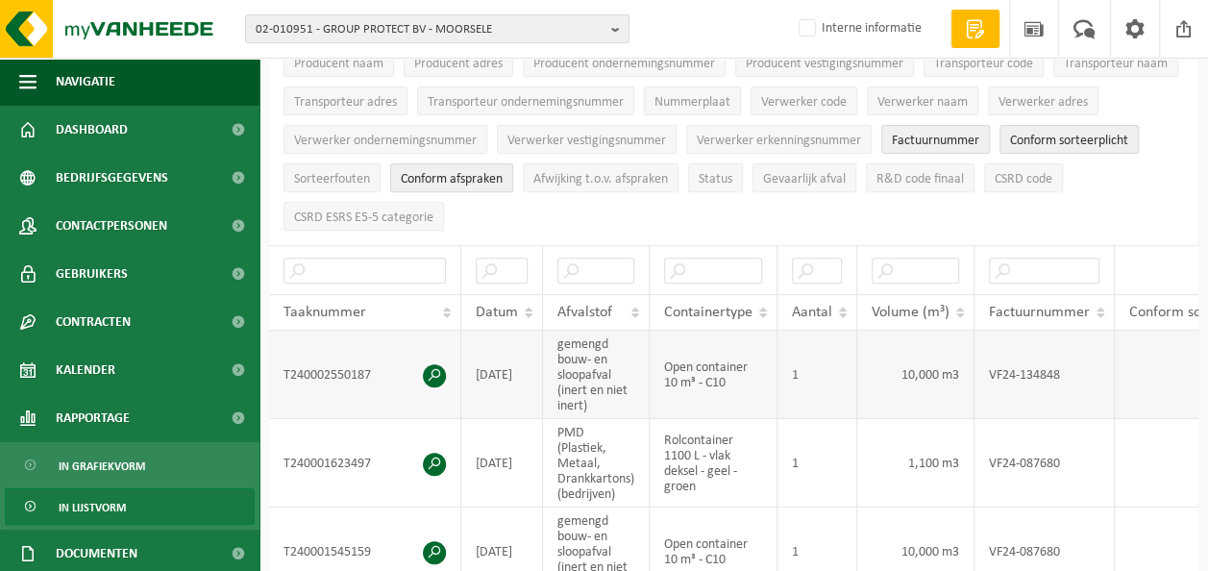
click at [436, 364] on span at bounding box center [434, 375] width 23 height 23
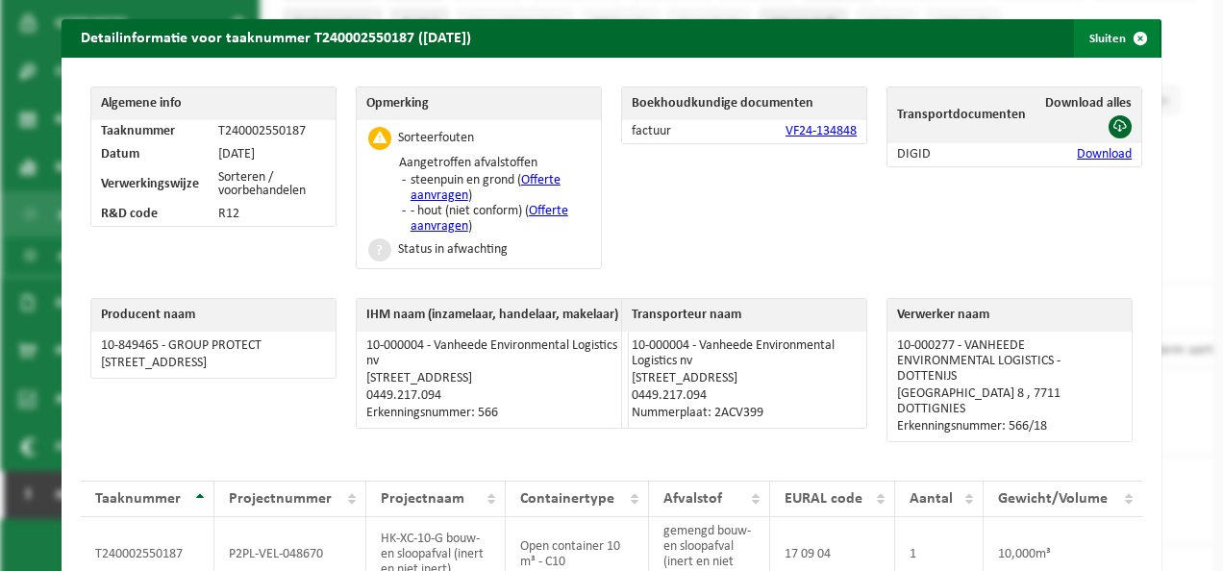
click at [1125, 40] on span "button" at bounding box center [1140, 38] width 38 height 38
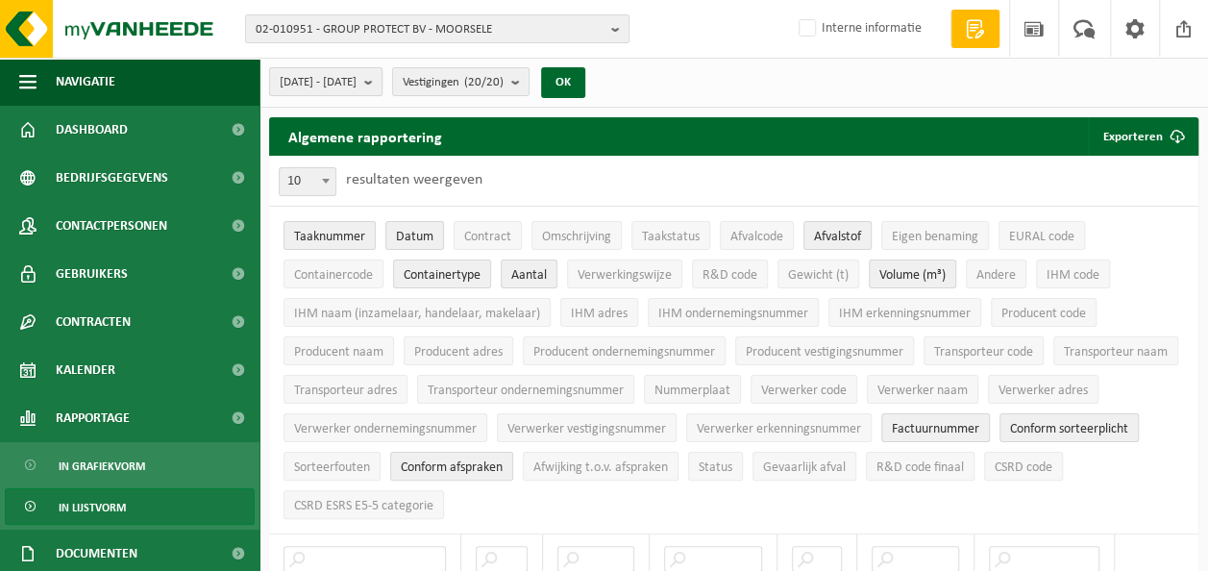
click at [383, 84] on button "2024-01-01 - 2024-12-31" at bounding box center [325, 81] width 113 height 29
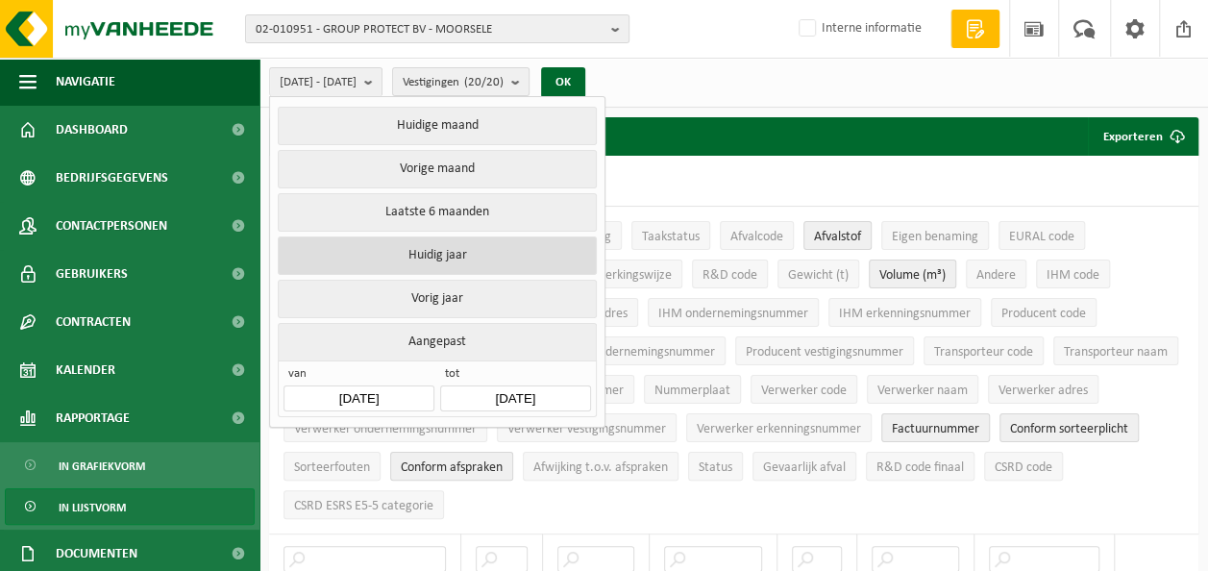
click at [412, 249] on button "Huidig jaar" at bounding box center [437, 255] width 318 height 38
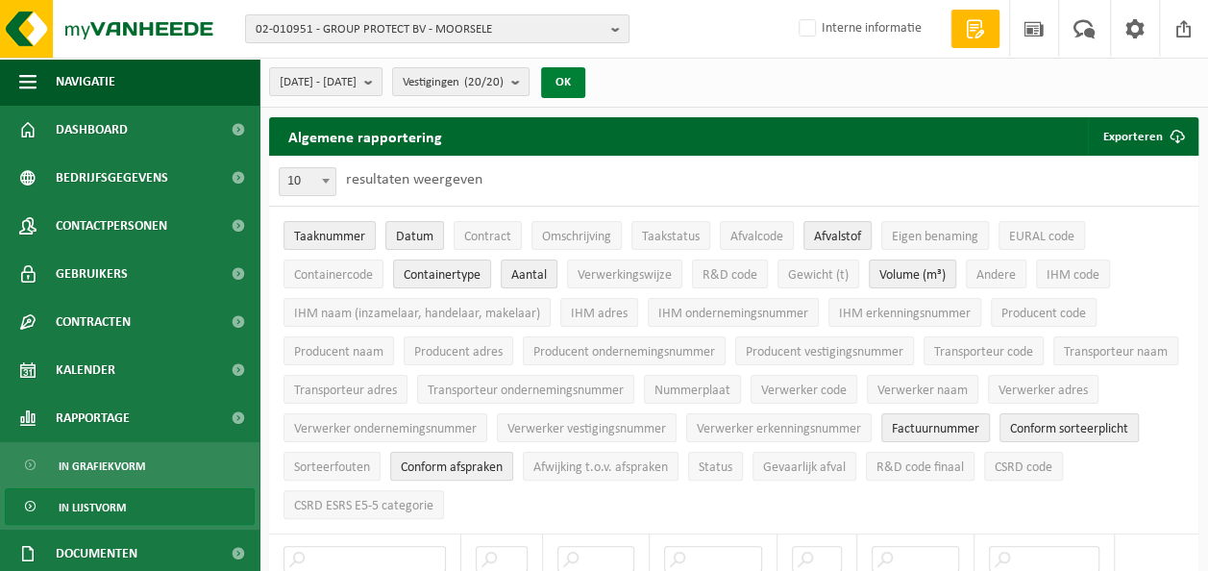
click at [585, 87] on button "OK" at bounding box center [563, 82] width 44 height 31
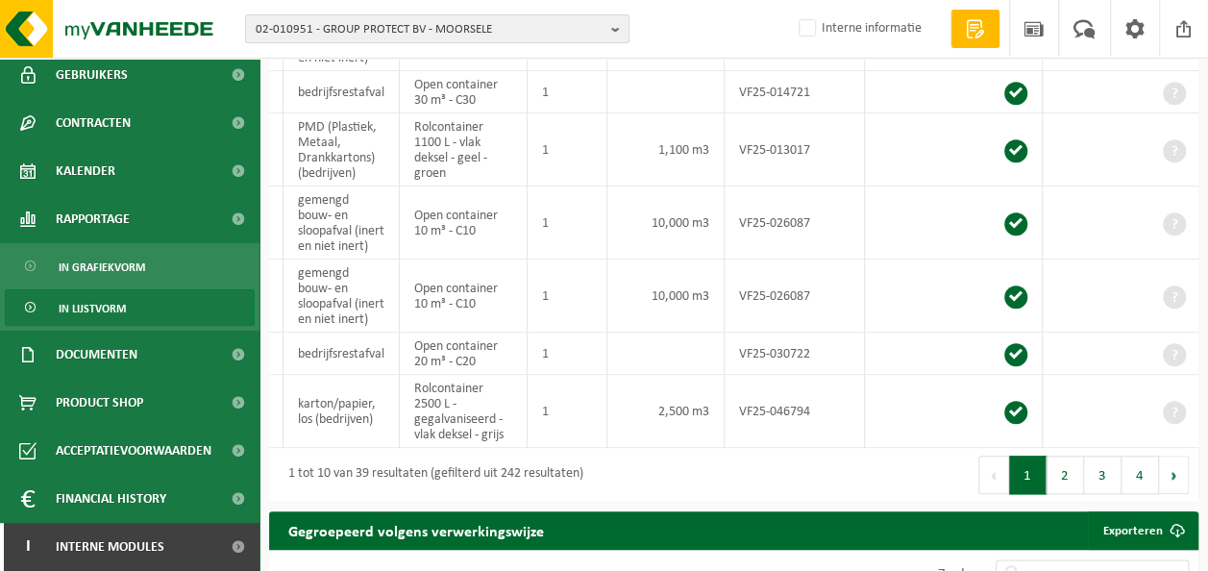
scroll to position [865, 0]
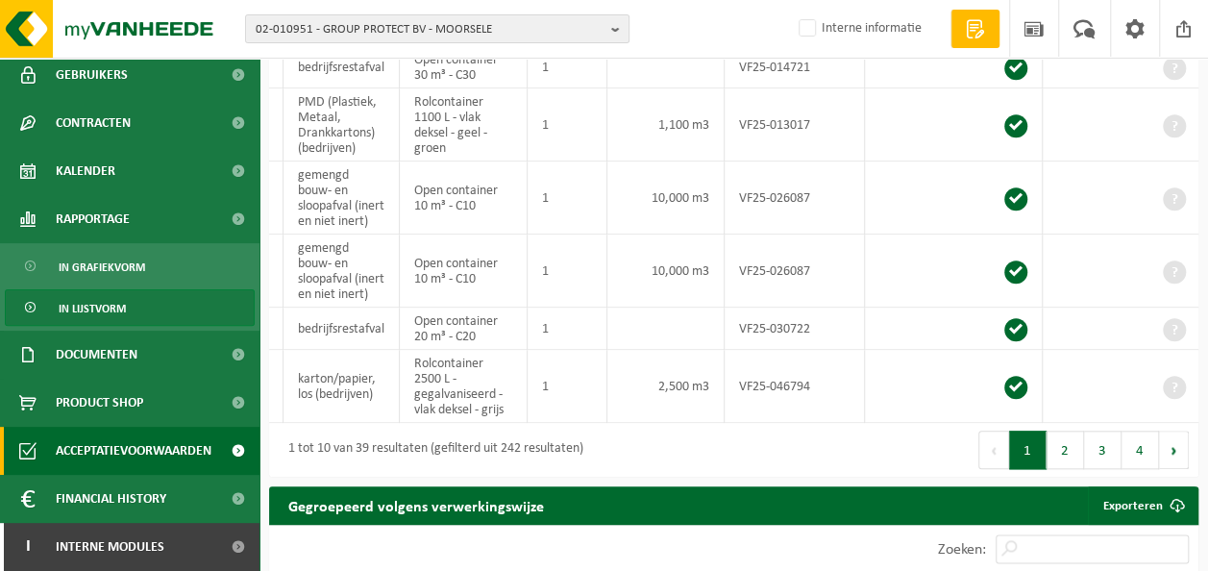
click at [157, 448] on span "Acceptatievoorwaarden" at bounding box center [134, 451] width 156 height 48
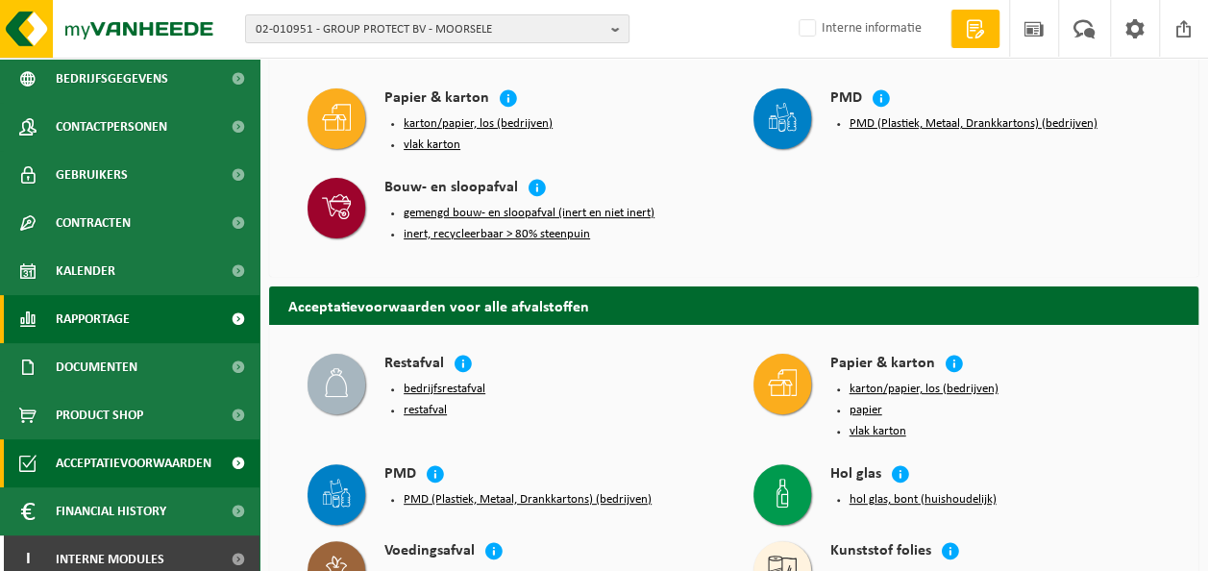
scroll to position [112, 0]
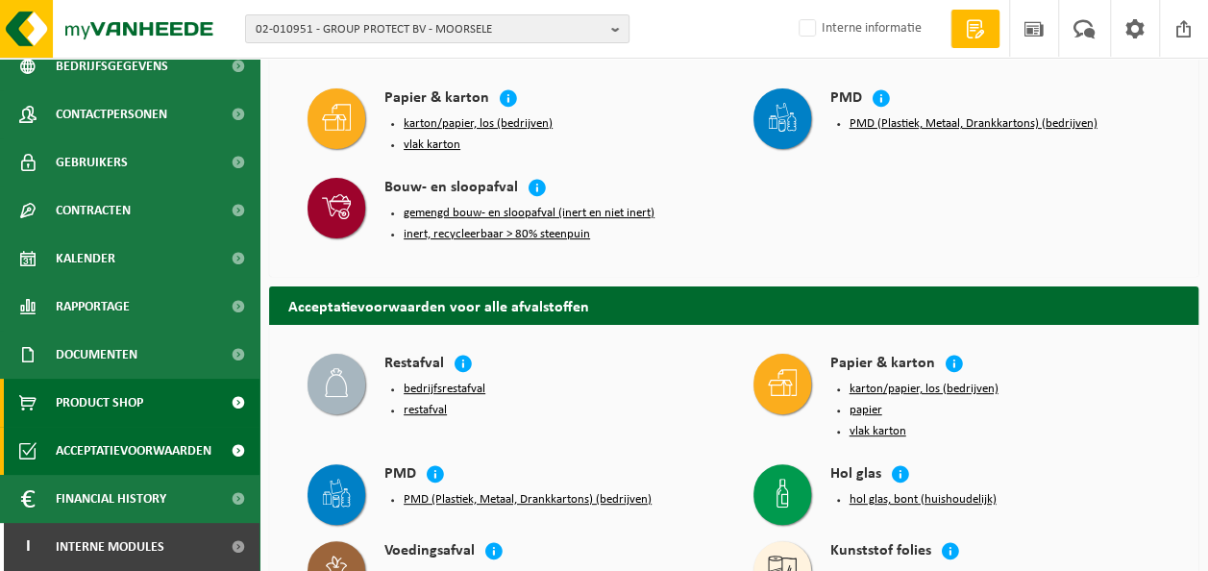
click at [138, 402] on span "Product Shop" at bounding box center [99, 403] width 87 height 48
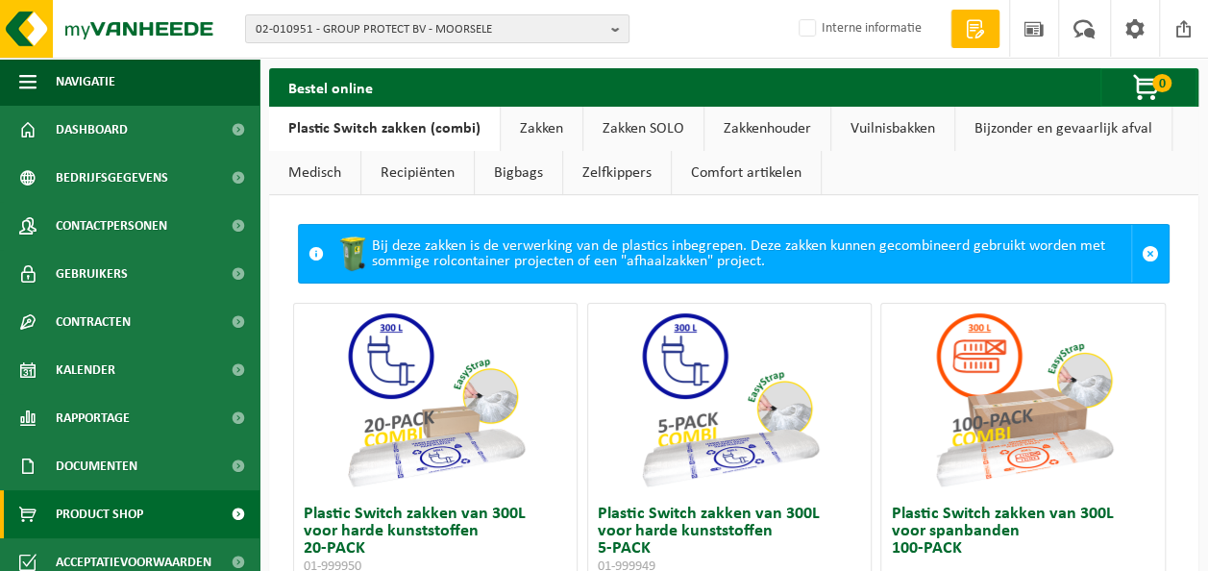
click at [510, 170] on link "Bigbags" at bounding box center [518, 173] width 87 height 44
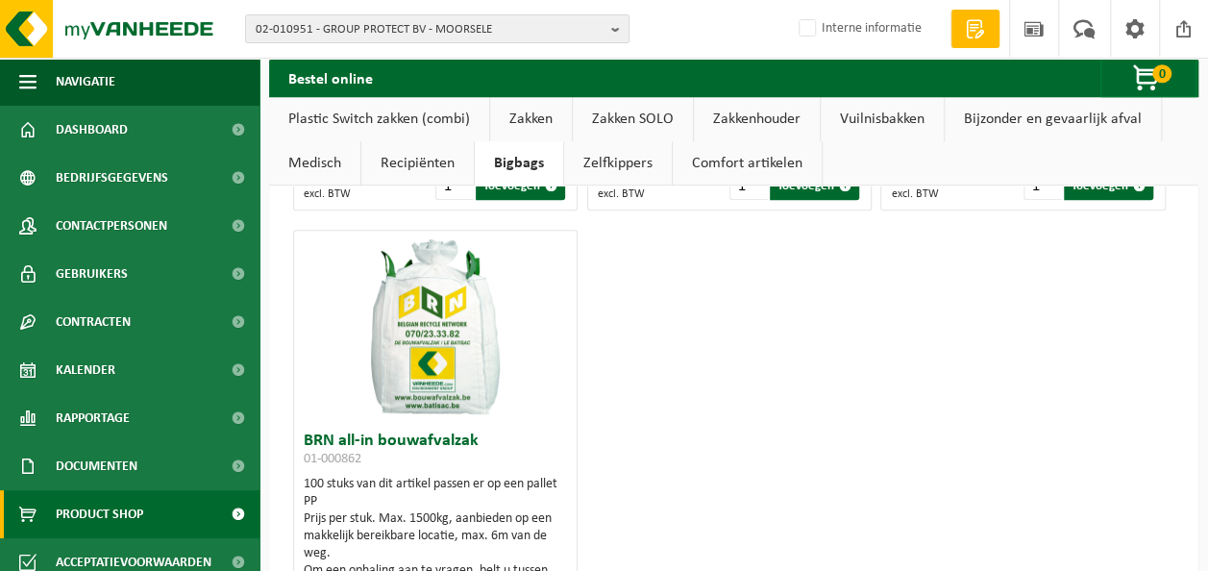
scroll to position [513, 0]
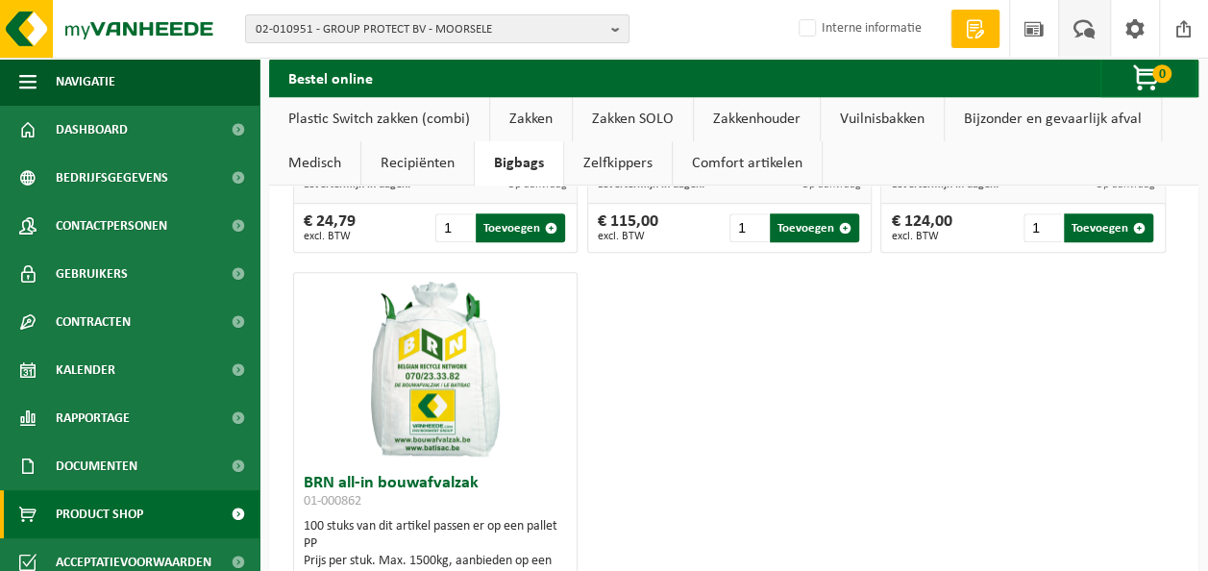
click at [1088, 28] on span at bounding box center [1085, 28] width 32 height 57
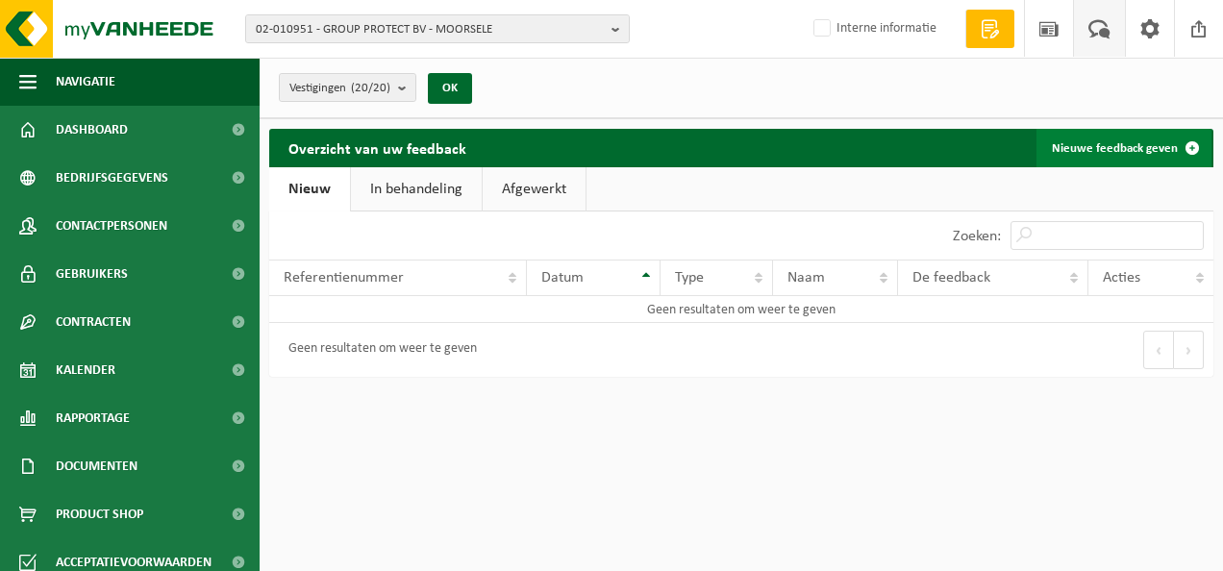
click at [1120, 148] on link "Nieuwe feedback geven" at bounding box center [1123, 148] width 175 height 38
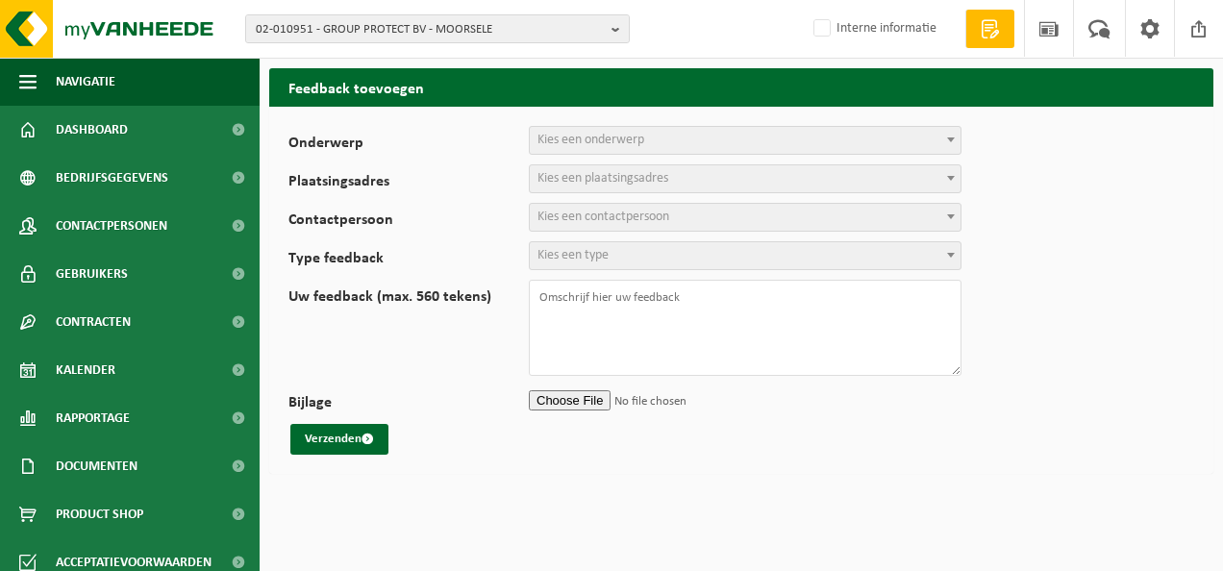
select select
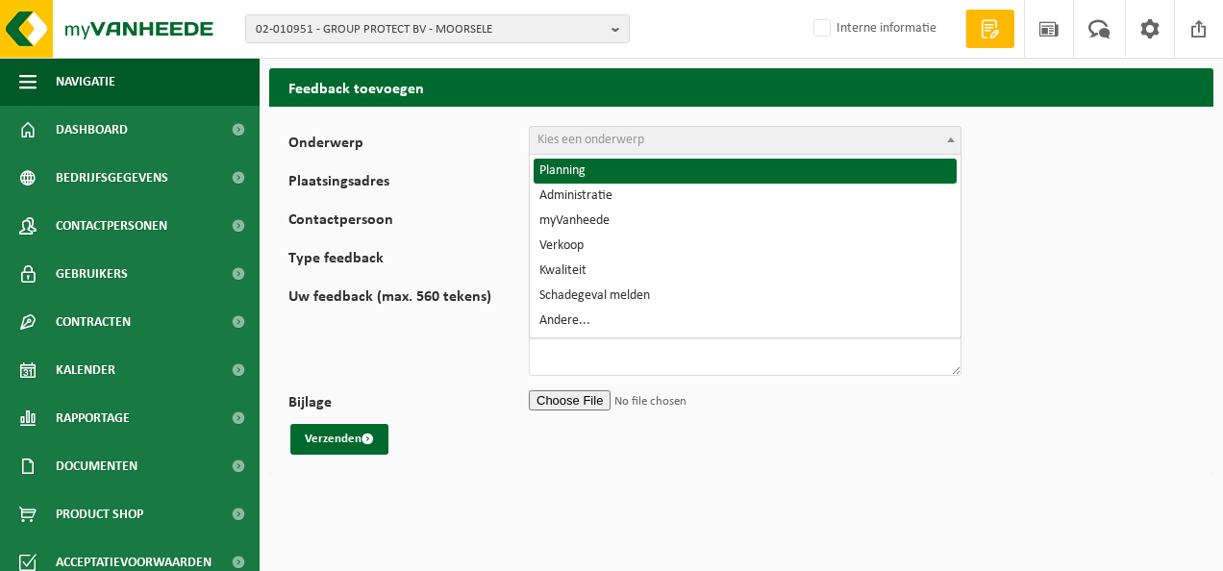
click at [624, 135] on span "Kies een onderwerp" at bounding box center [590, 140] width 107 height 14
select select "1"
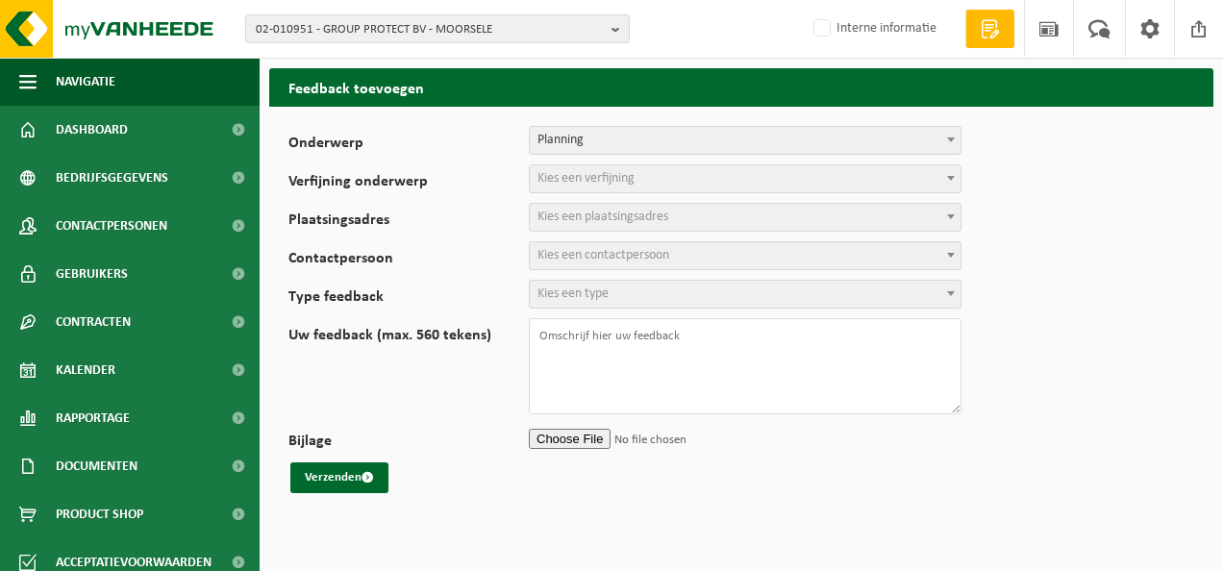
click at [595, 173] on span "Kies een verfijning" at bounding box center [585, 178] width 97 height 14
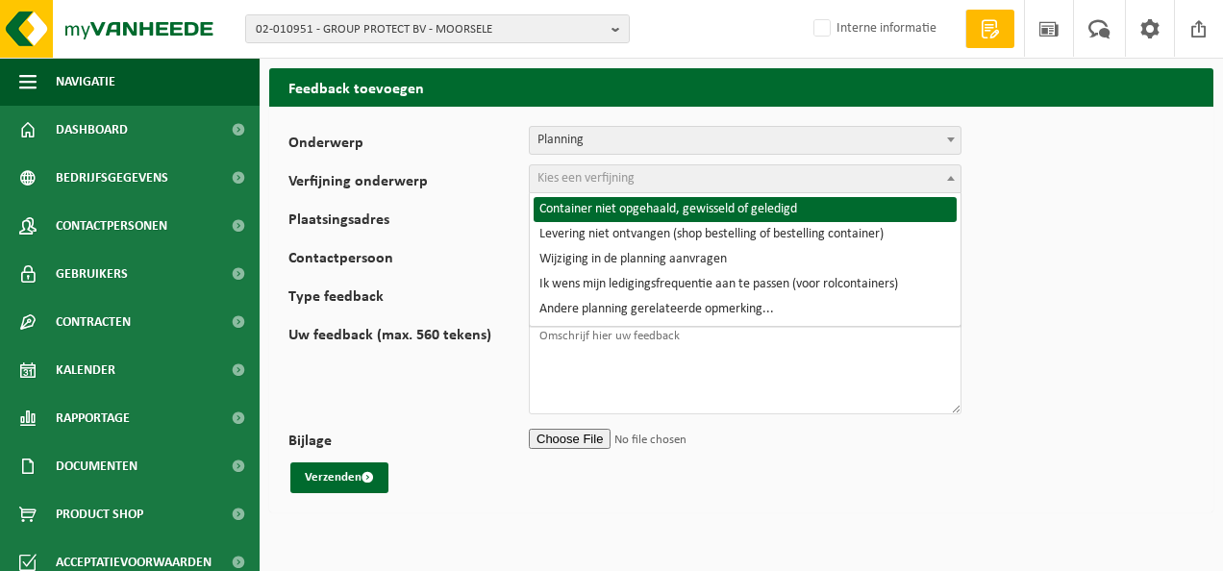
select select "2"
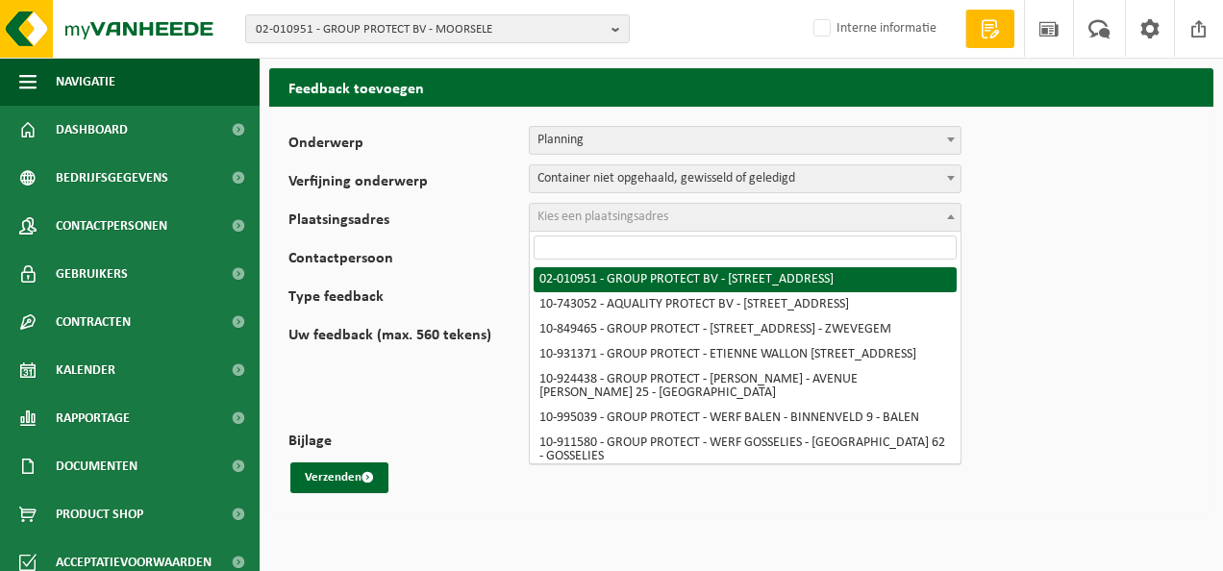
click at [629, 217] on span "Kies een plaatsingsadres" at bounding box center [602, 217] width 131 height 14
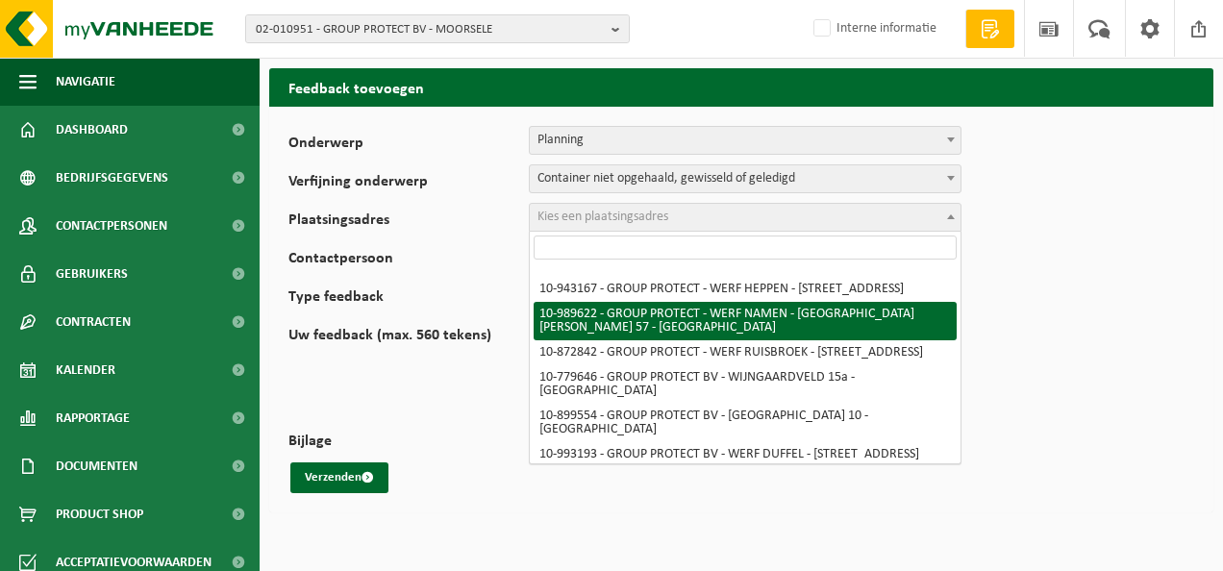
scroll to position [288, 0]
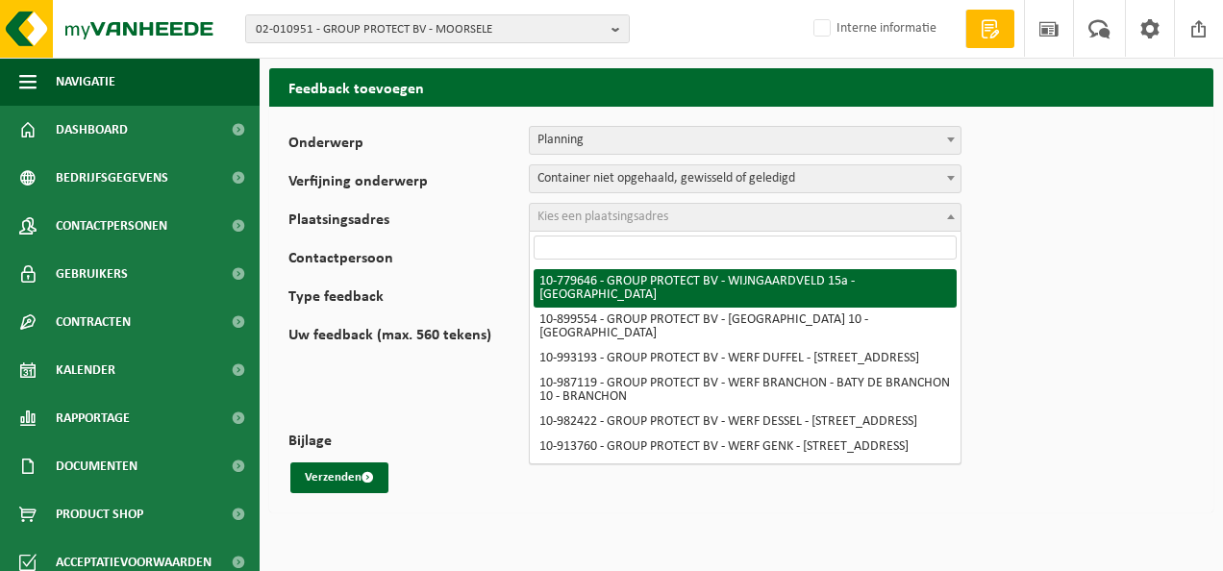
select select "25400"
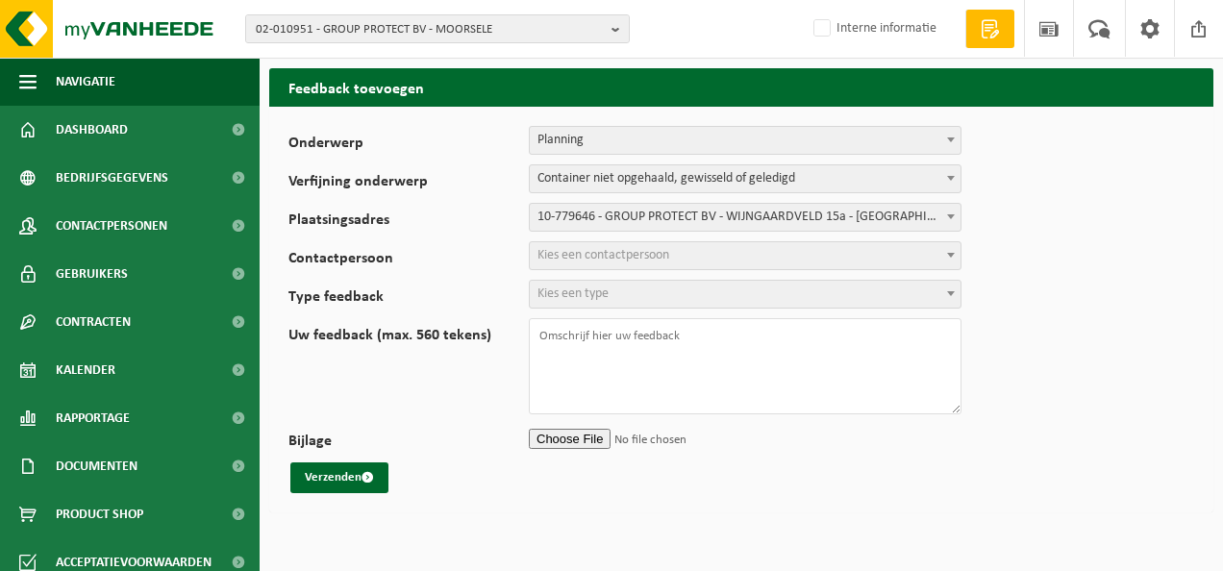
click at [646, 251] on span "Kies een contactpersoon" at bounding box center [603, 255] width 132 height 14
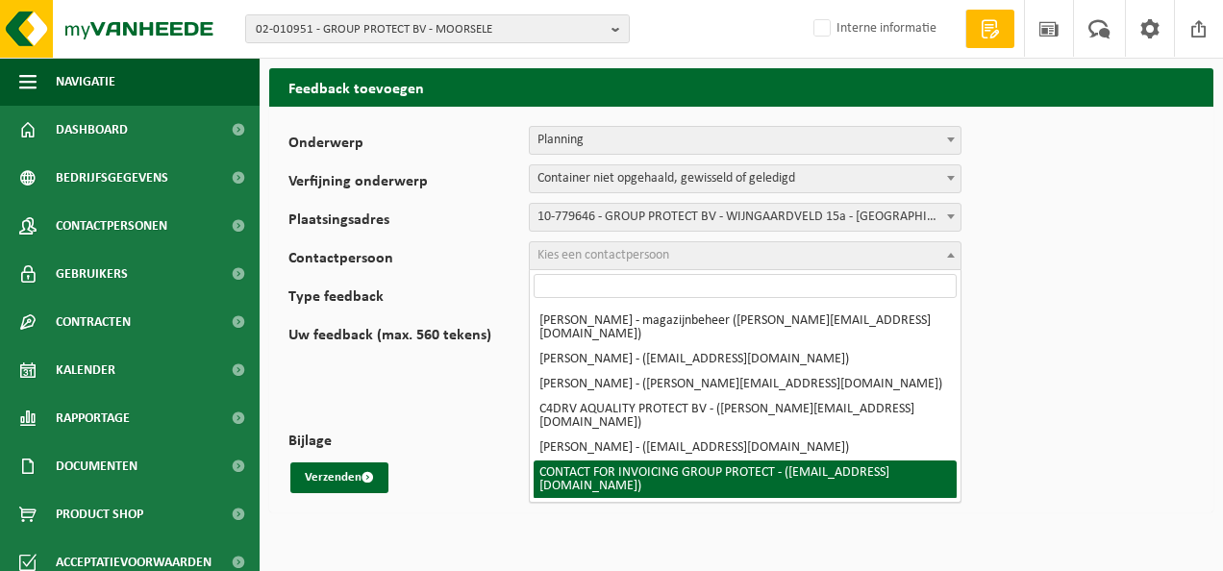
scroll to position [0, 0]
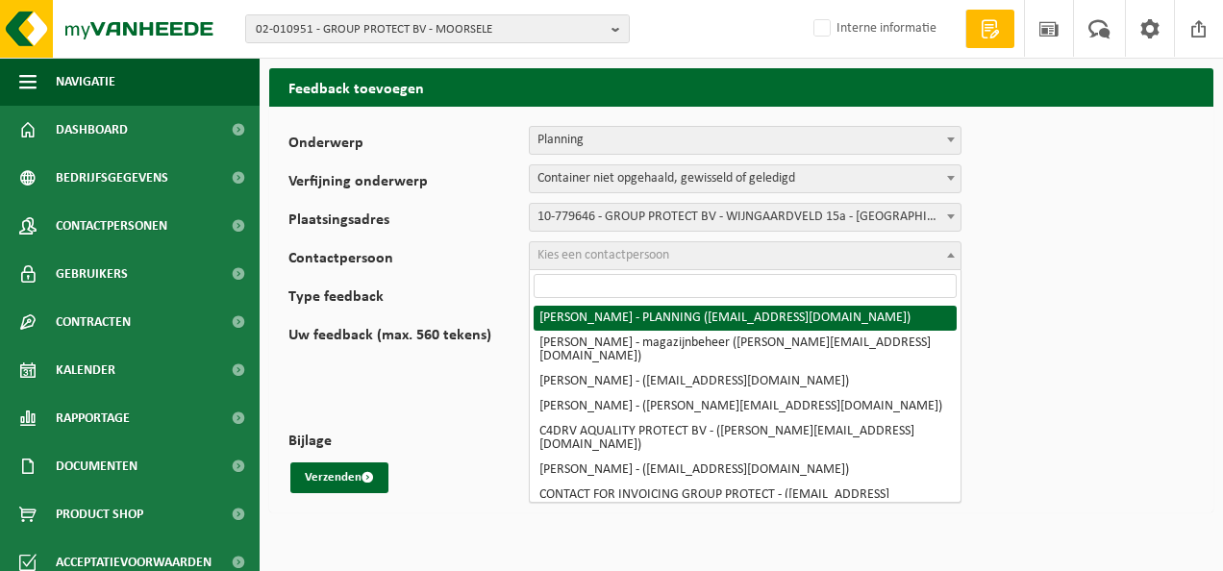
select select "2332"
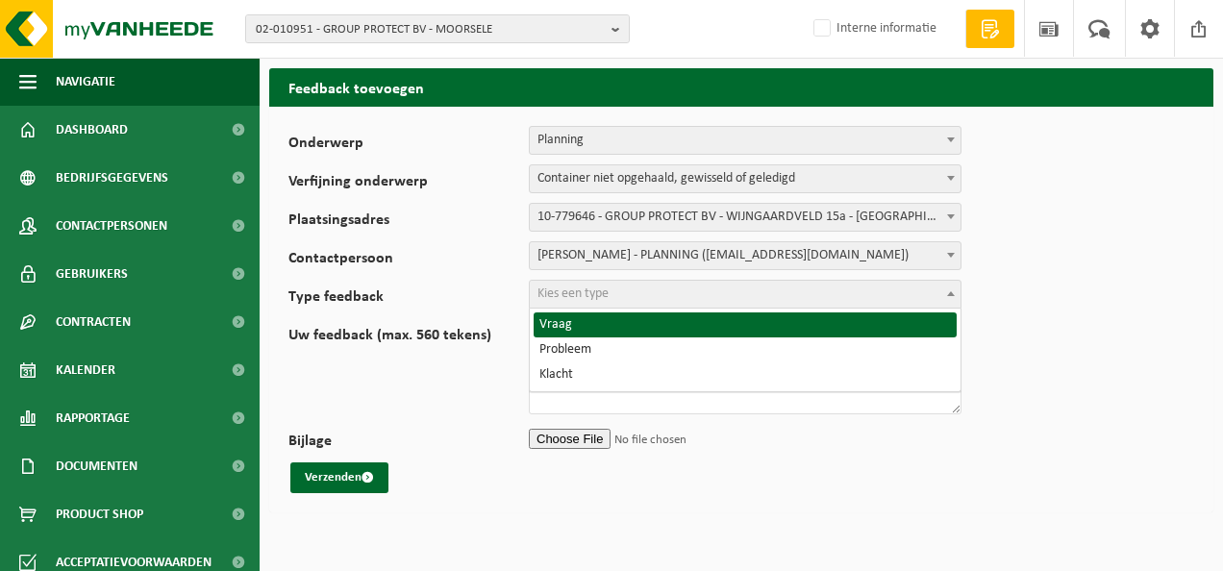
click at [567, 292] on span "Kies een type" at bounding box center [572, 293] width 71 height 14
select select "QUE"
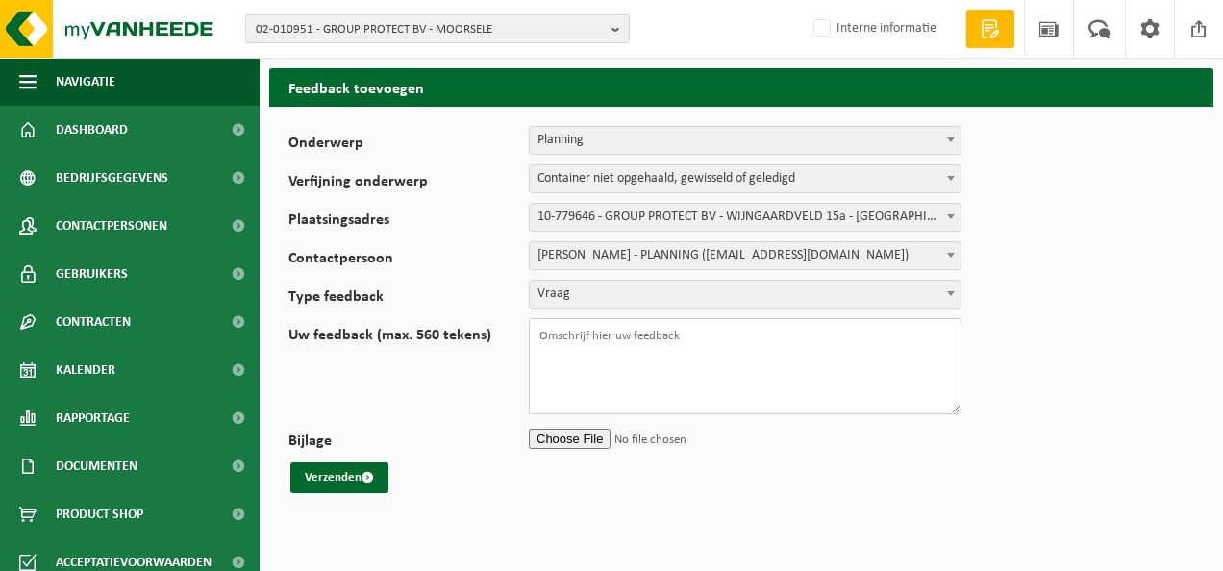
click at [559, 346] on textarea "Uw feedback (max. 560 tekens)" at bounding box center [745, 366] width 433 height 96
